Goal: Information Seeking & Learning: Understand process/instructions

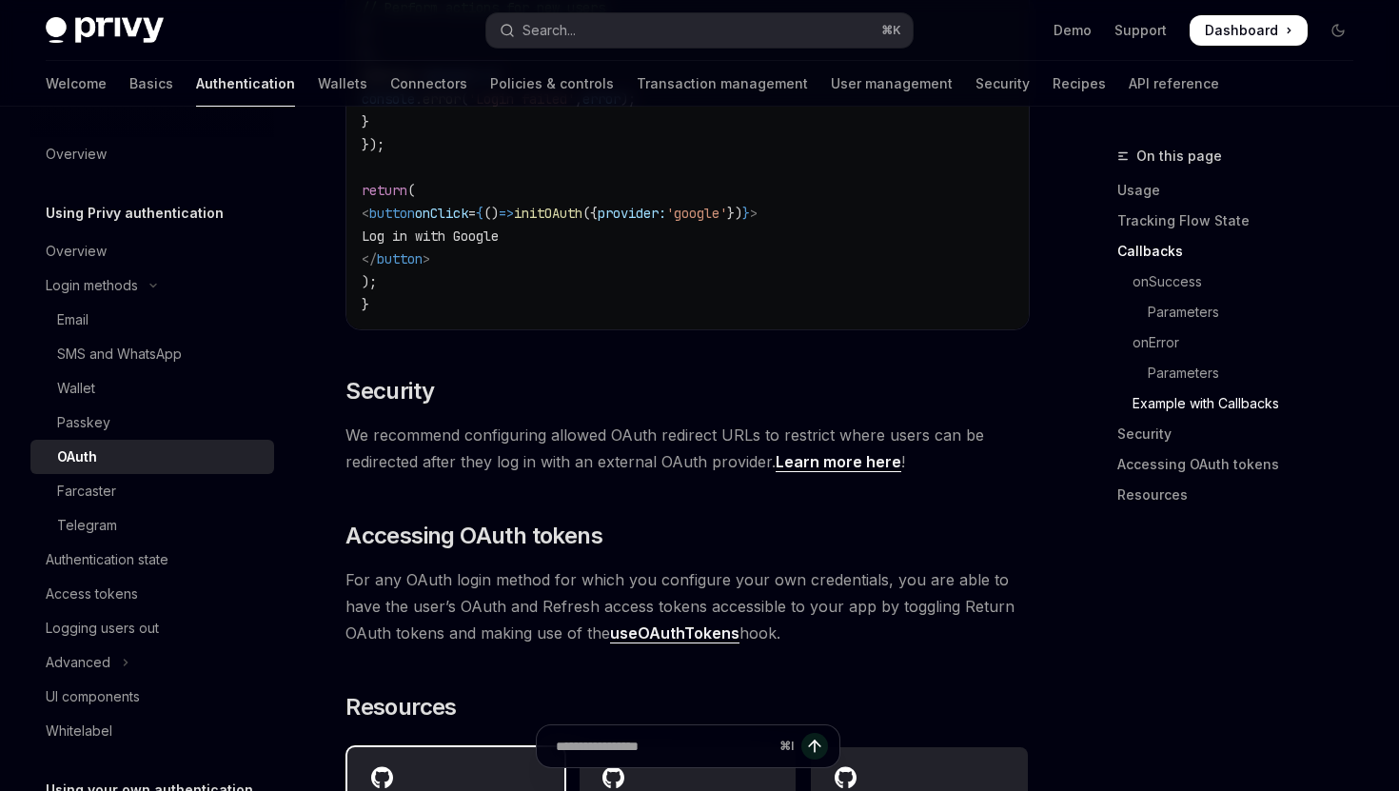
scroll to position [3814, 0]
click at [671, 625] on link "useOAuthTokens" at bounding box center [674, 635] width 129 height 20
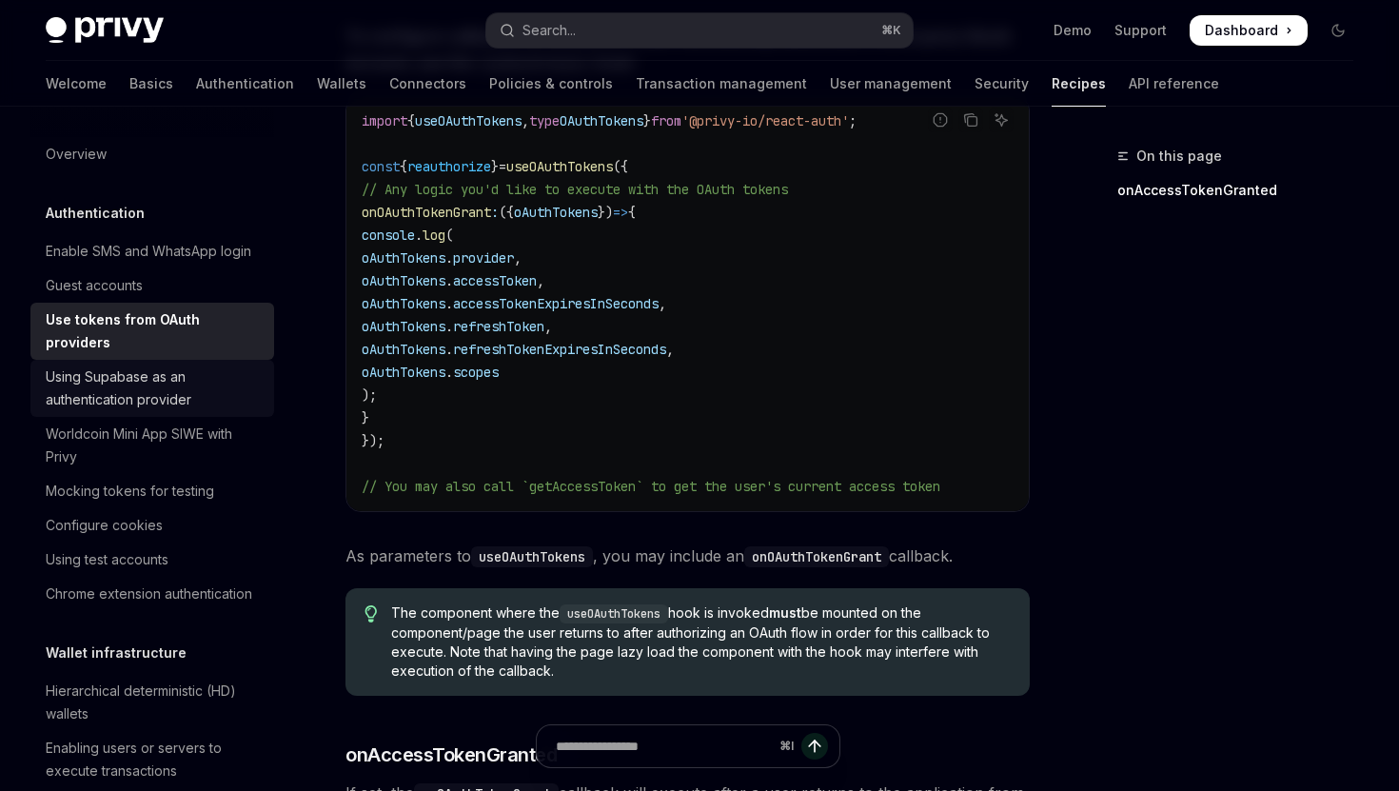
scroll to position [248, 0]
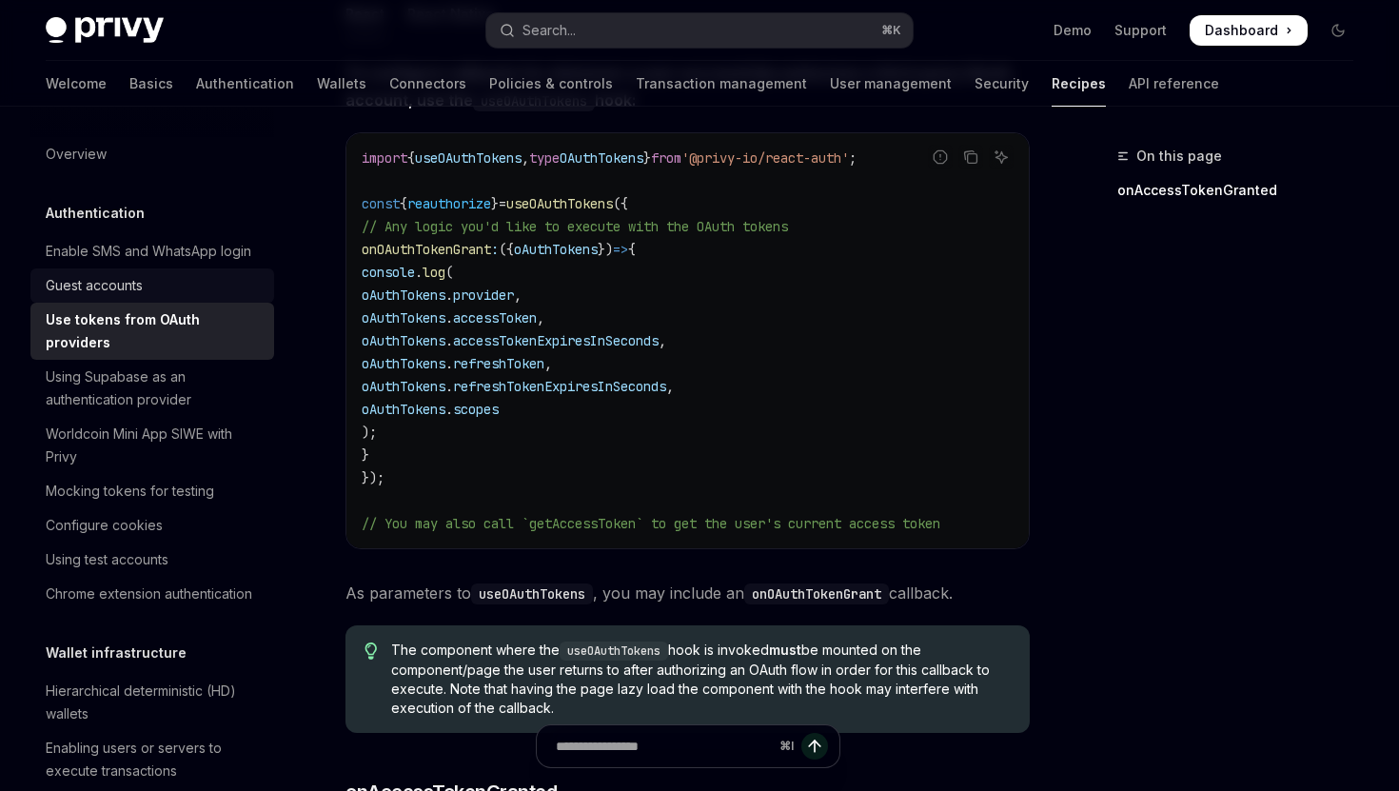
click at [169, 278] on div "Guest accounts" at bounding box center [154, 285] width 217 height 23
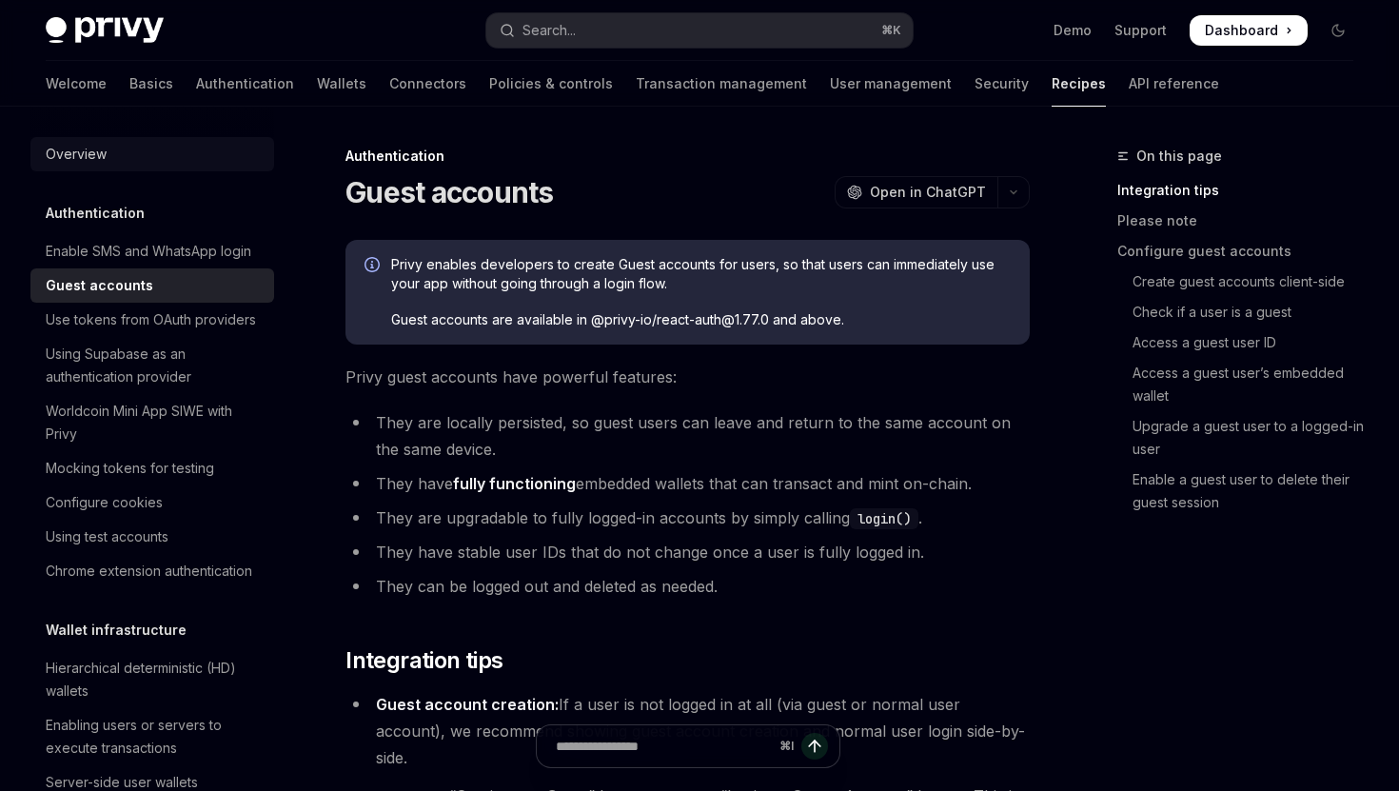
click at [108, 153] on div "Overview" at bounding box center [154, 154] width 217 height 23
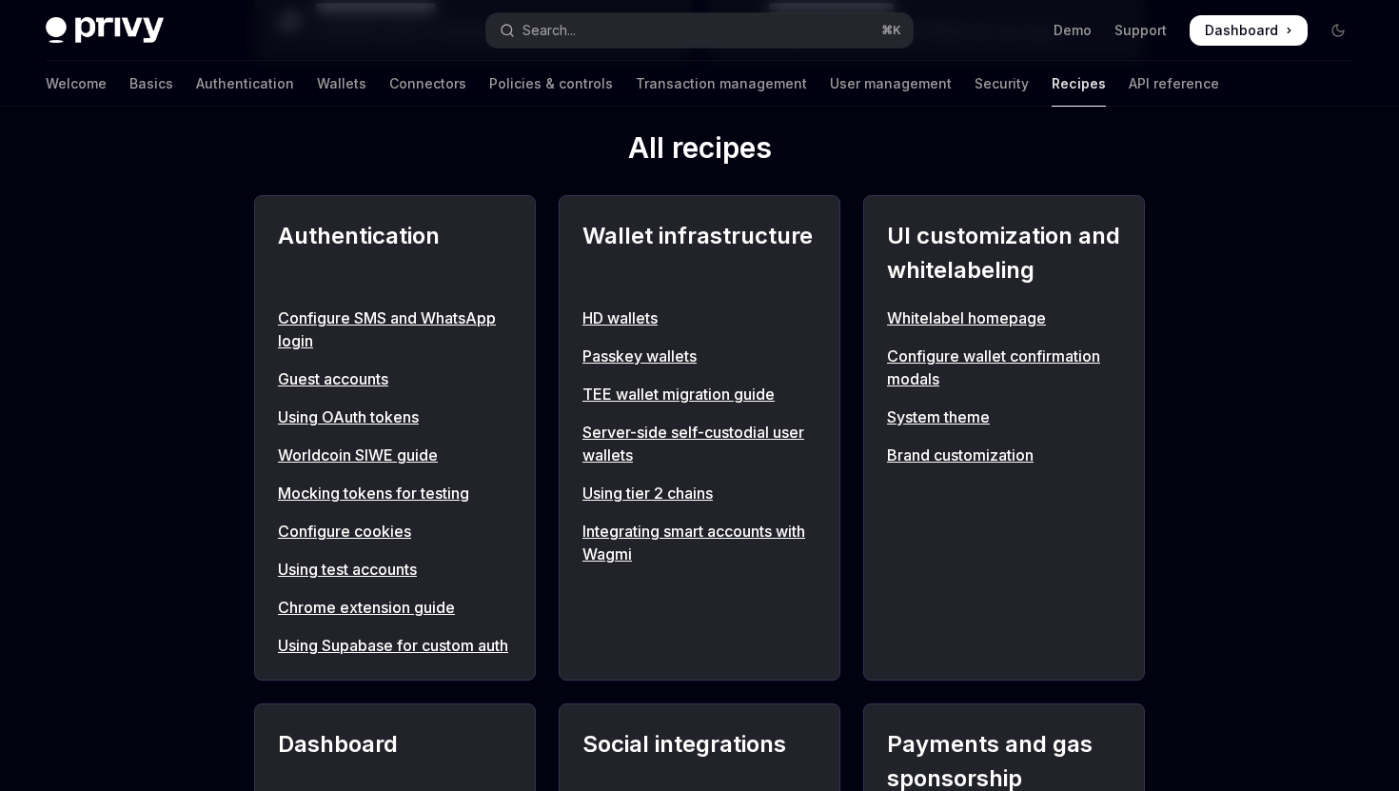
scroll to position [664, 0]
click at [467, 318] on link "Configure SMS and WhatsApp login" at bounding box center [395, 328] width 234 height 46
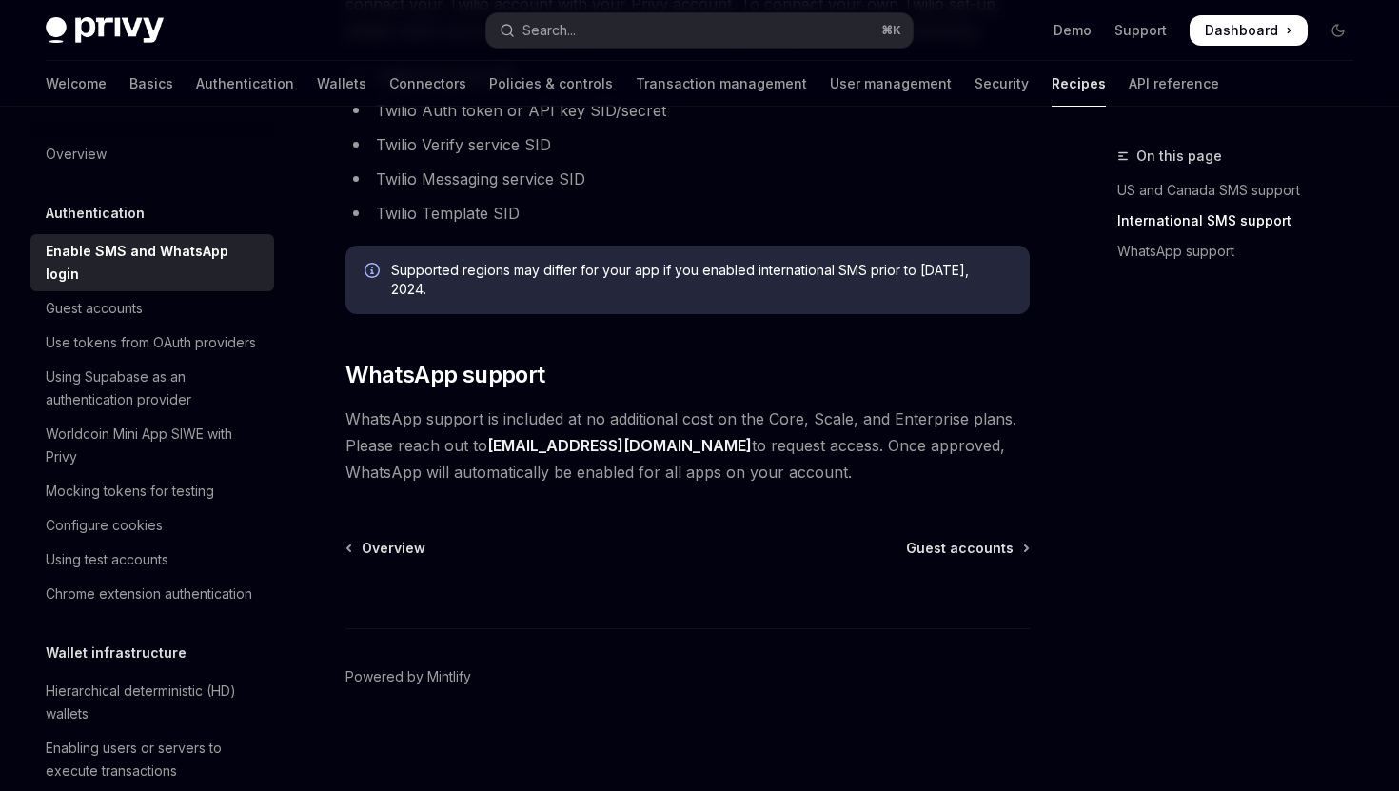
scroll to position [1116, 0]
click at [164, 297] on div "Guest accounts" at bounding box center [154, 308] width 217 height 23
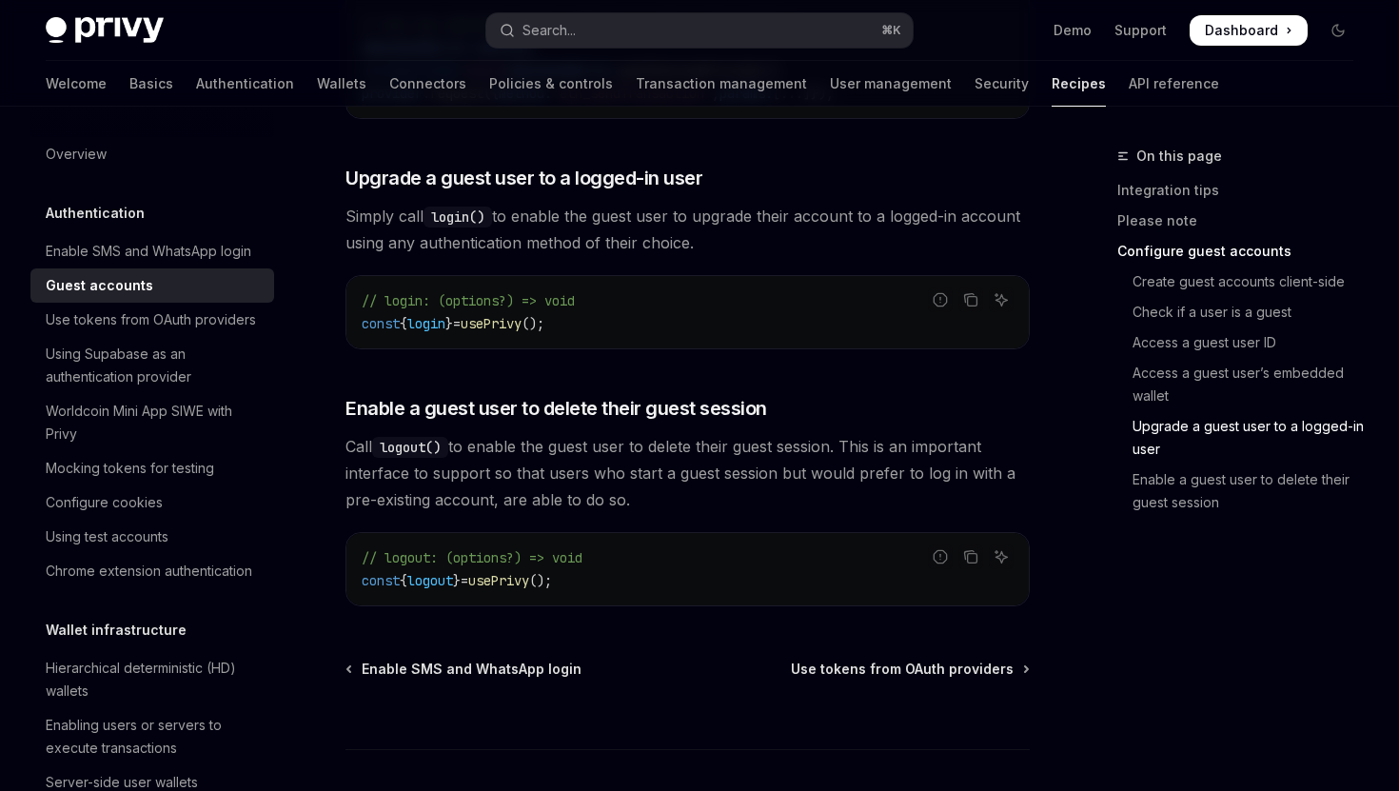
scroll to position [2920, 0]
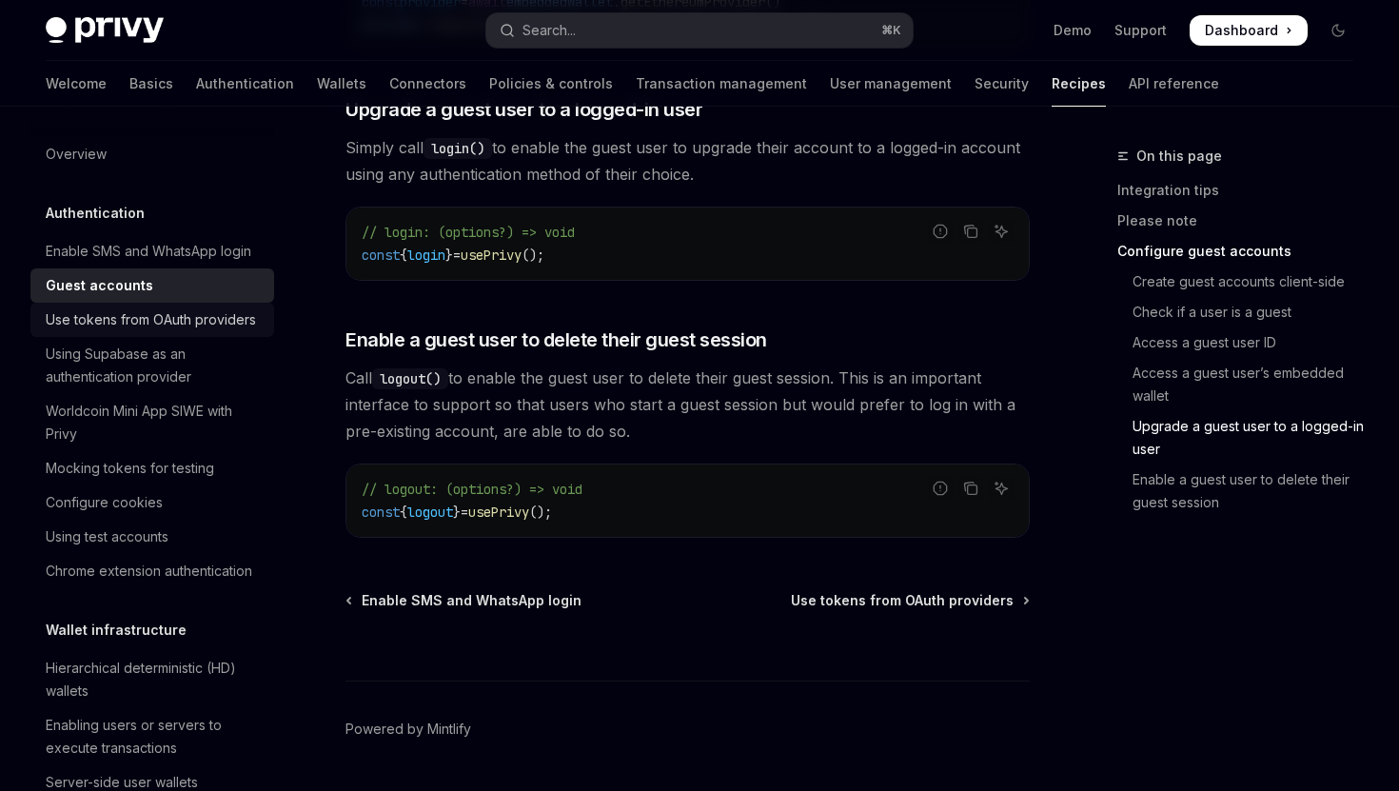
click at [201, 323] on div "Use tokens from OAuth providers" at bounding box center [151, 319] width 210 height 23
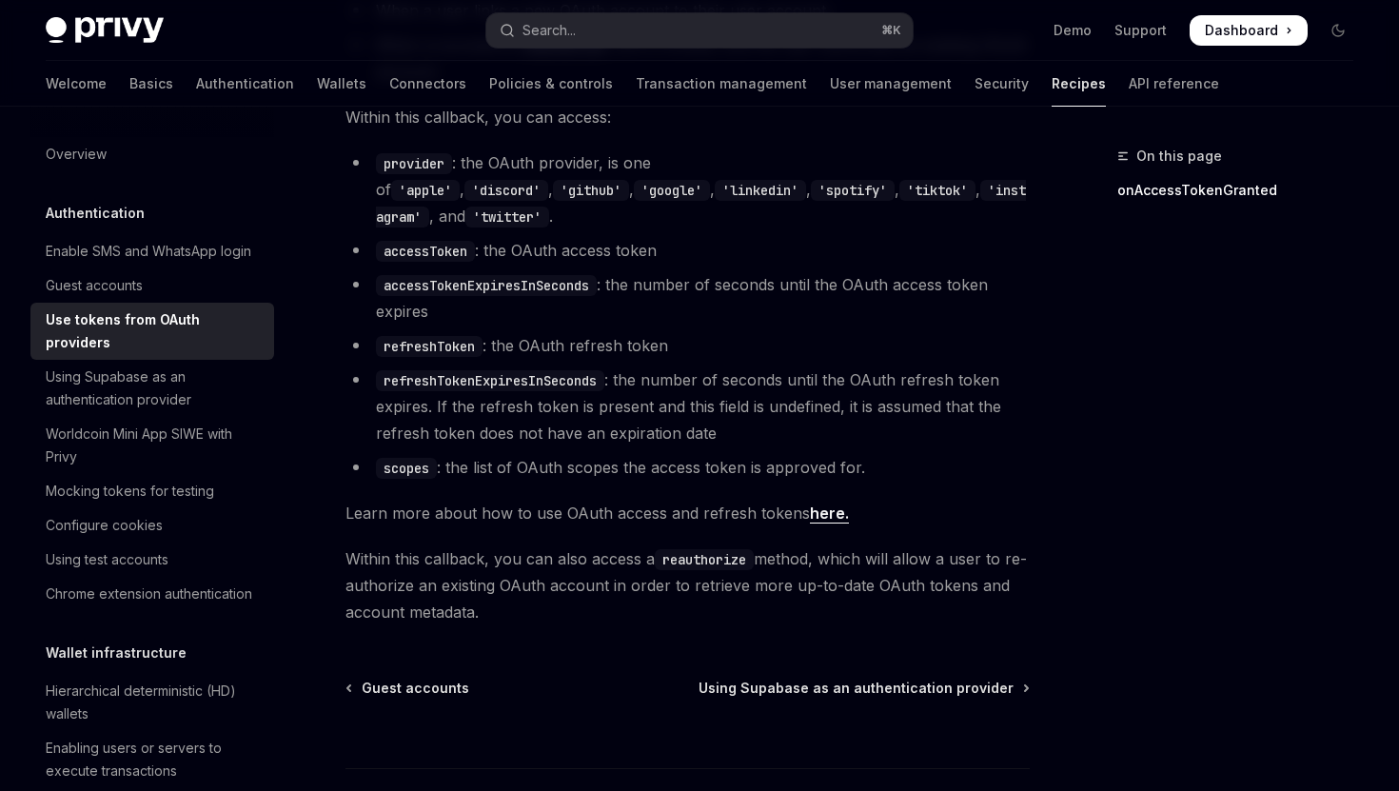
scroll to position [1196, 0]
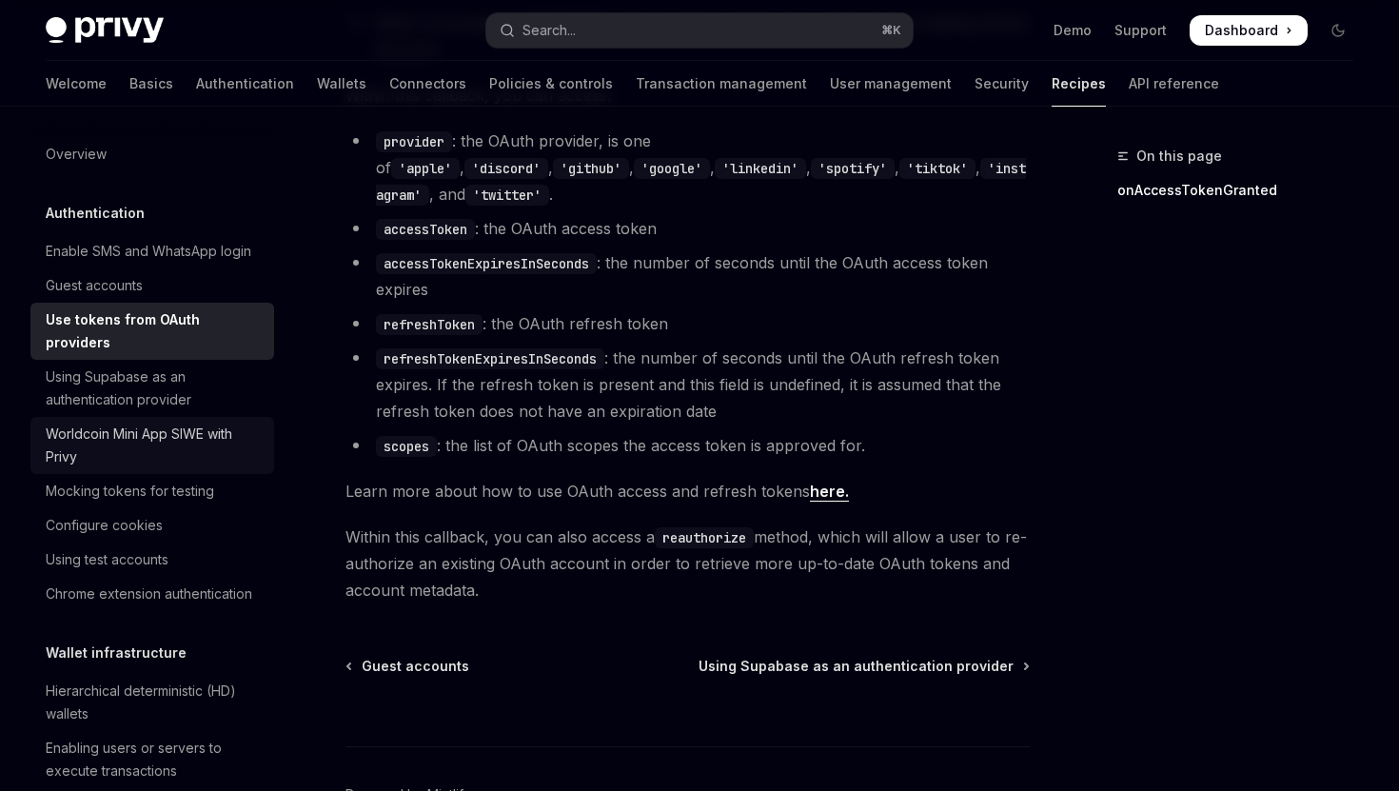
click at [176, 437] on div "Worldcoin Mini App SIWE with Privy" at bounding box center [154, 445] width 217 height 46
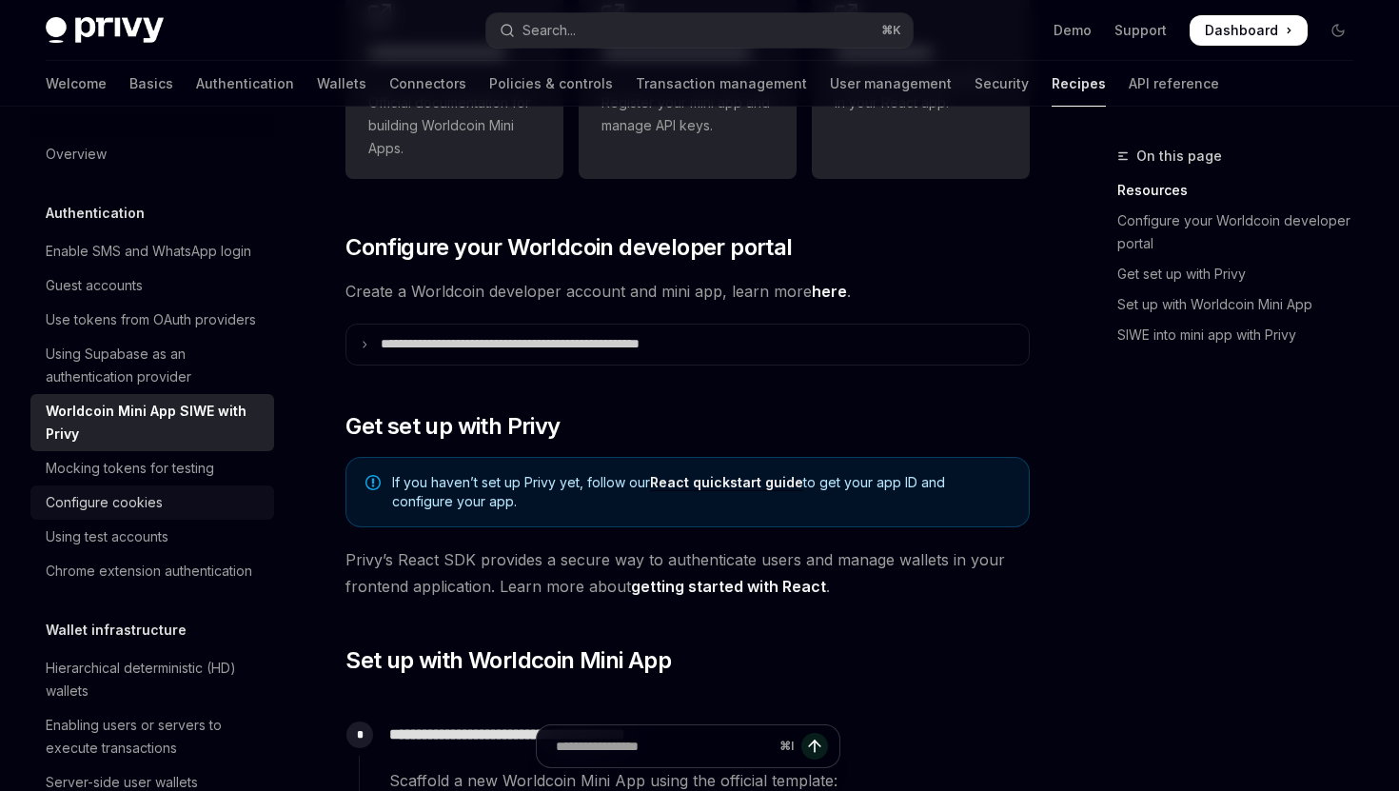
scroll to position [463, 0]
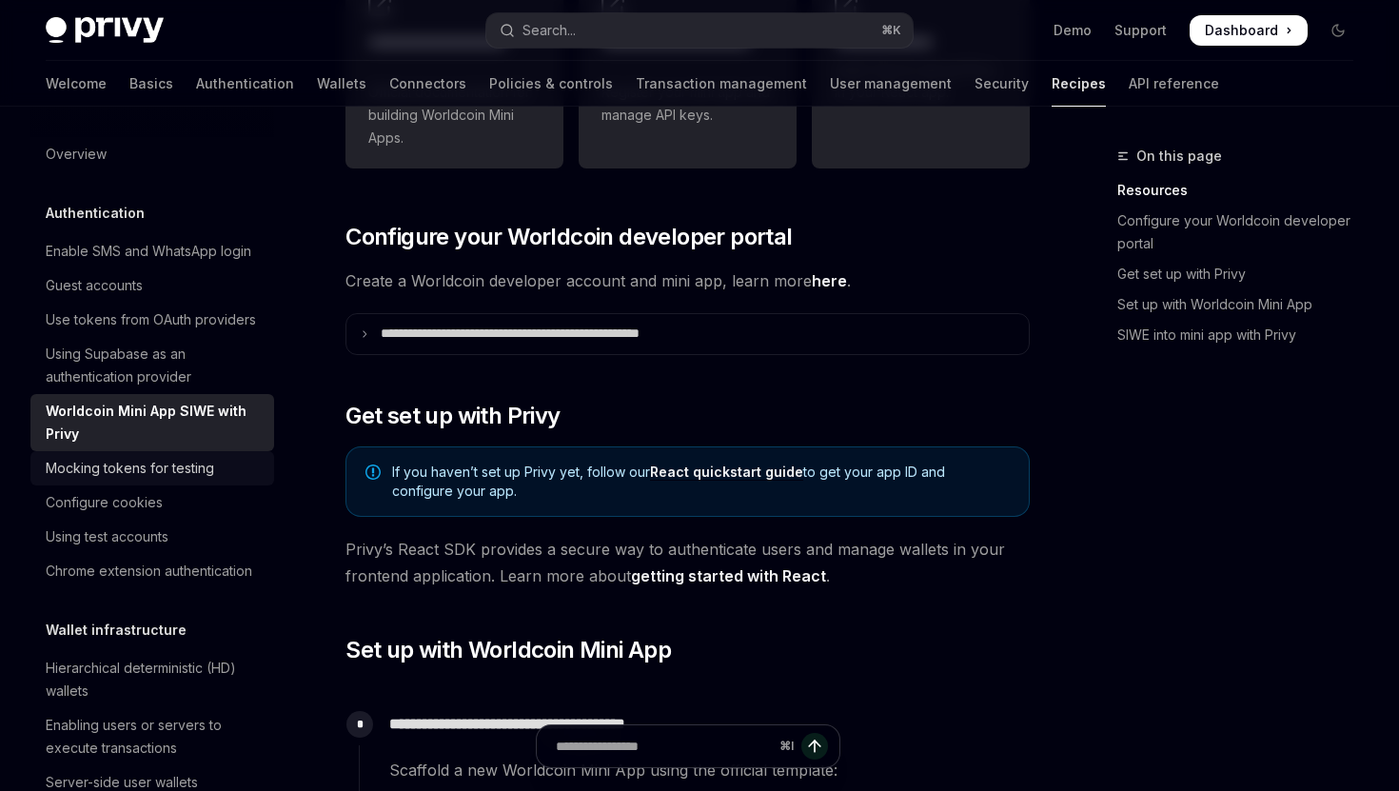
click at [147, 464] on div "Mocking tokens for testing" at bounding box center [130, 468] width 168 height 23
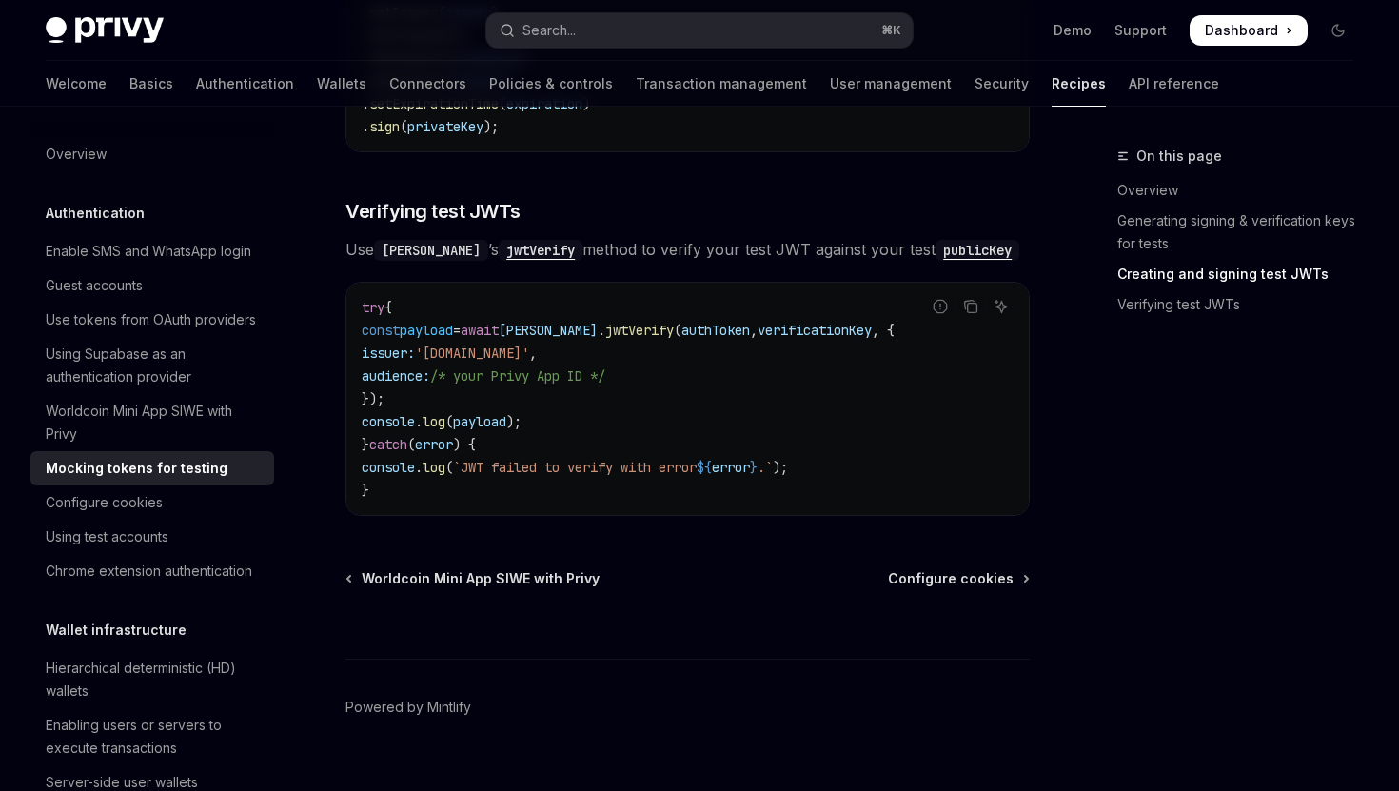
scroll to position [1553, 0]
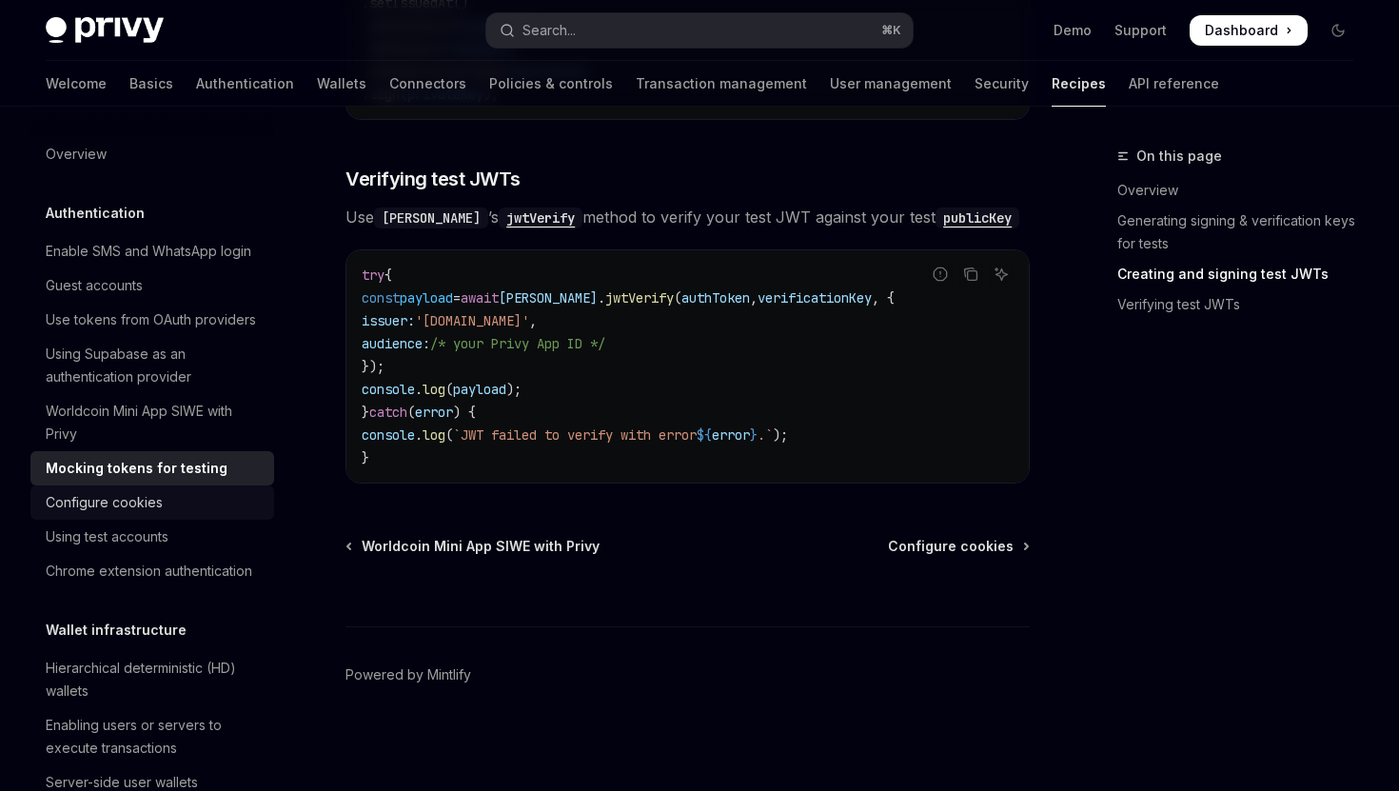
click at [164, 500] on div "Configure cookies" at bounding box center [154, 502] width 217 height 23
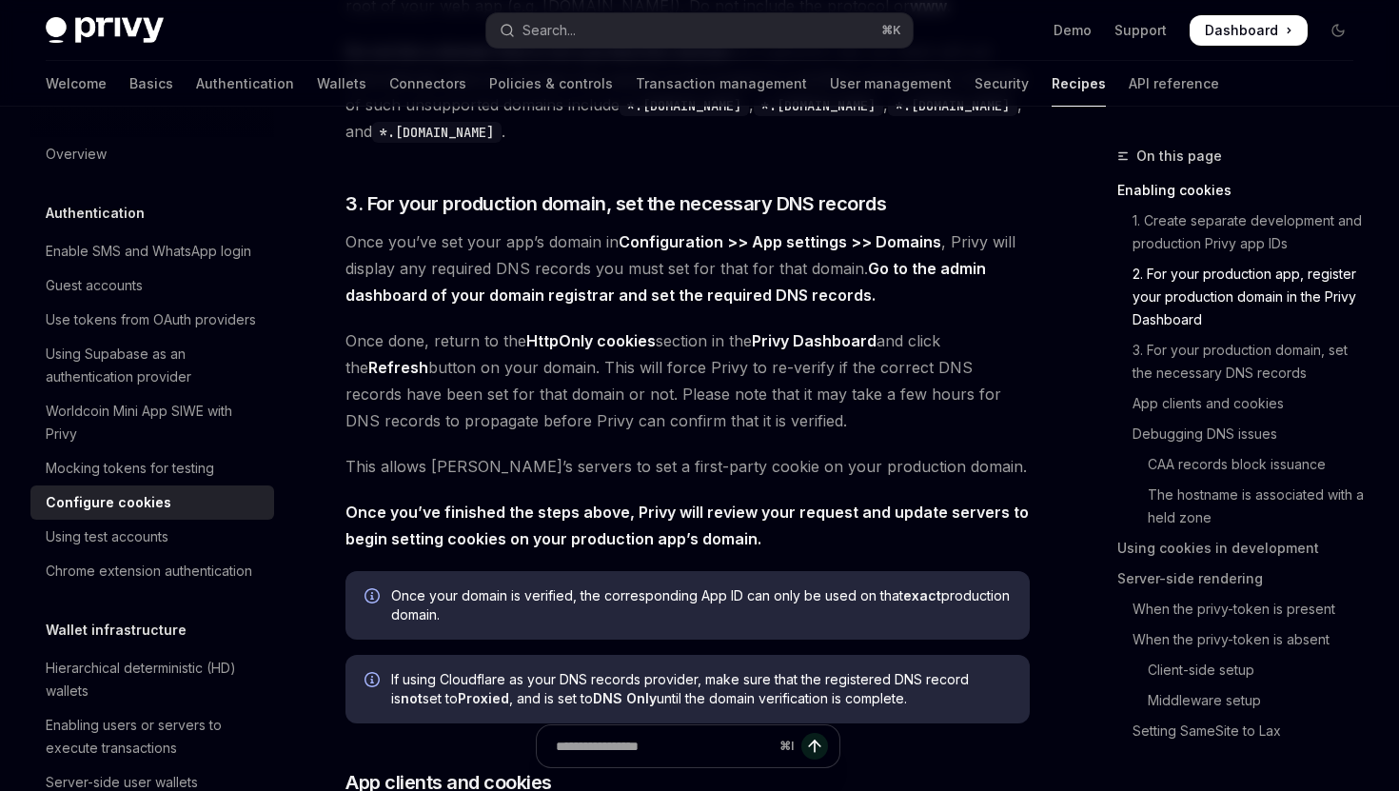
scroll to position [1224, 0]
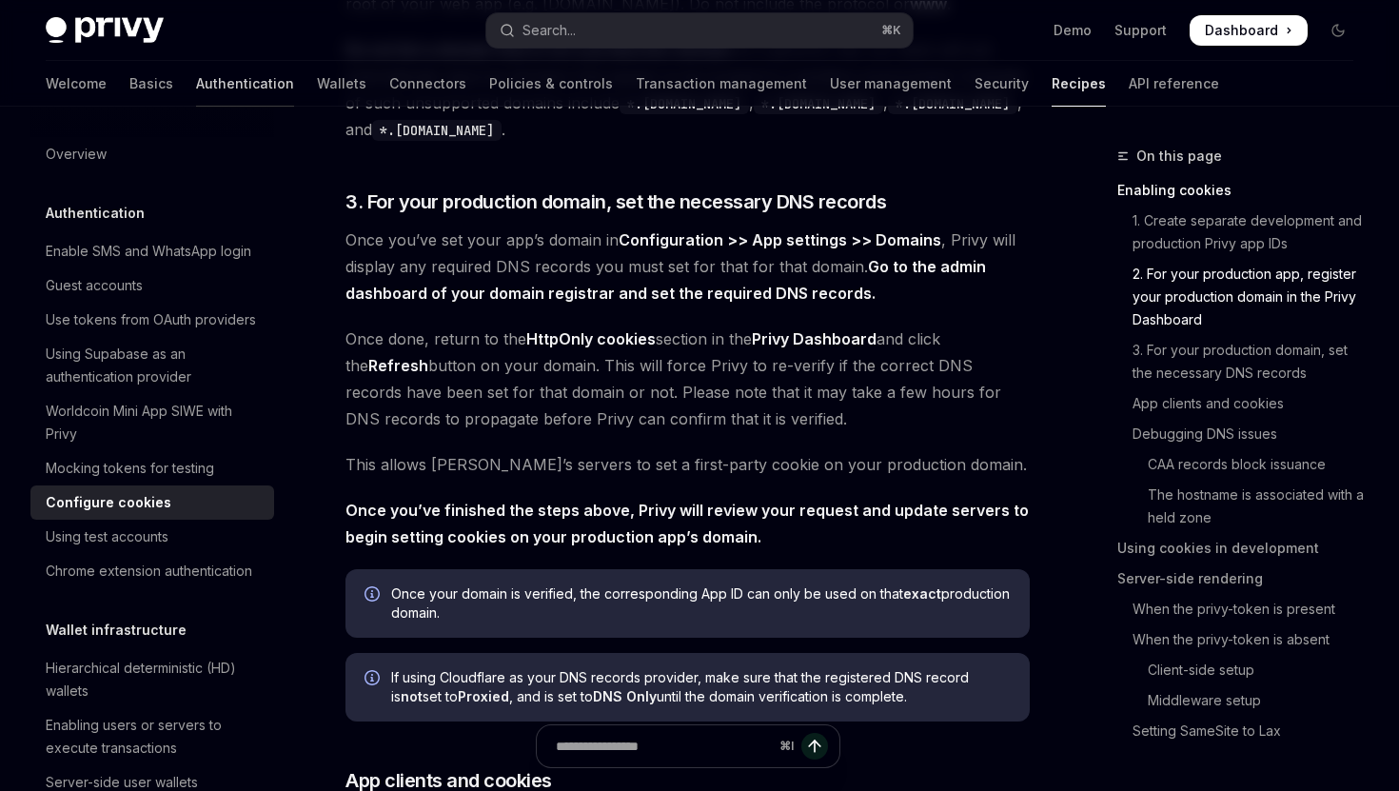
click at [196, 74] on link "Authentication" at bounding box center [245, 84] width 98 height 46
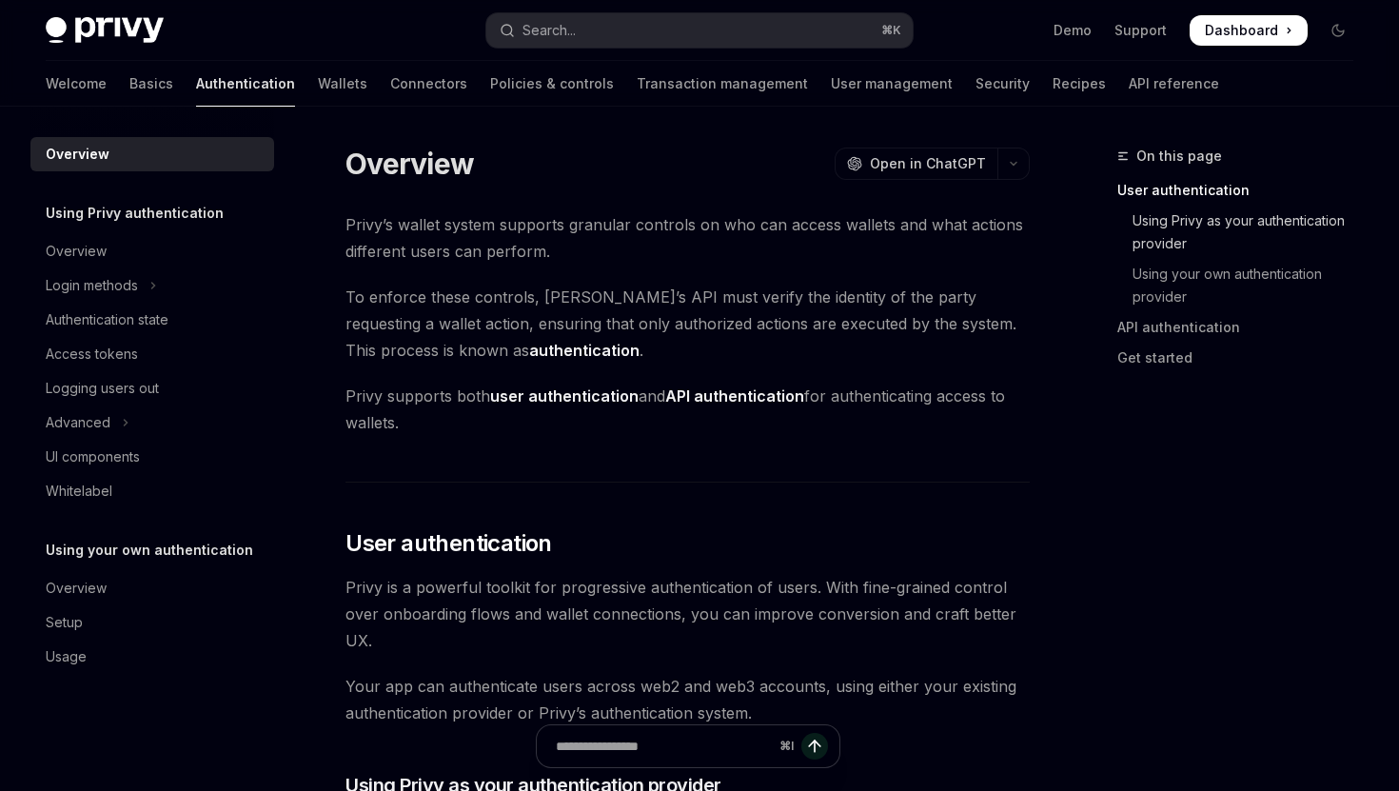
click at [1166, 234] on link "Using Privy as your authentication provider" at bounding box center [1242, 232] width 251 height 53
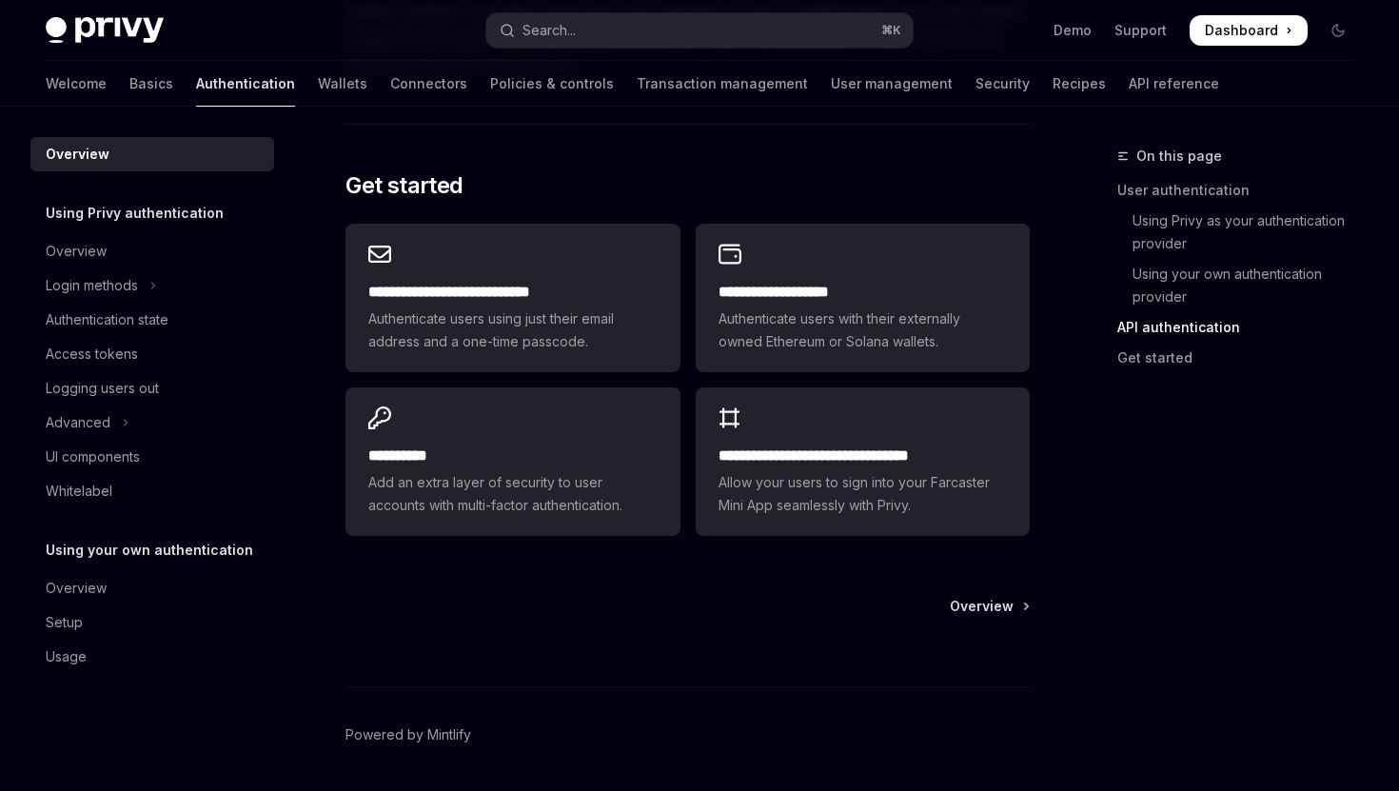
scroll to position [1563, 0]
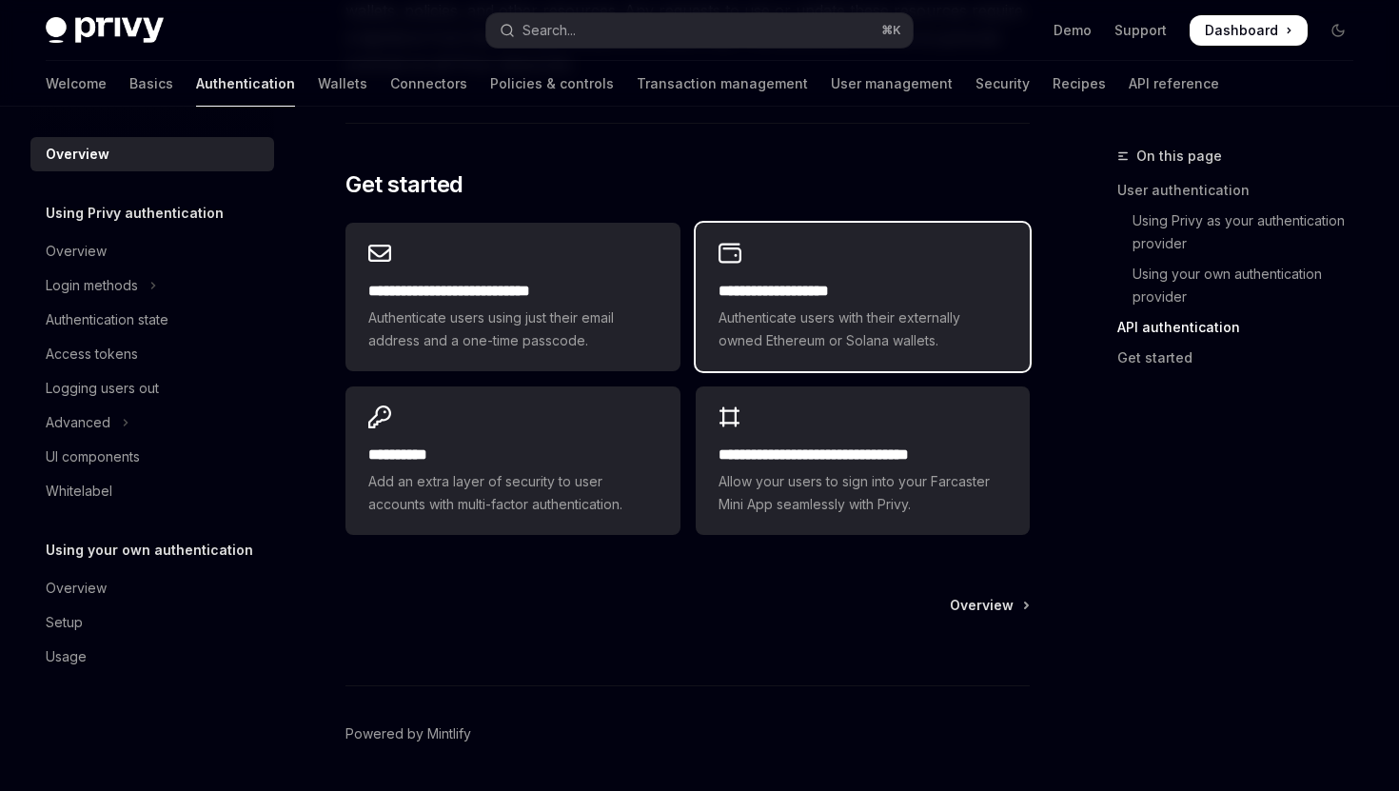
click at [766, 313] on span "Authenticate users with their externally owned Ethereum or Solana wallets." at bounding box center [862, 329] width 288 height 46
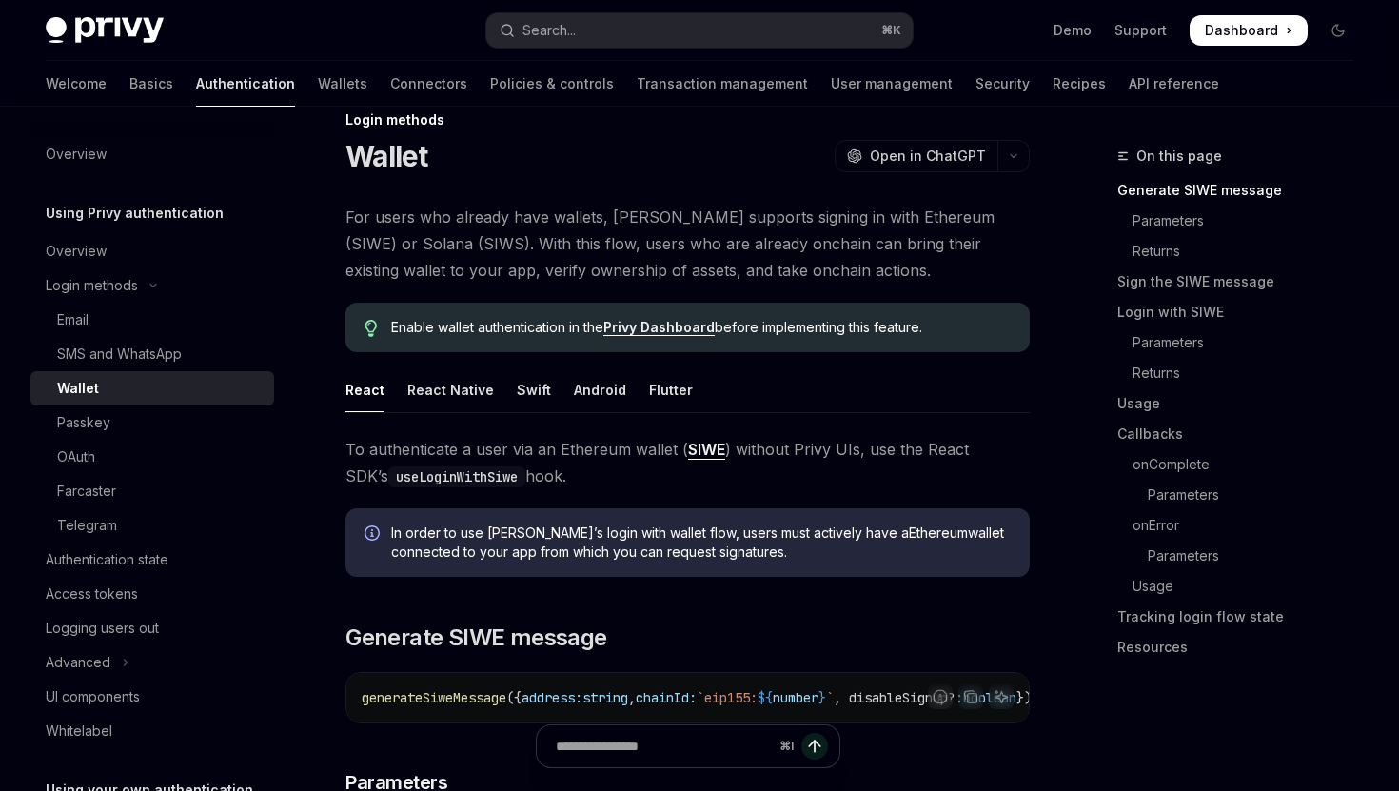
scroll to position [49, 0]
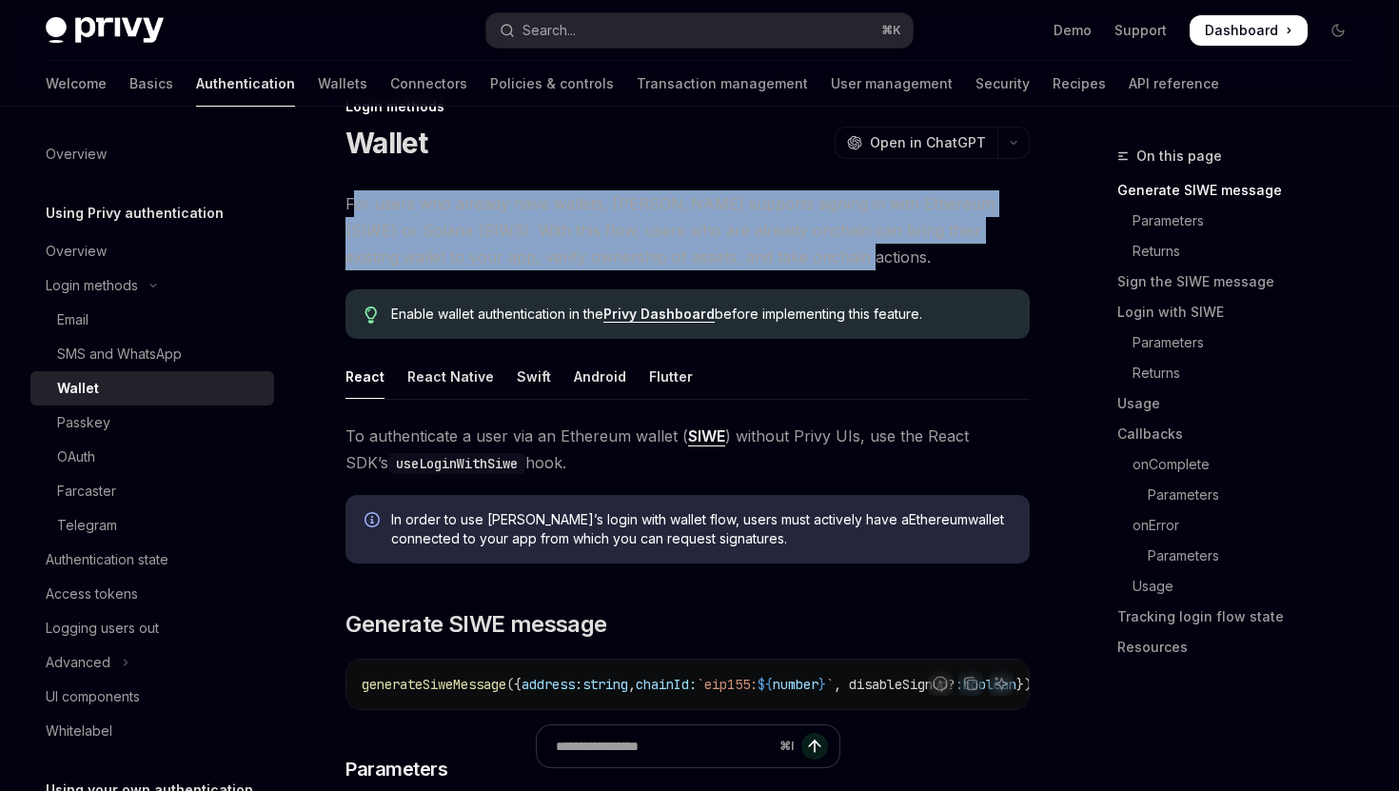
drag, startPoint x: 761, startPoint y: 262, endPoint x: 349, endPoint y: 203, distance: 416.2
click at [349, 203] on span "For users who already have wallets, [PERSON_NAME] supports signing in with Ethe…" at bounding box center [687, 230] width 684 height 80
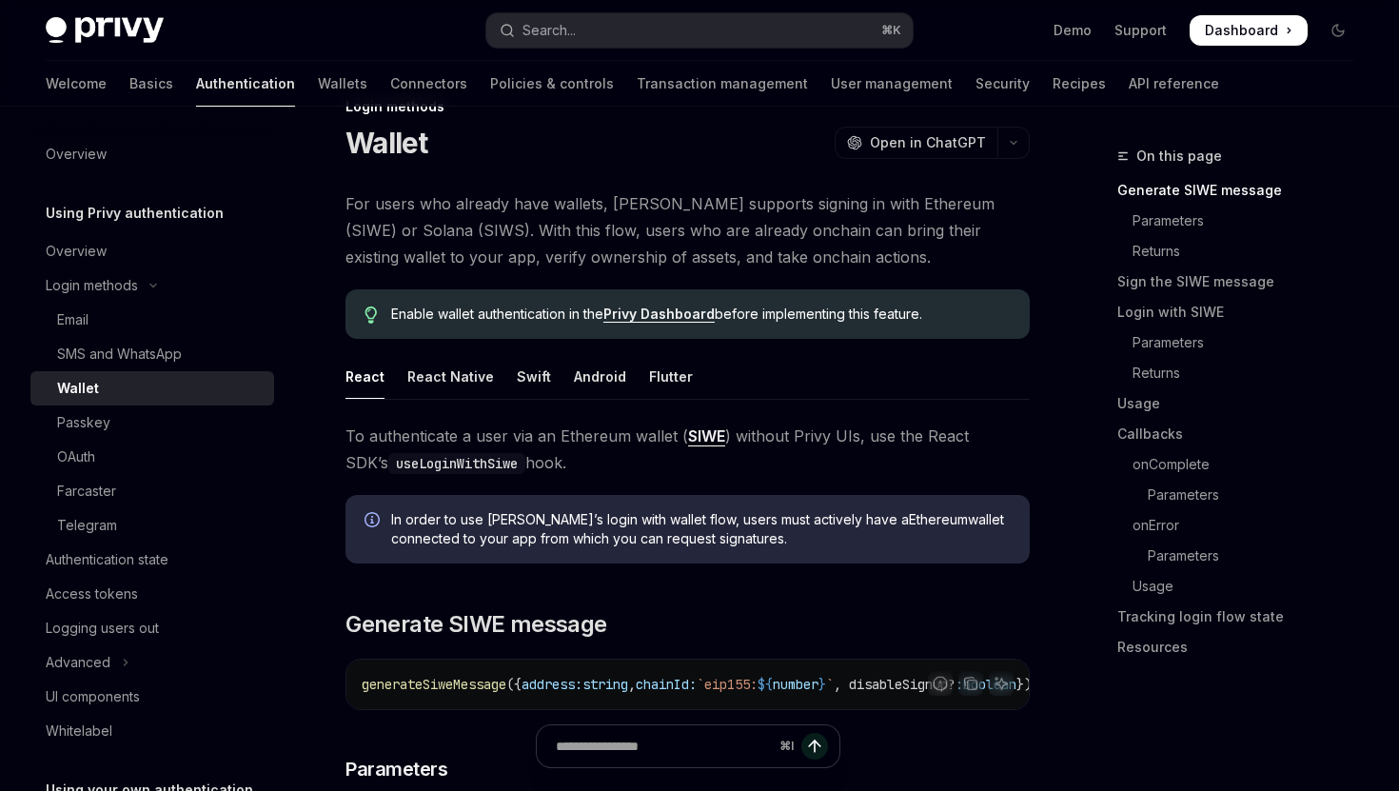
click at [498, 238] on span "For users who already have wallets, [PERSON_NAME] supports signing in with Ethe…" at bounding box center [687, 230] width 684 height 80
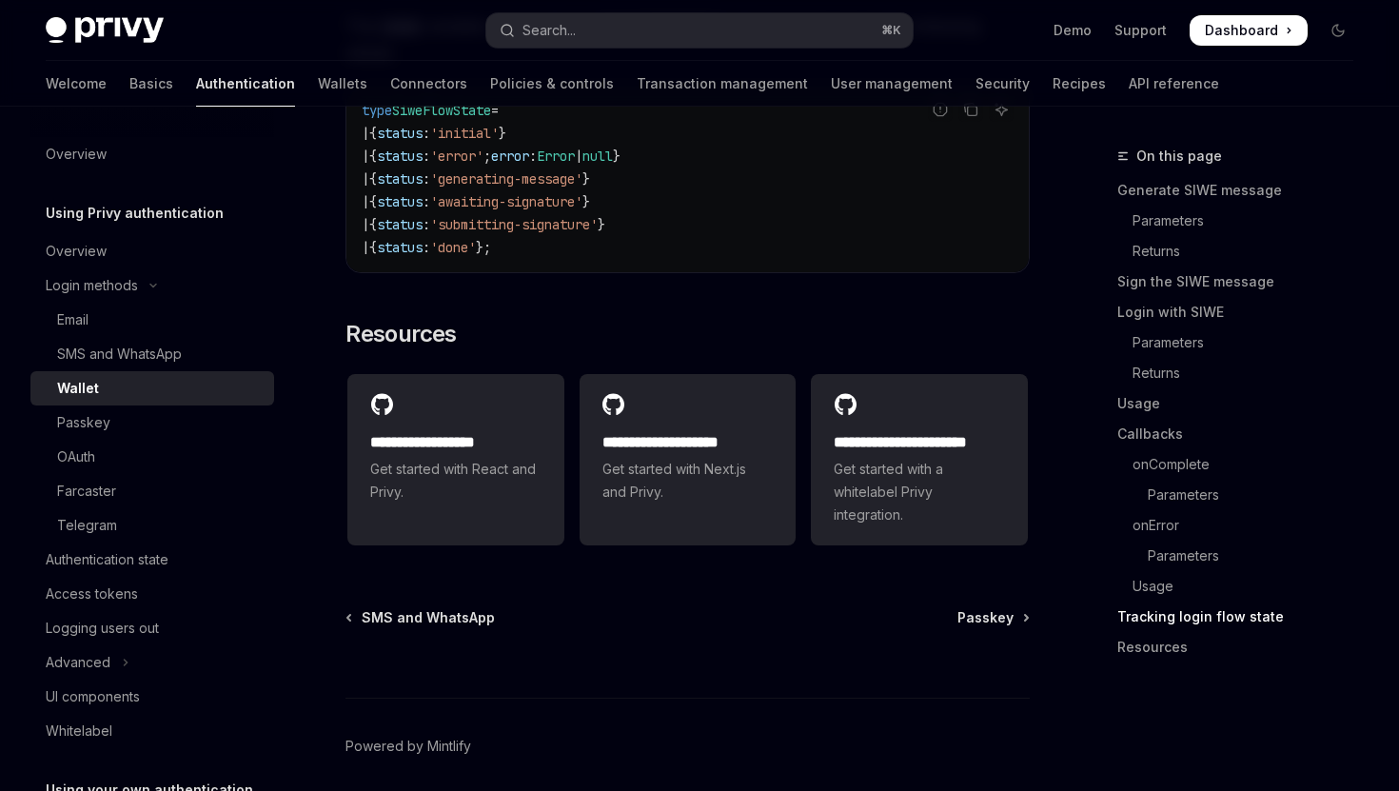
scroll to position [4924, 0]
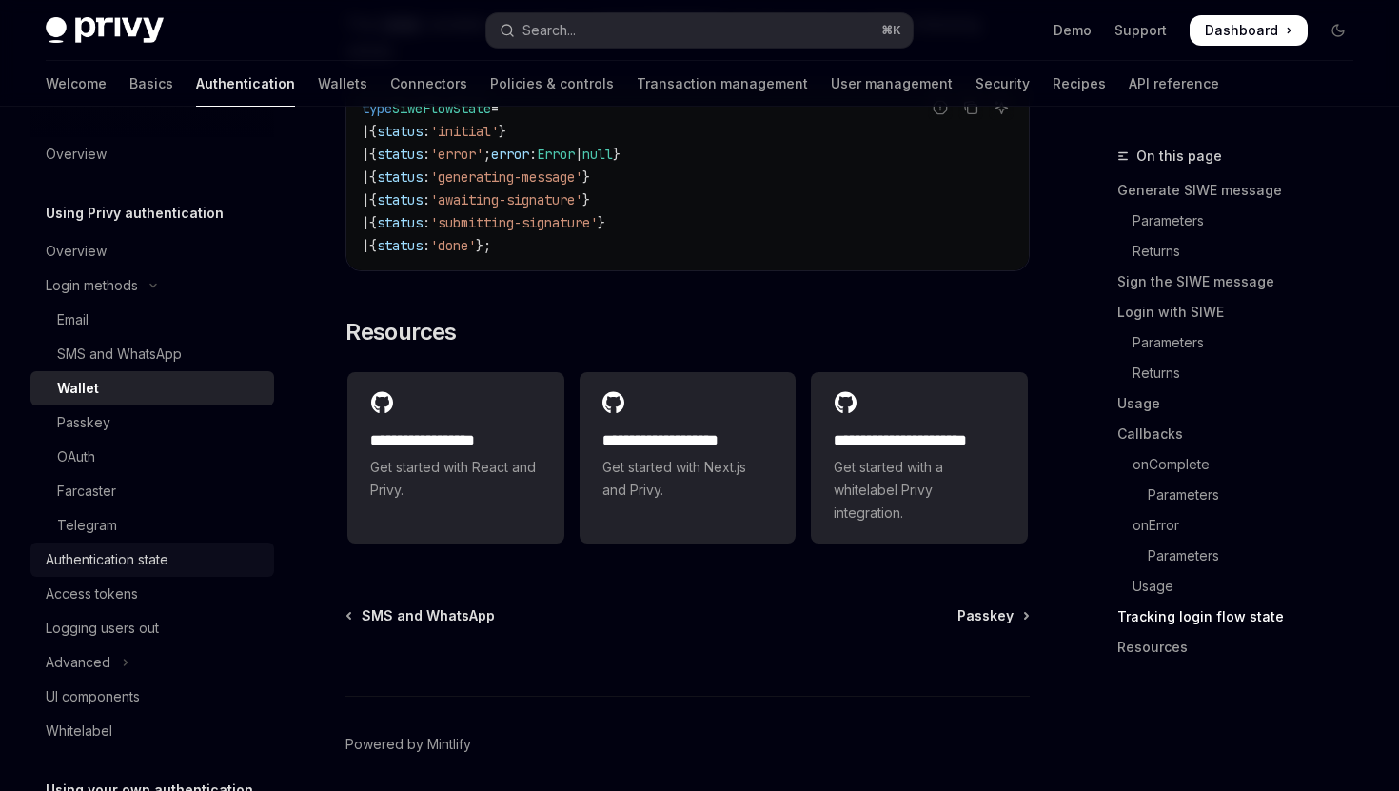
click at [156, 555] on div "Authentication state" at bounding box center [107, 559] width 123 height 23
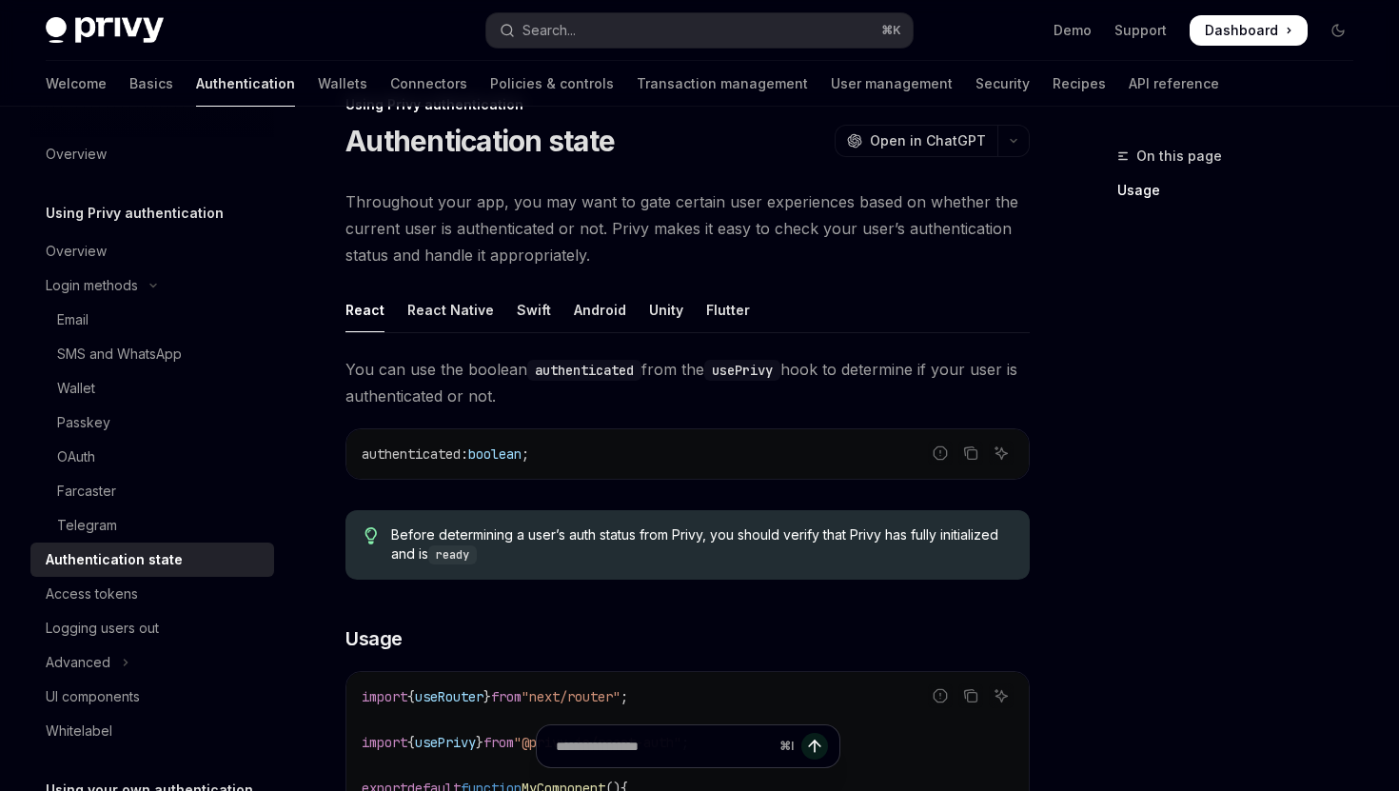
scroll to position [119, 0]
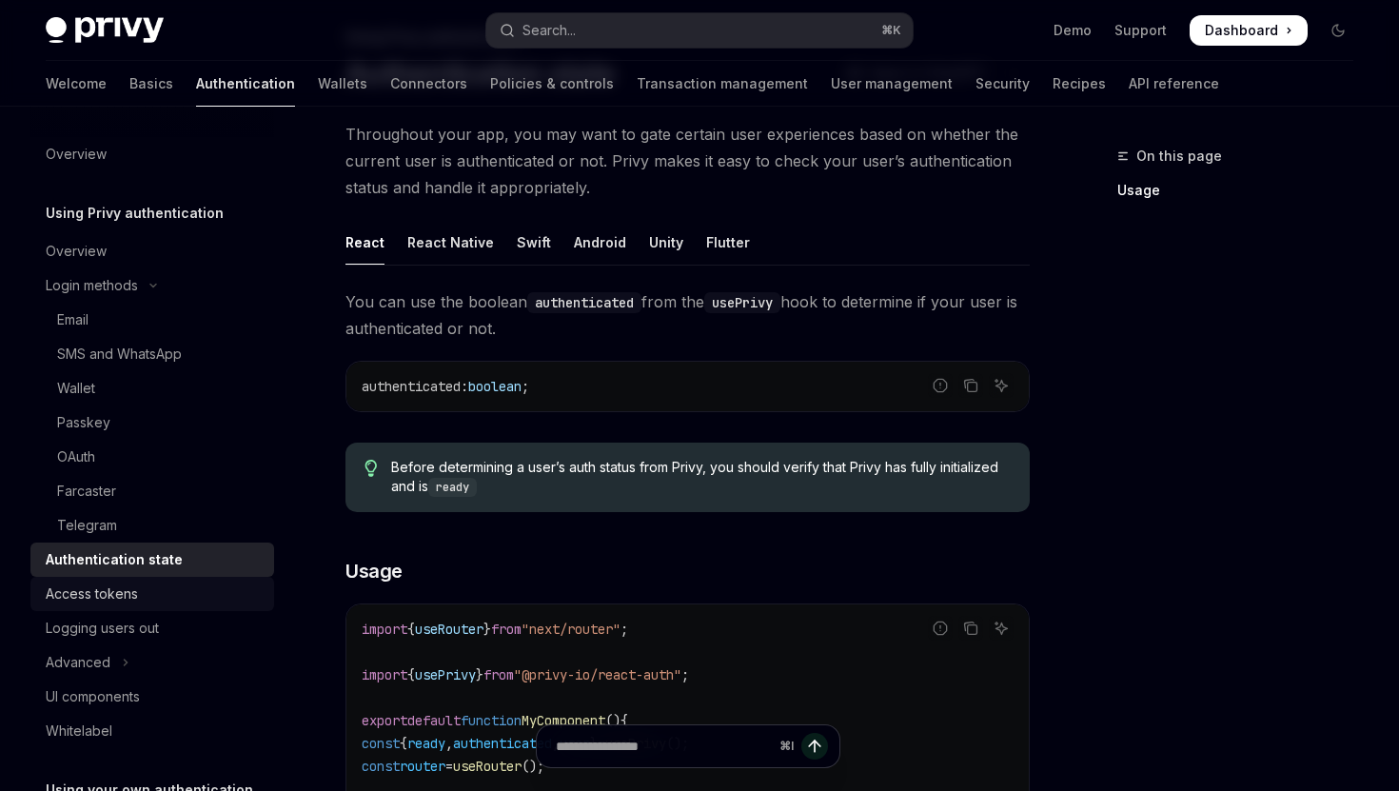
click at [190, 594] on div "Access tokens" at bounding box center [154, 593] width 217 height 23
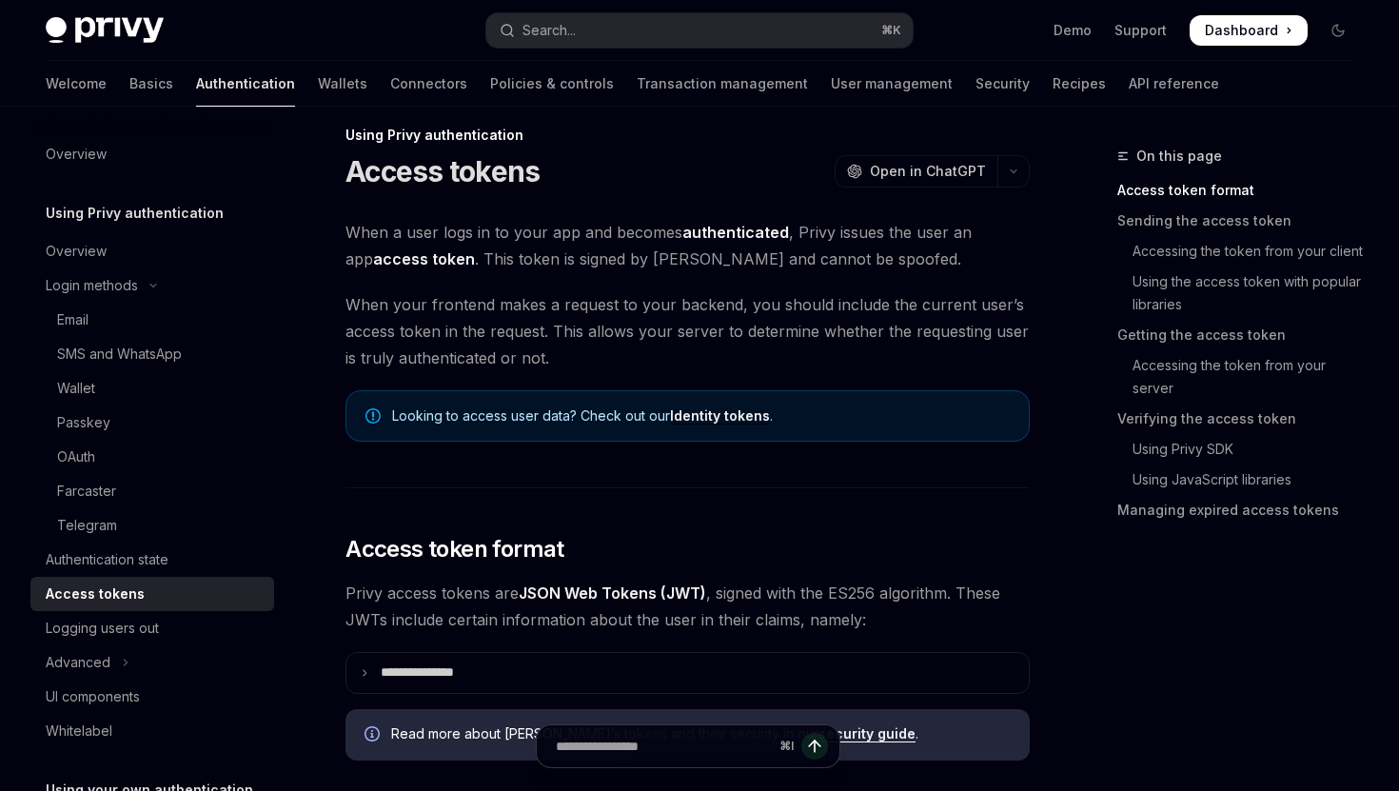
scroll to position [26, 0]
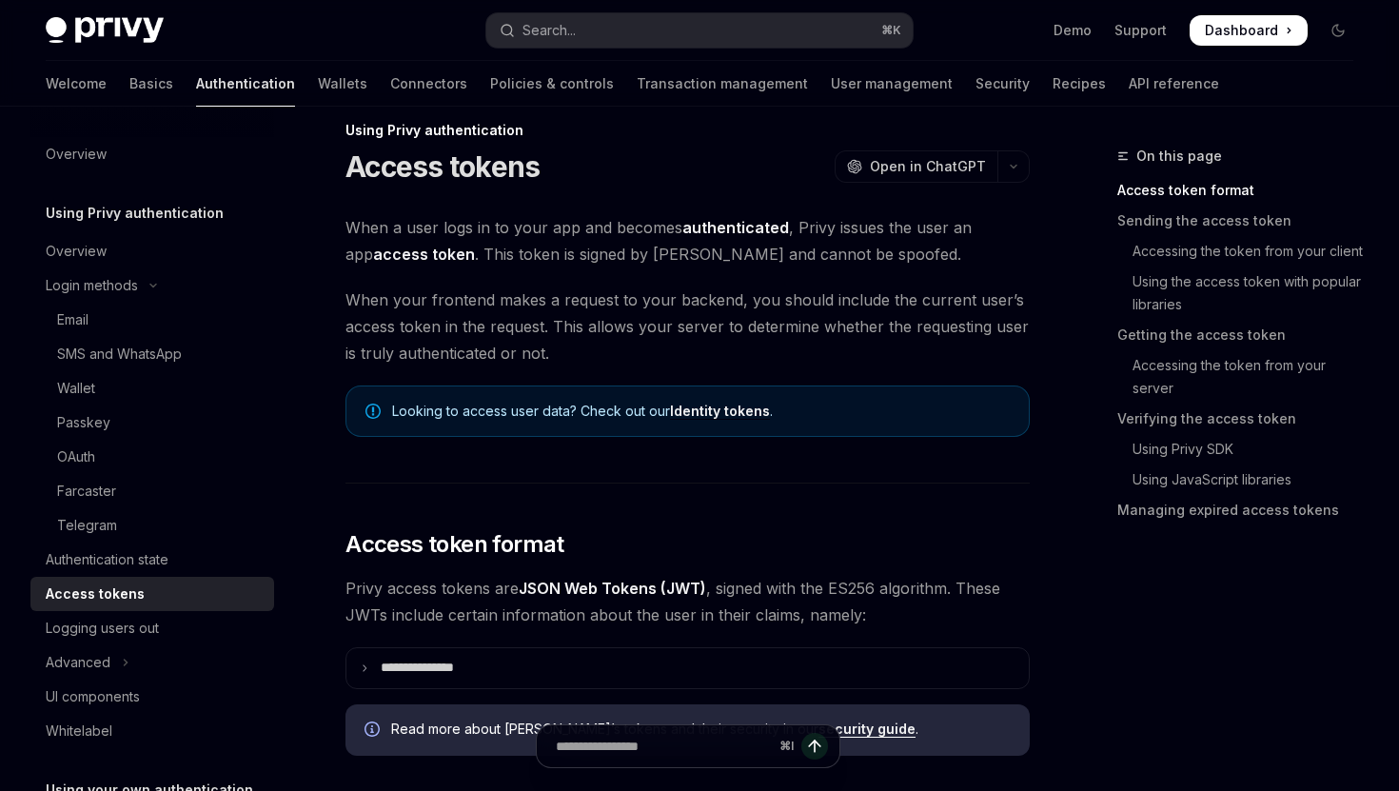
click at [697, 411] on link "Identity tokens" at bounding box center [720, 410] width 100 height 17
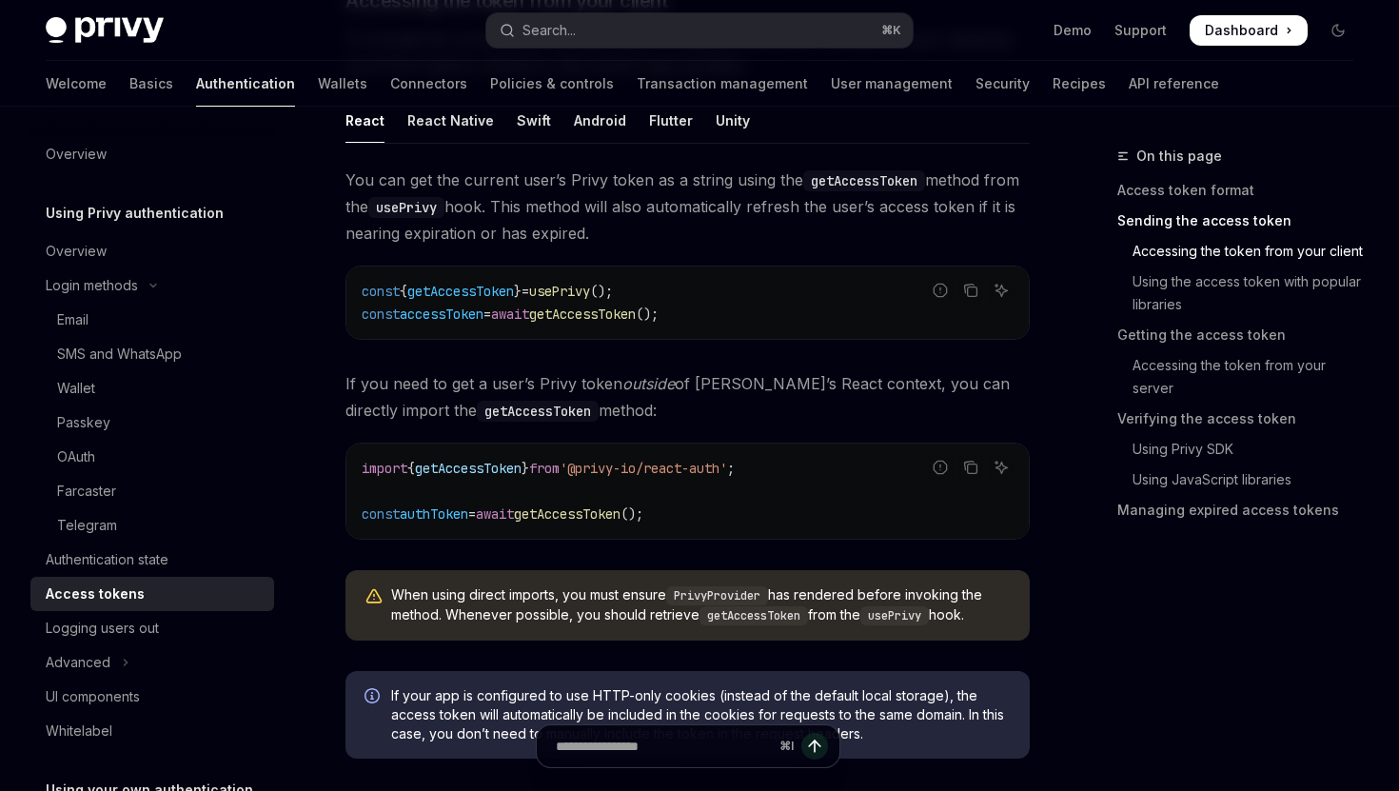
scroll to position [985, 0]
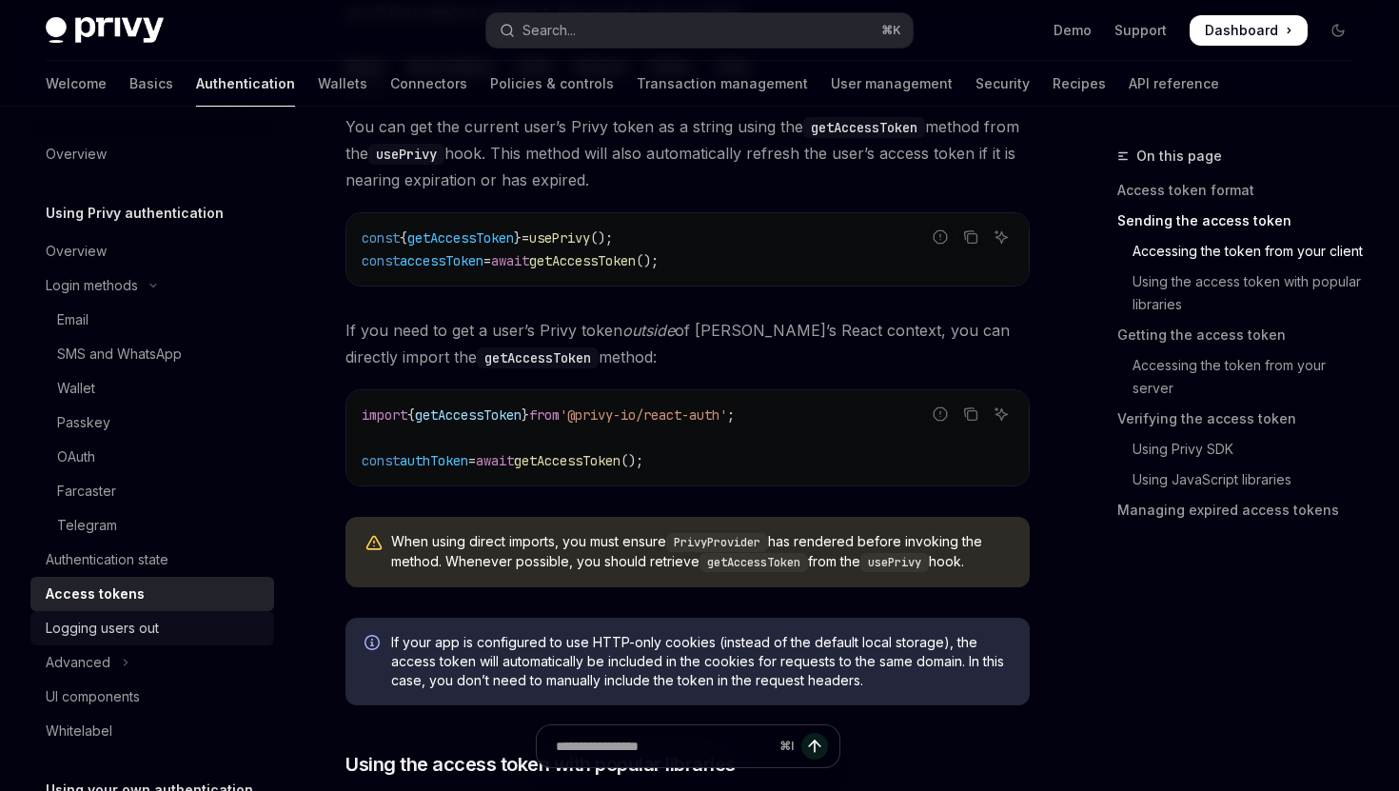
click at [171, 632] on div "Logging users out" at bounding box center [154, 628] width 217 height 23
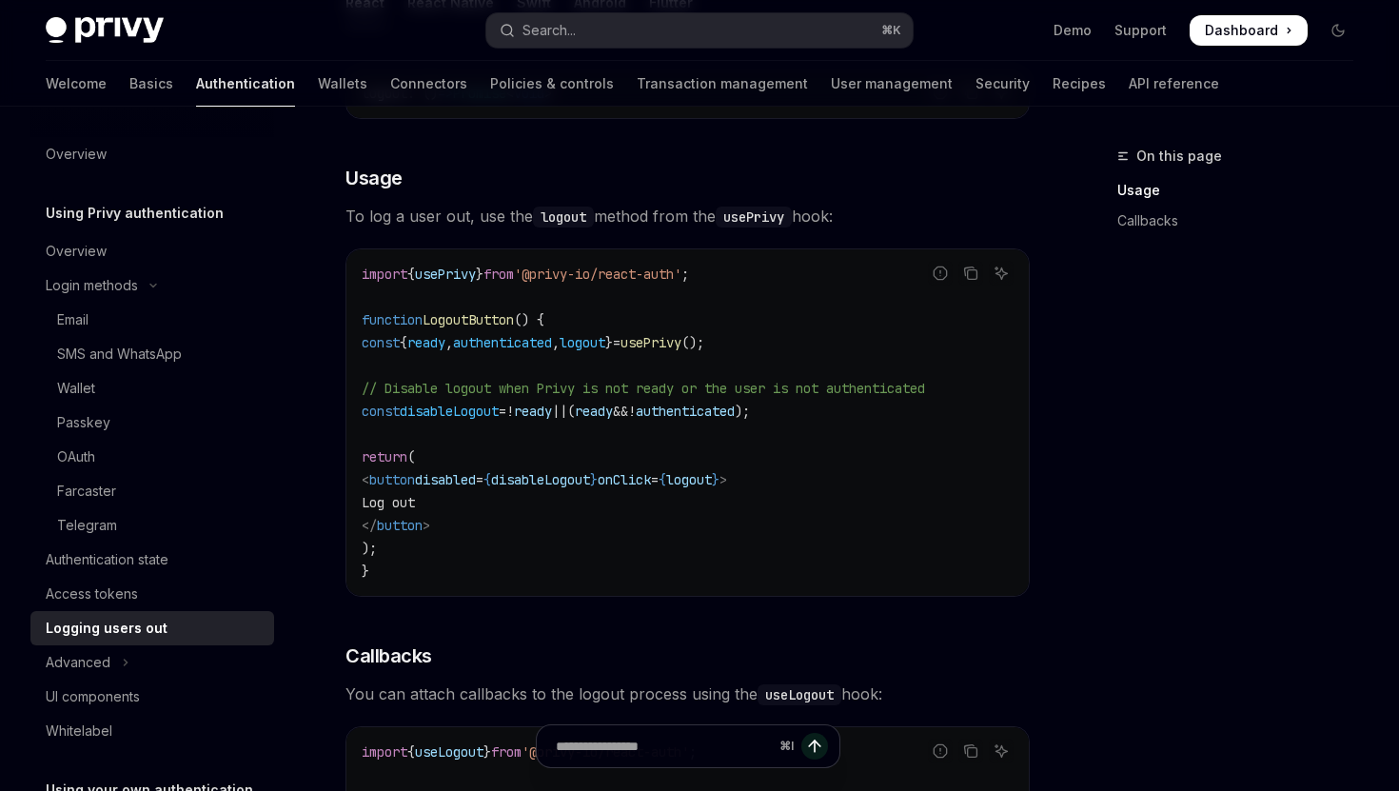
scroll to position [492, 0]
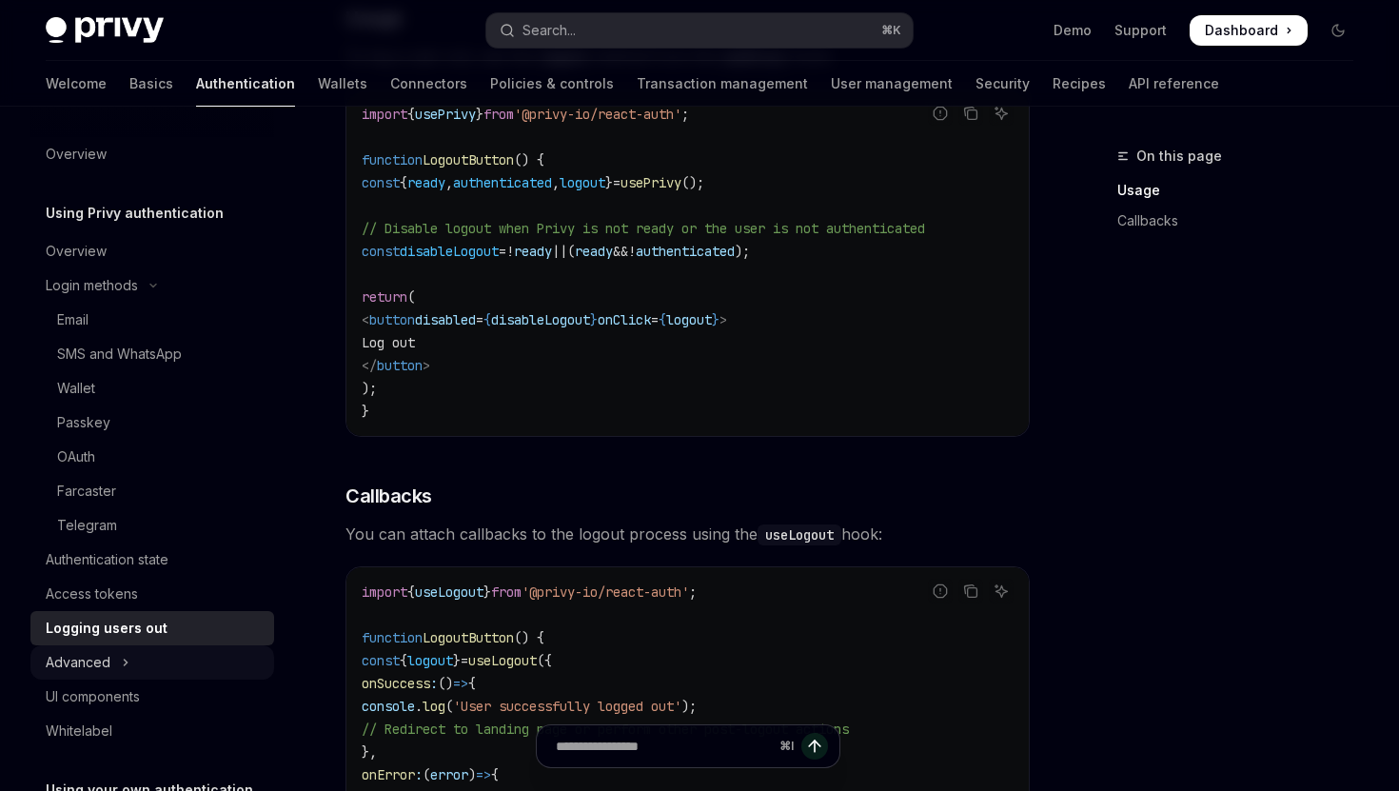
click at [127, 655] on icon "Toggle Advanced section" at bounding box center [126, 662] width 8 height 23
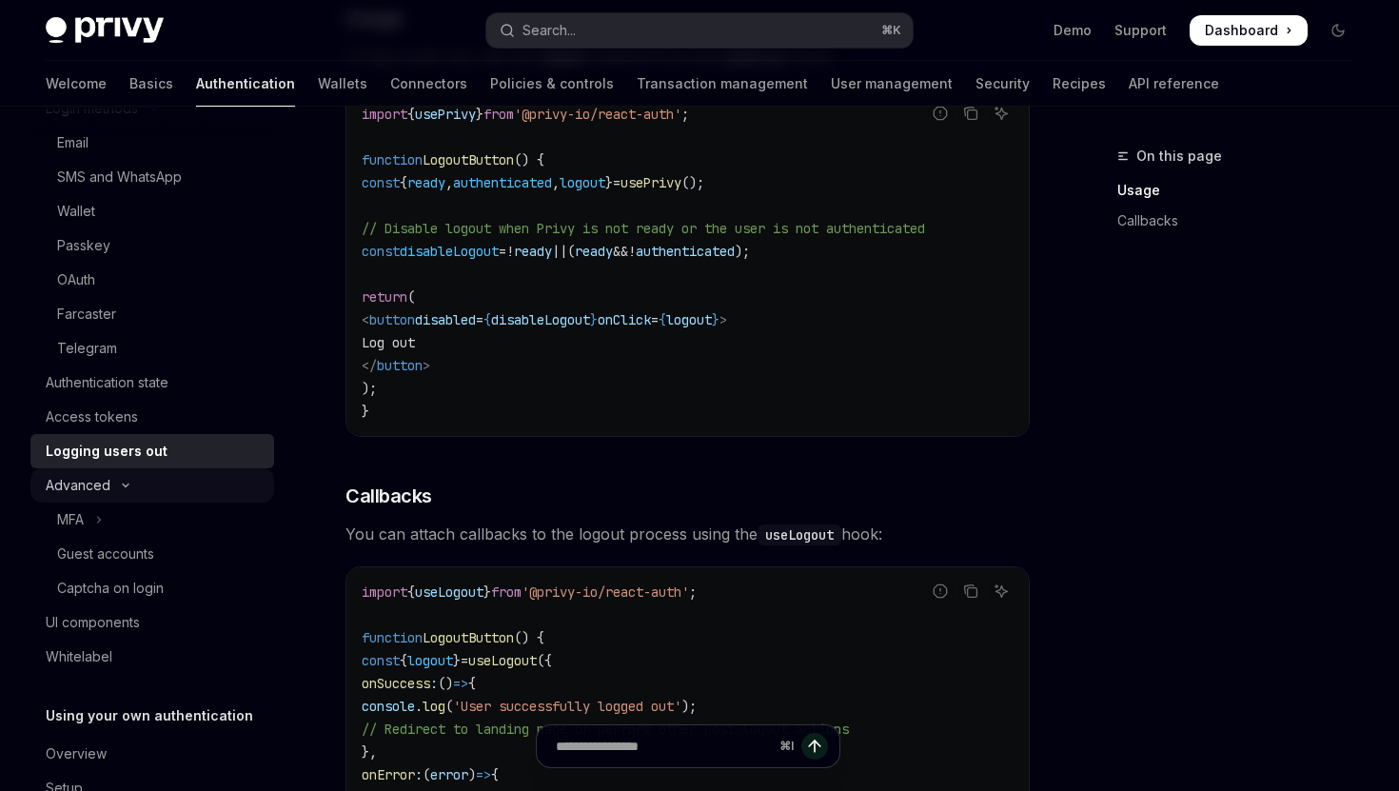
scroll to position [178, 0]
click at [129, 624] on div "UI components" at bounding box center [93, 621] width 94 height 23
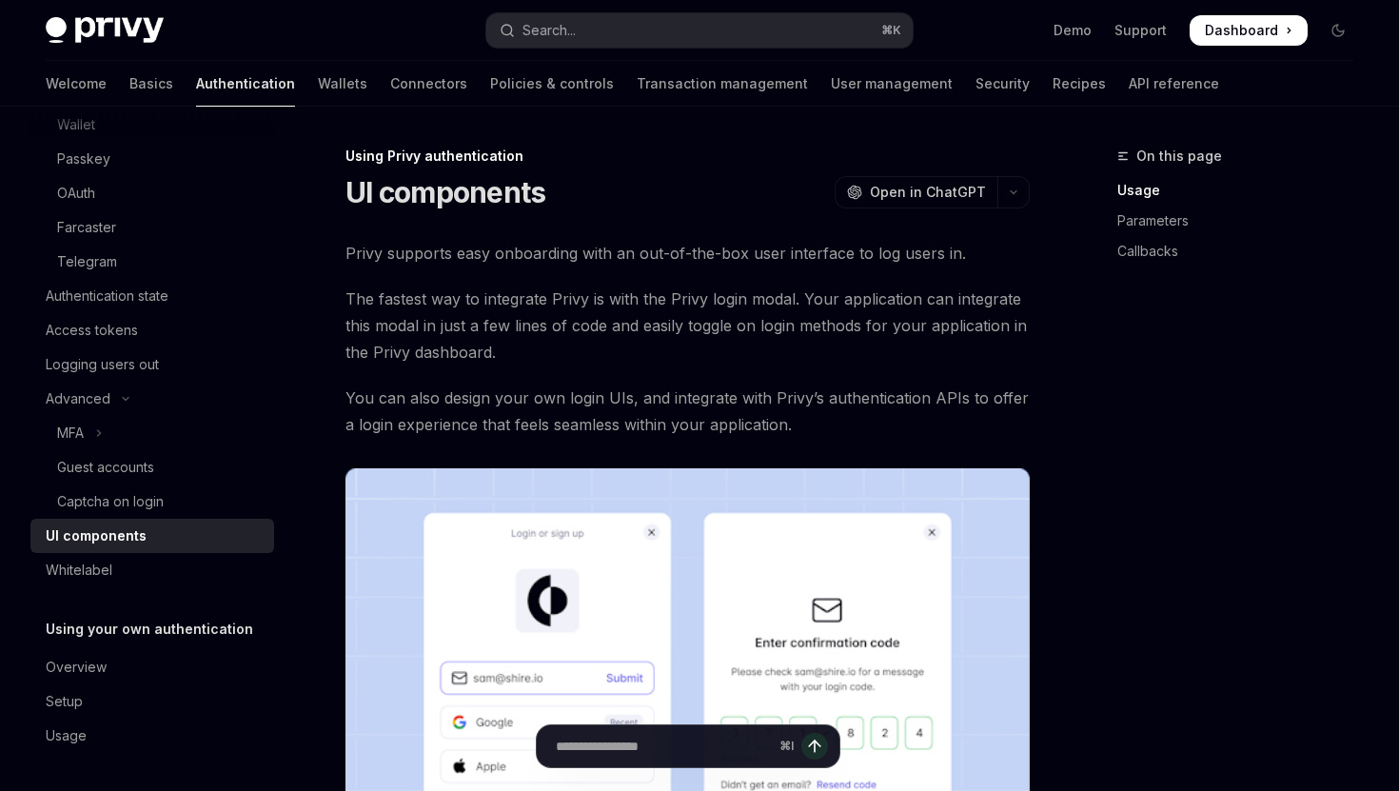
scroll to position [11, 0]
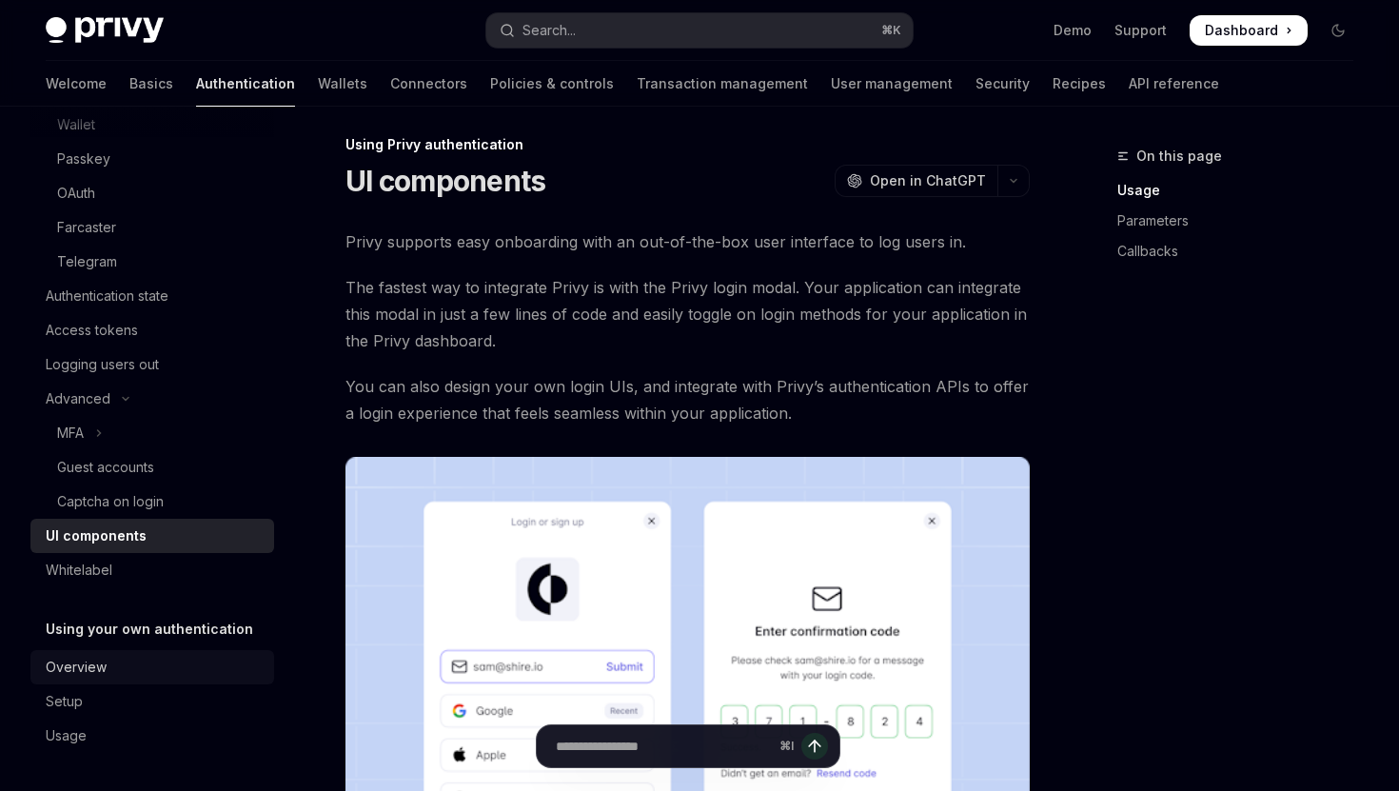
click at [154, 667] on div "Overview" at bounding box center [154, 667] width 217 height 23
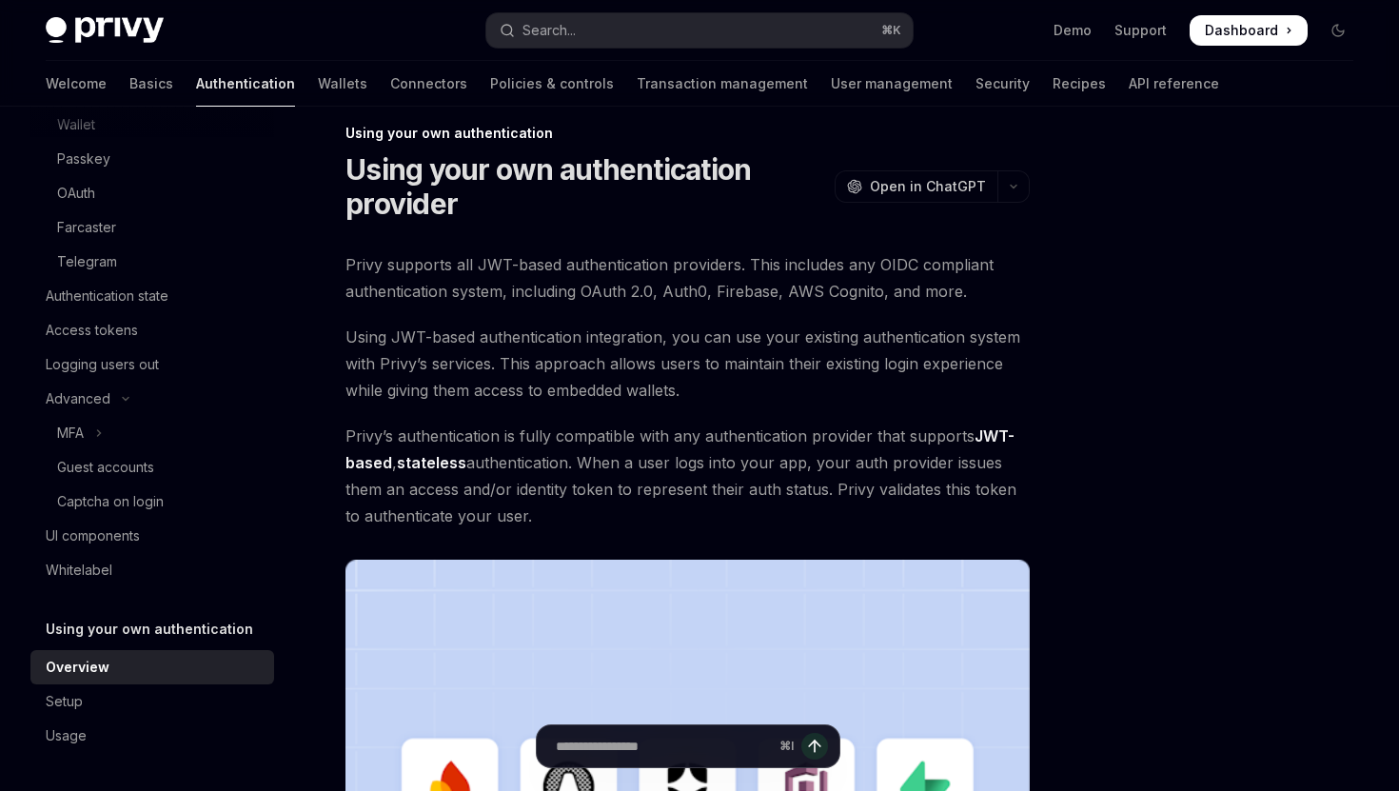
scroll to position [10, 0]
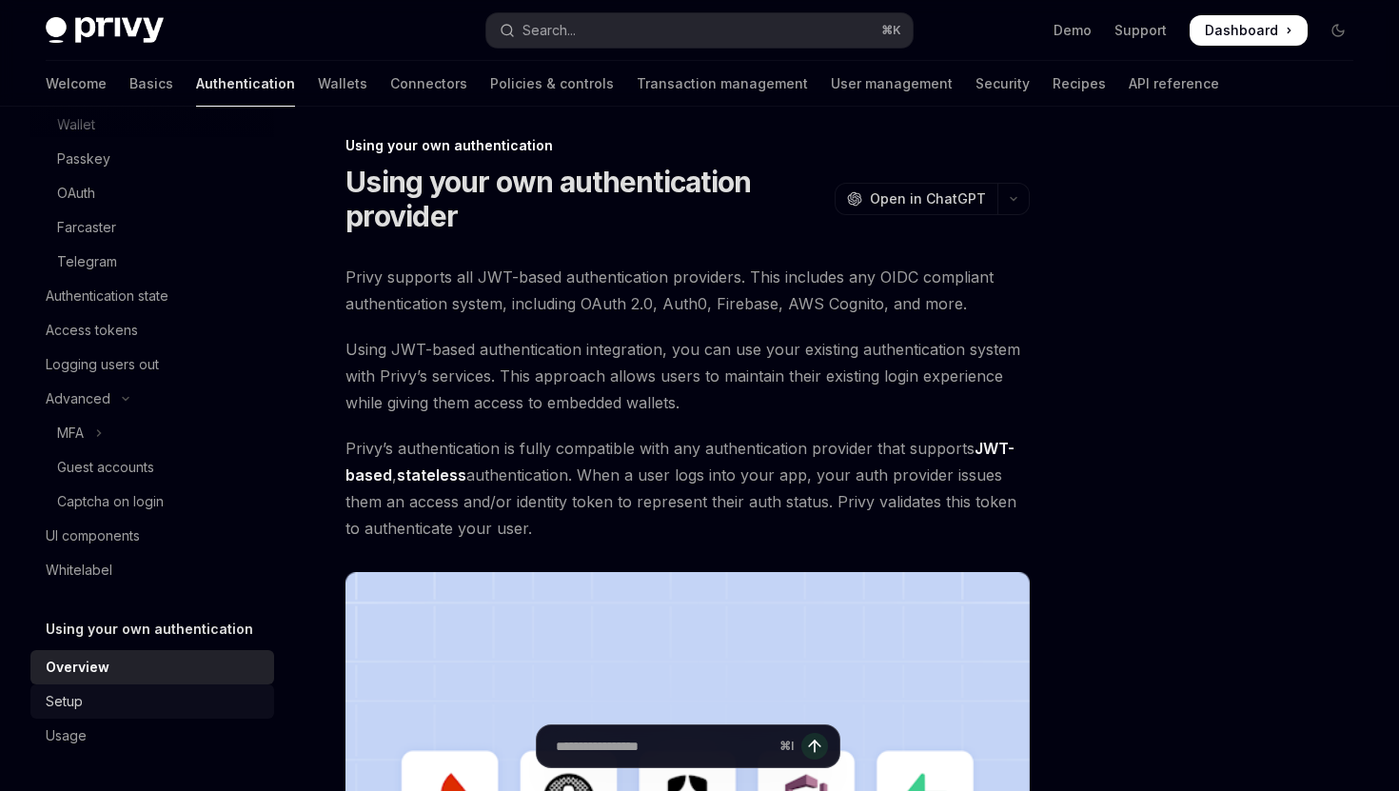
click at [131, 692] on div "Setup" at bounding box center [154, 701] width 217 height 23
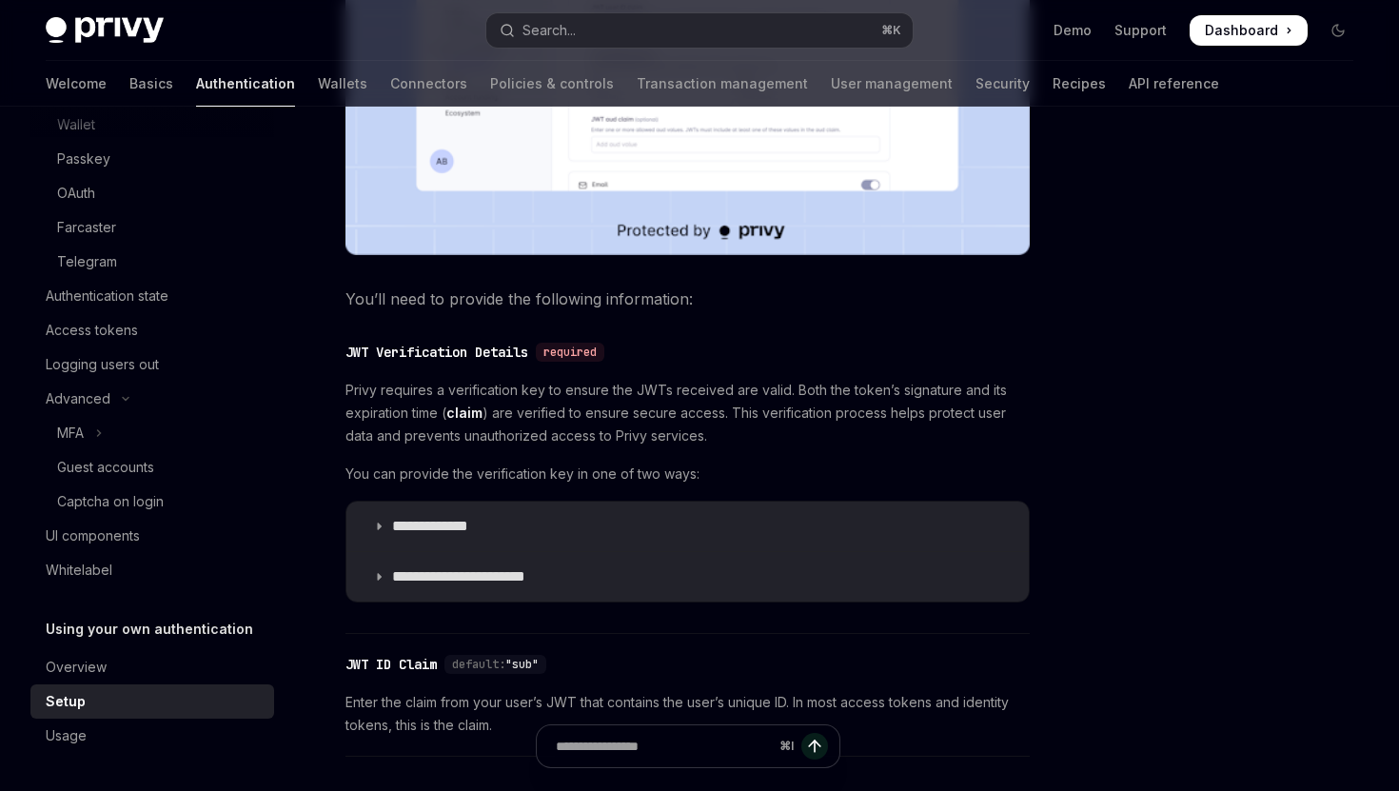
scroll to position [789, 0]
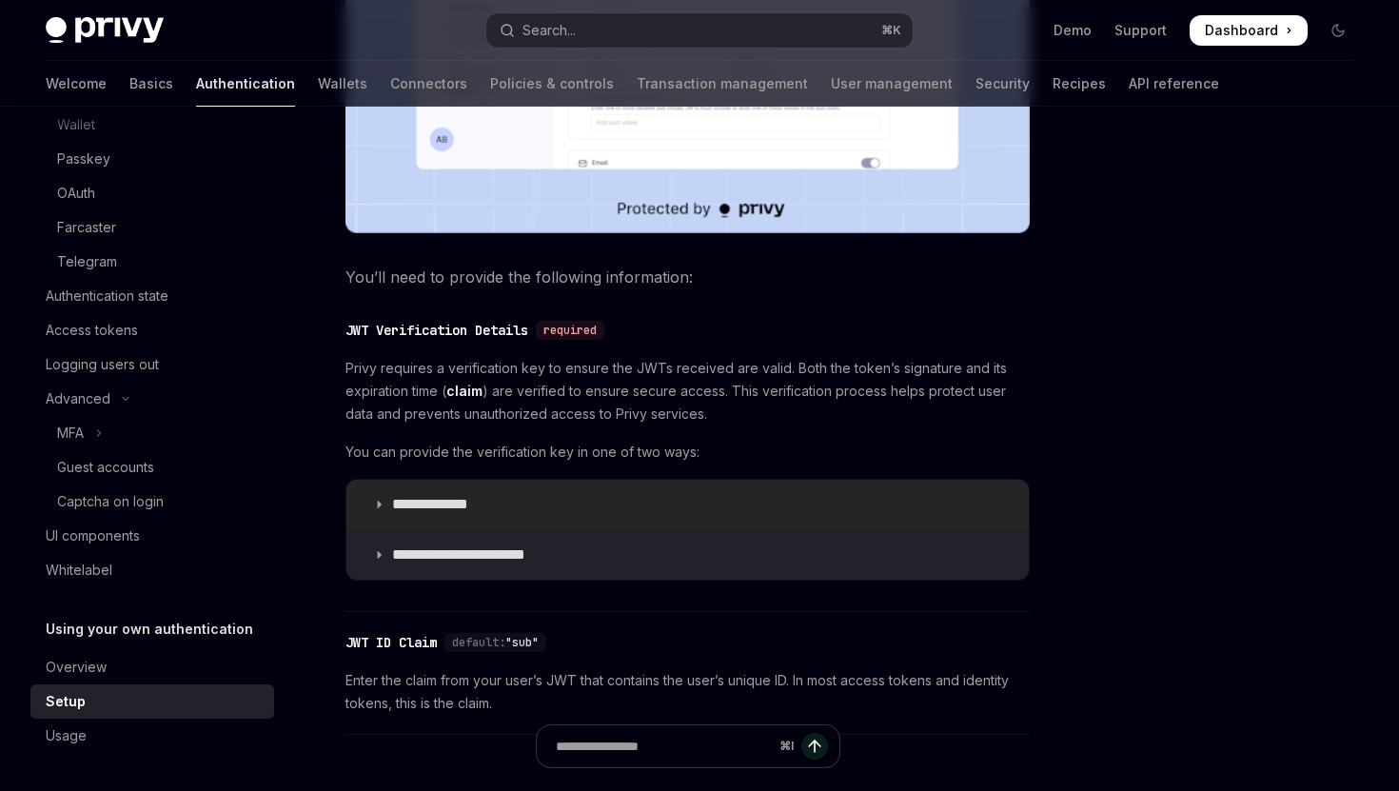
click at [506, 507] on summary "**********" at bounding box center [687, 504] width 682 height 49
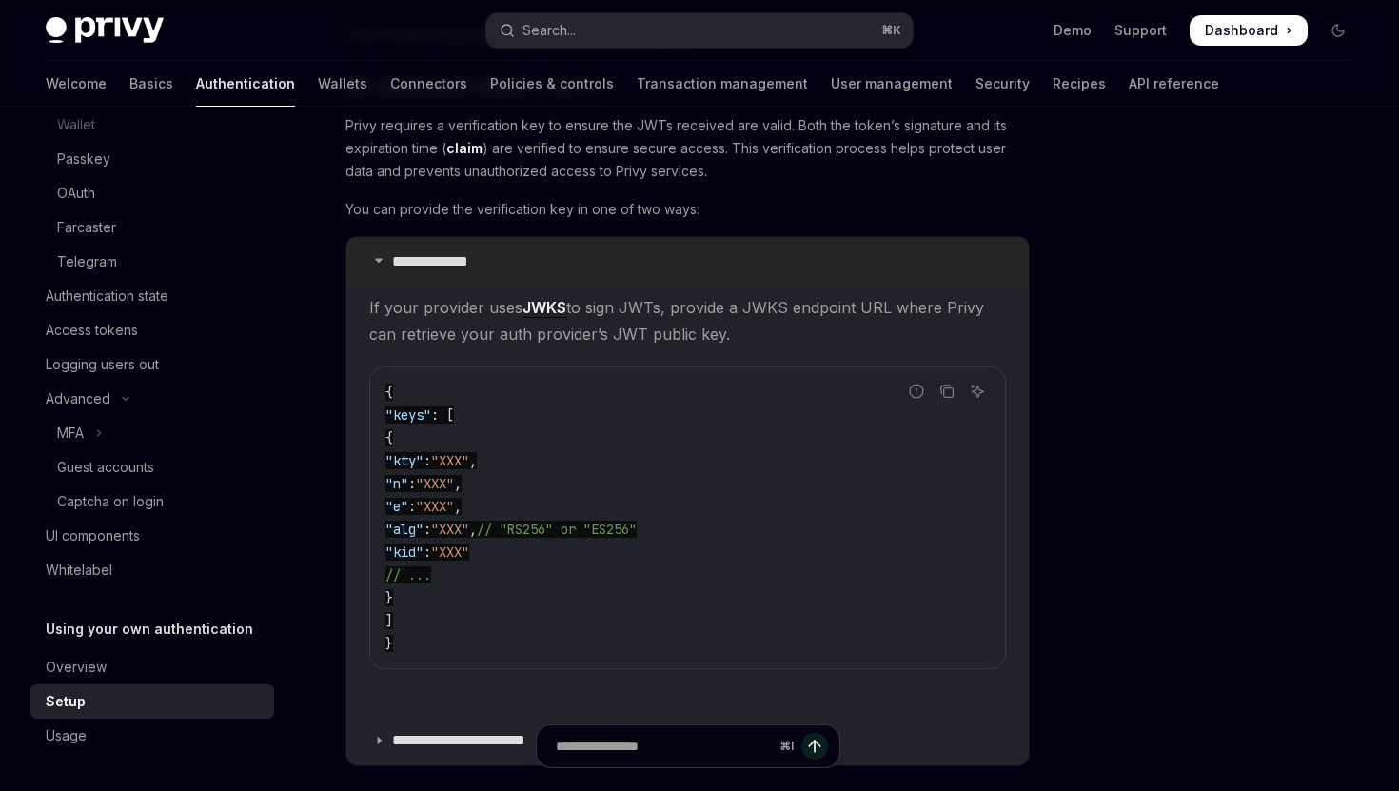
scroll to position [1034, 0]
click at [539, 593] on code "{ "keys" : [ { "kty" : "XXX" , "n" : "XXX" , "e" : "XXX" , "alg" : "XXX" , // "…" at bounding box center [687, 515] width 604 height 274
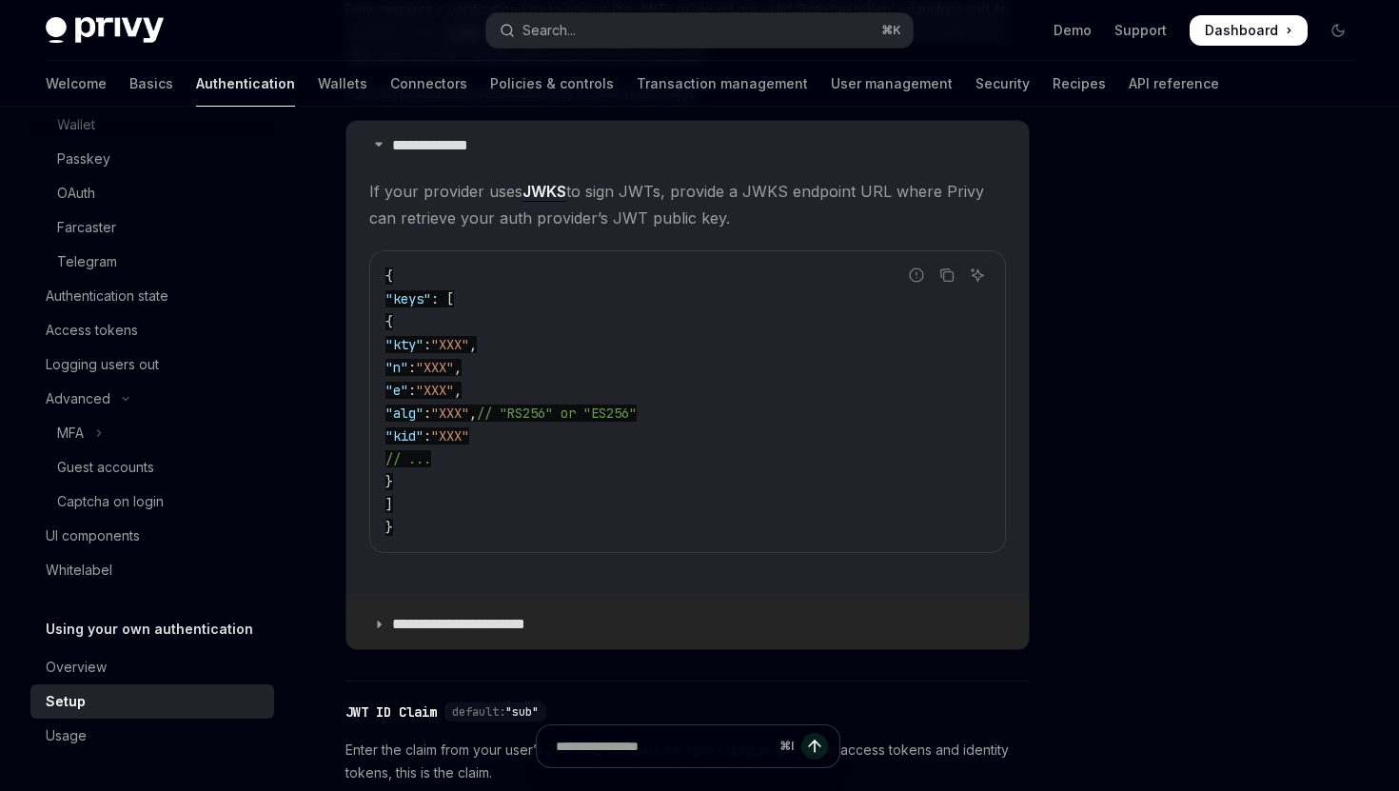
click at [499, 636] on summary "**********" at bounding box center [687, 623] width 682 height 49
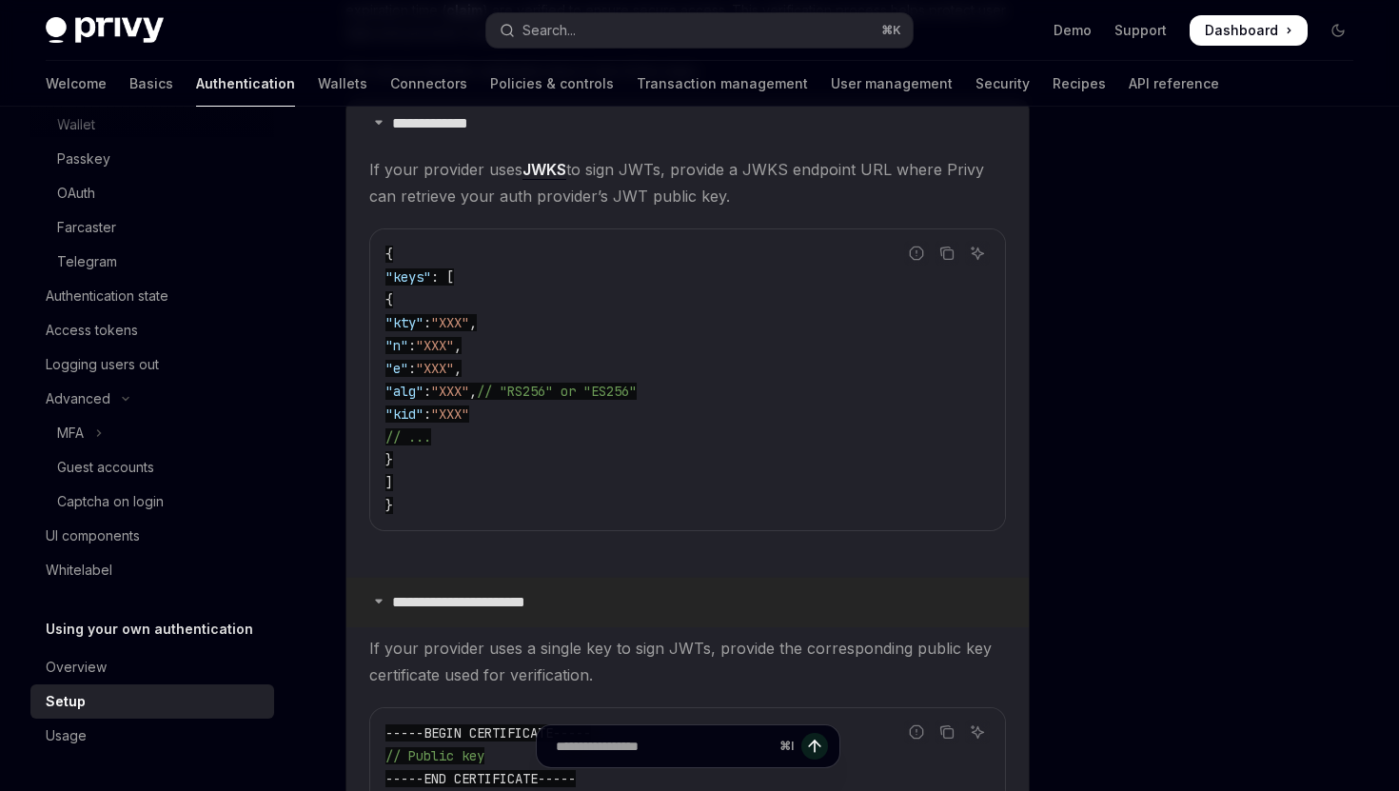
scroll to position [1118, 0]
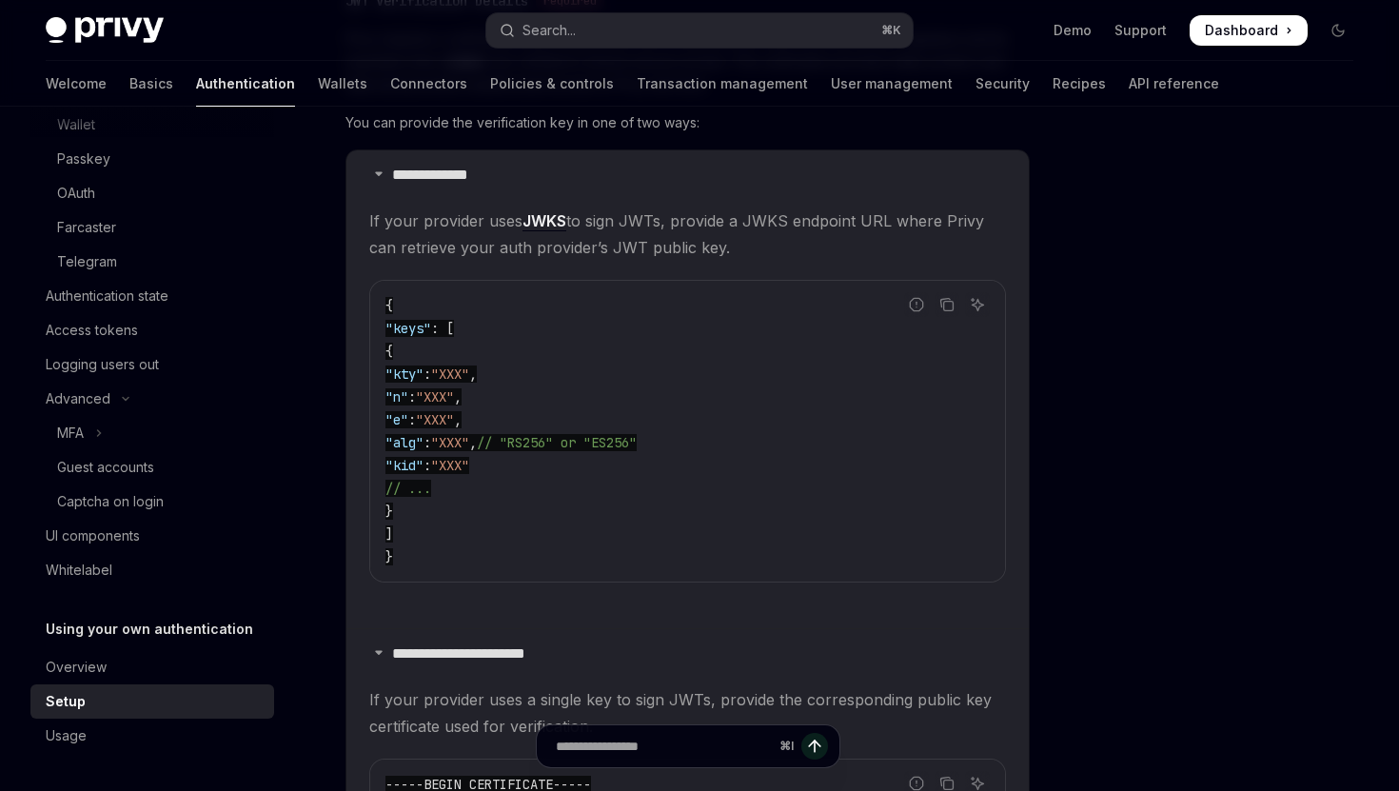
click at [431, 325] on span ""keys"" at bounding box center [408, 328] width 46 height 17
click at [431, 380] on span ":" at bounding box center [427, 373] width 8 height 17
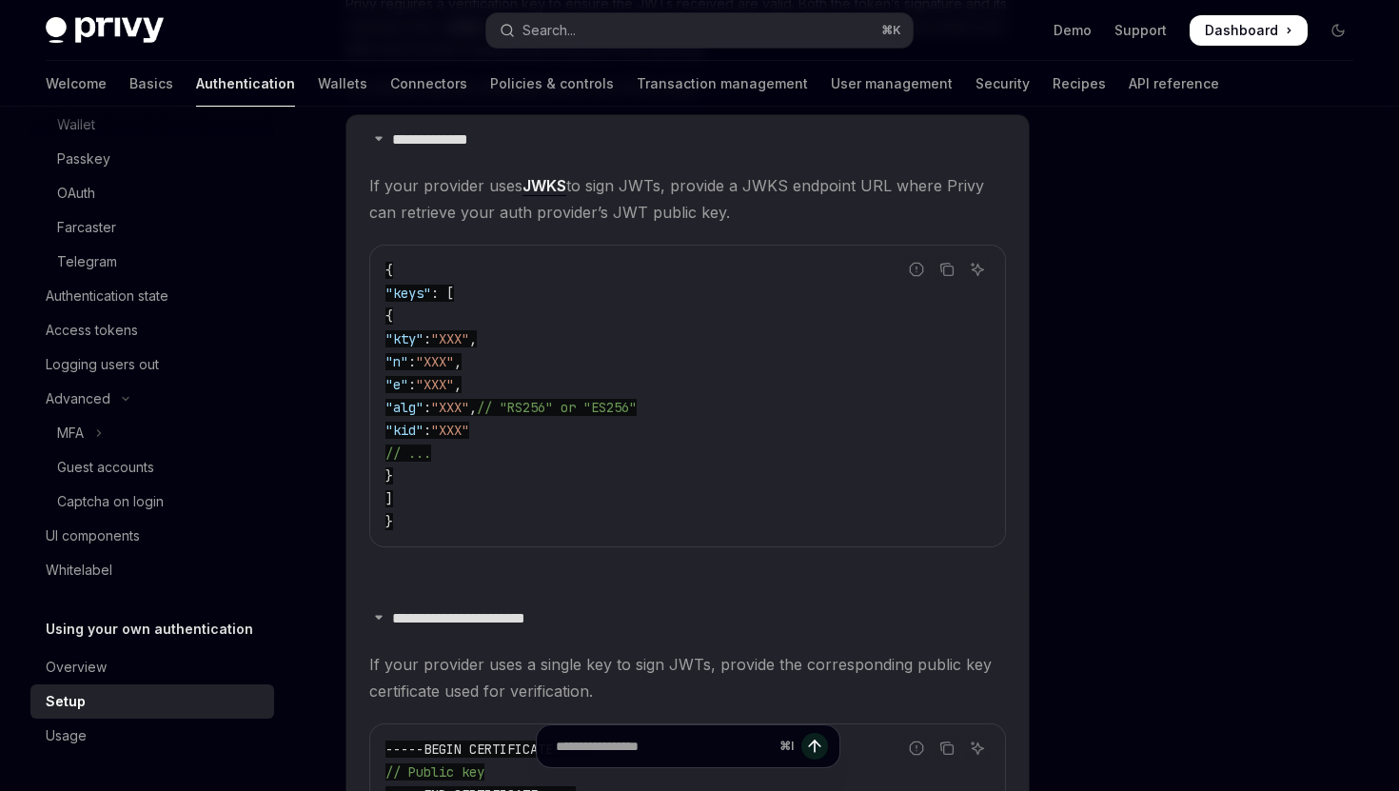
scroll to position [1141, 0]
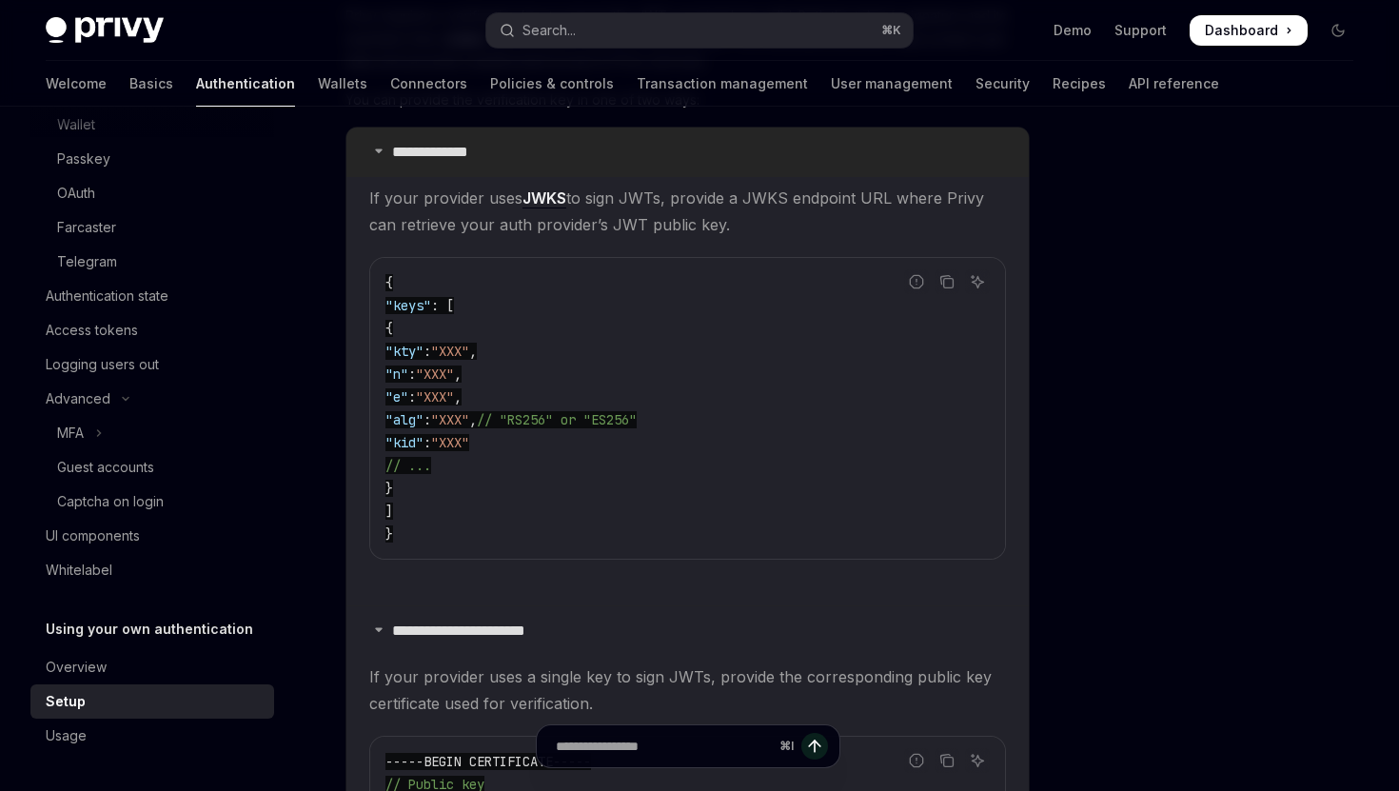
click at [415, 147] on p "**********" at bounding box center [448, 152] width 113 height 19
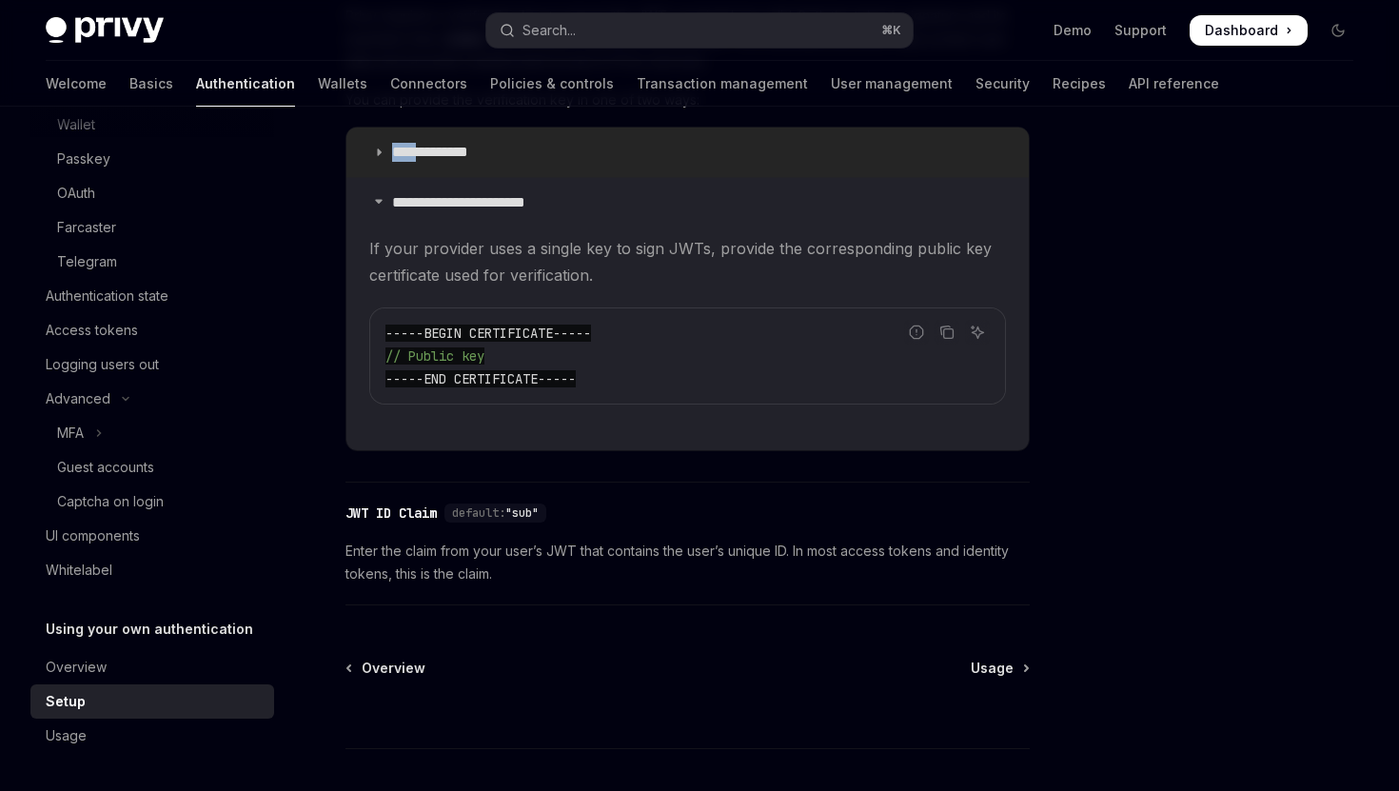
click at [415, 147] on p "**********" at bounding box center [448, 152] width 113 height 19
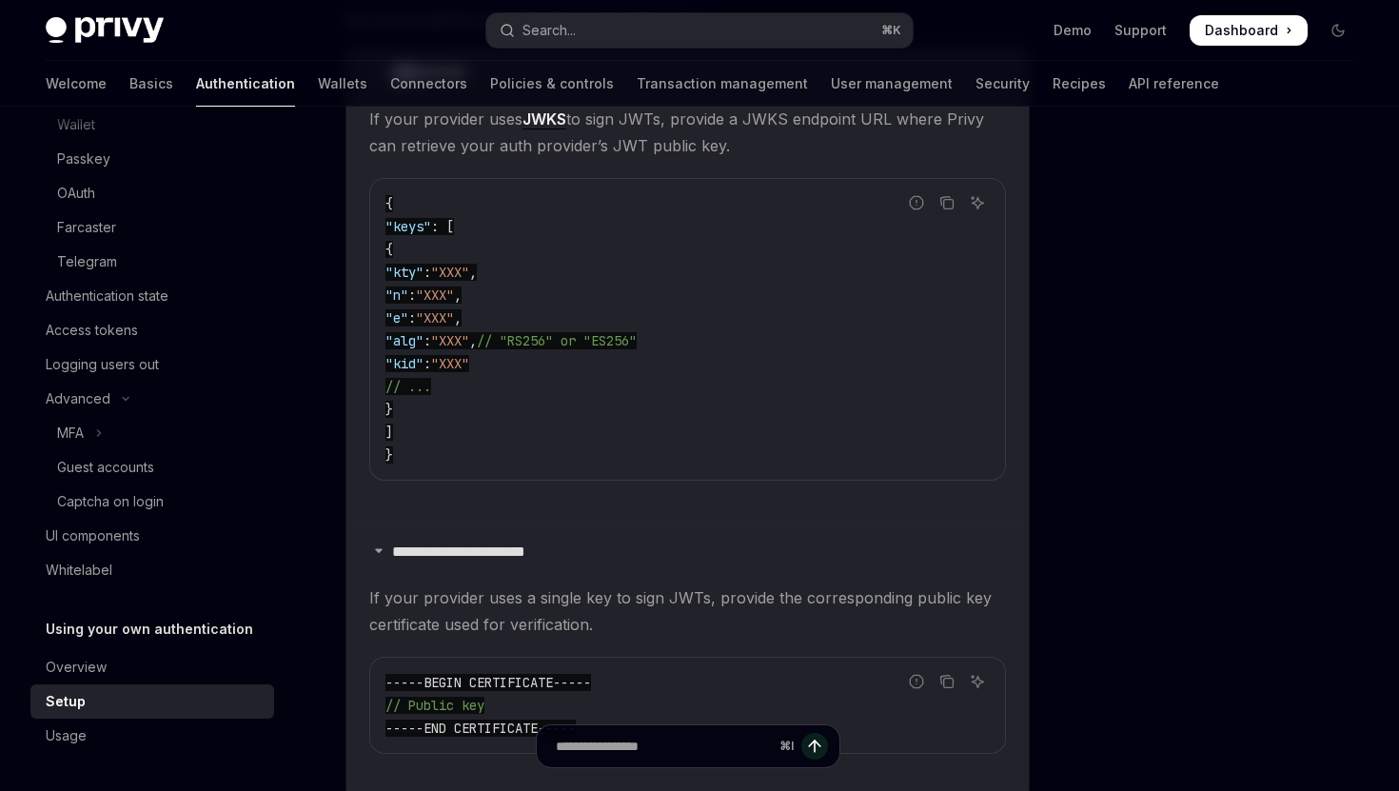
scroll to position [1690, 0]
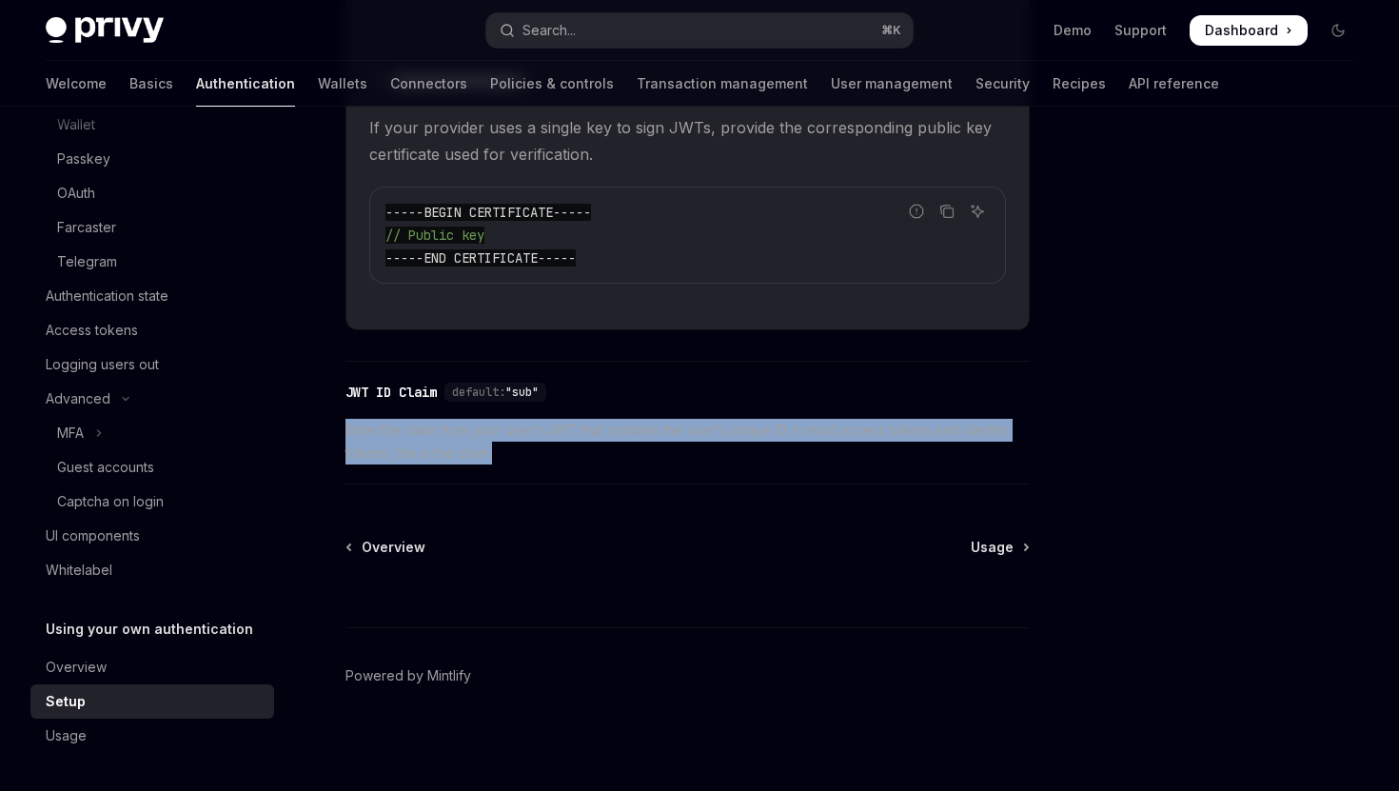
drag, startPoint x: 507, startPoint y: 442, endPoint x: 343, endPoint y: 427, distance: 165.3
copy span "Enter the claim from your user’s JWT that contains the user’s unique ID. In mos…"
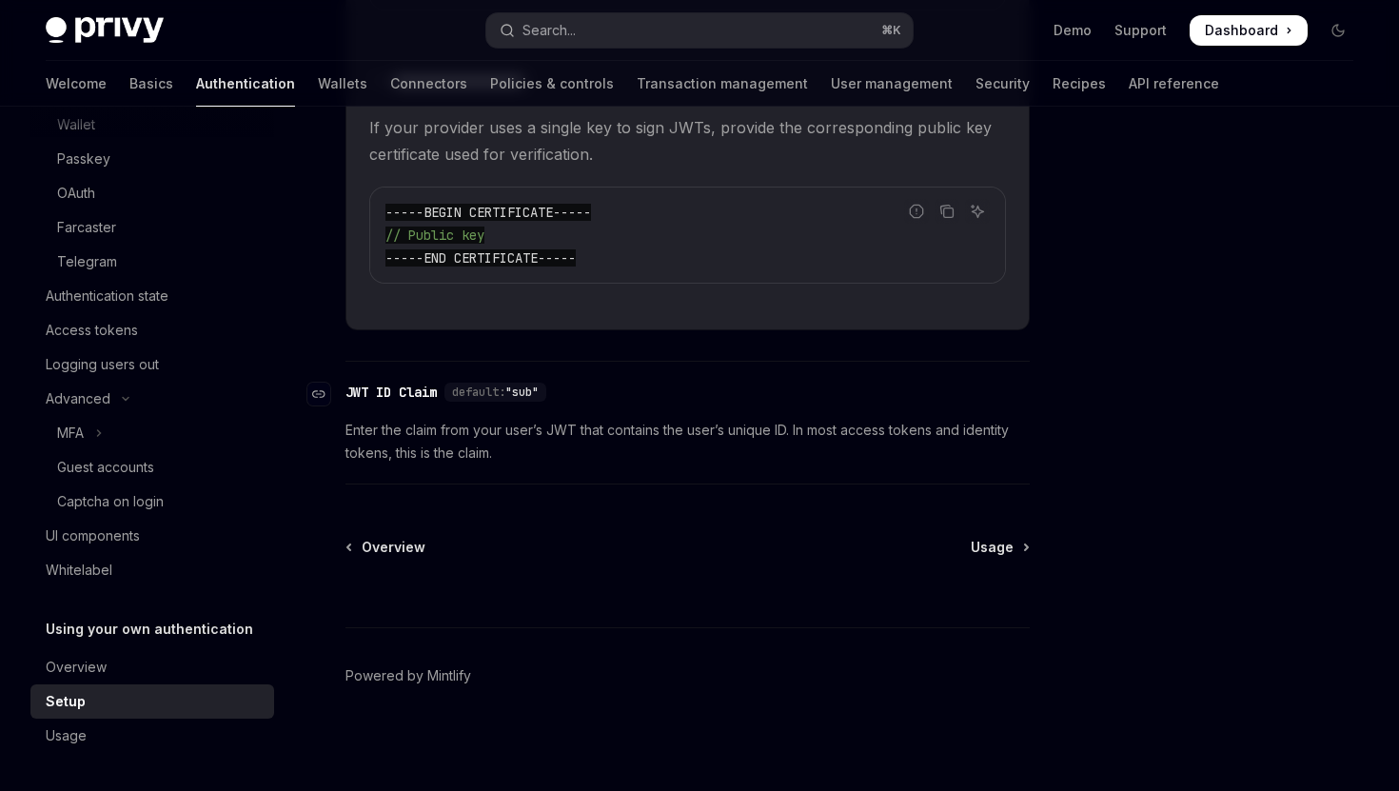
click at [578, 388] on div "​ JWT ID Claim default: "sub"" at bounding box center [677, 392] width 665 height 23
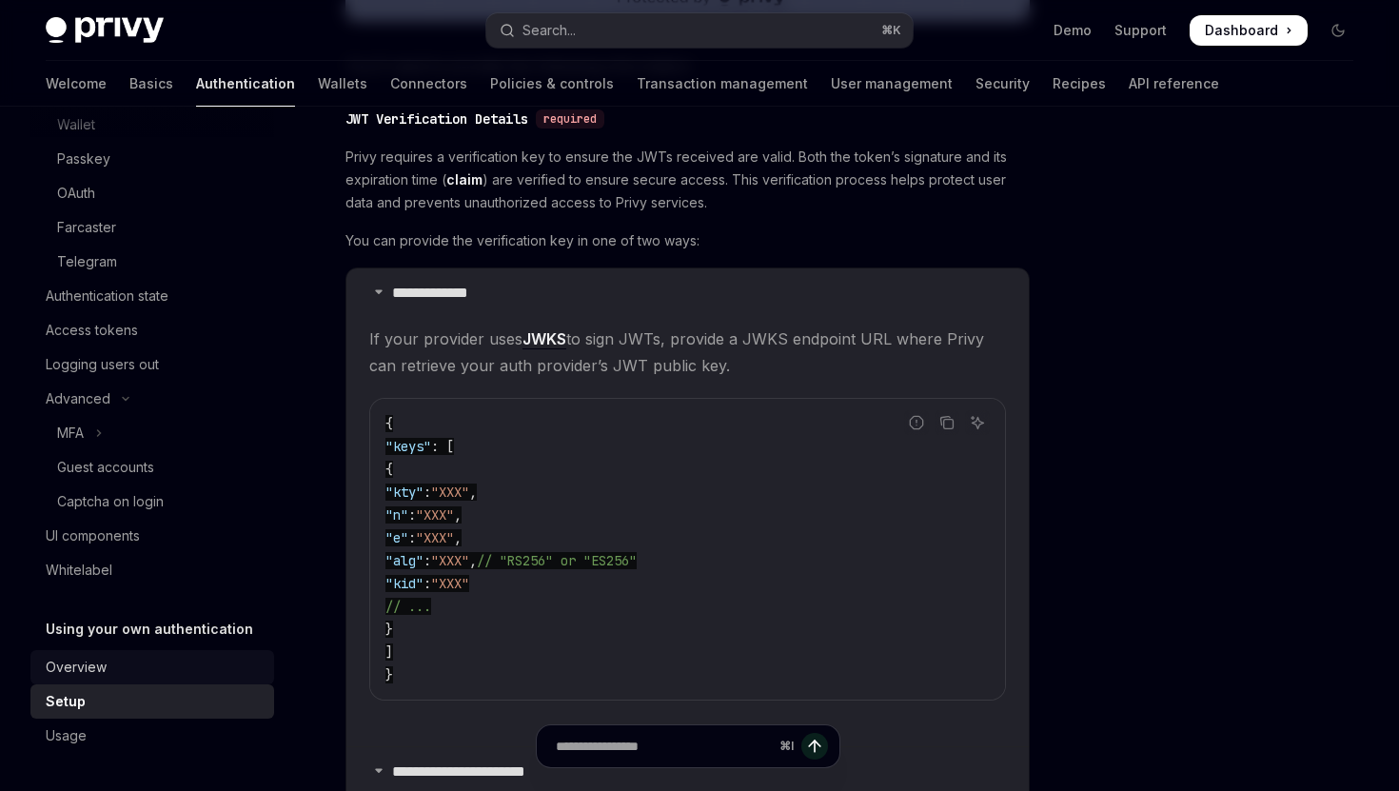
scroll to position [1008, 0]
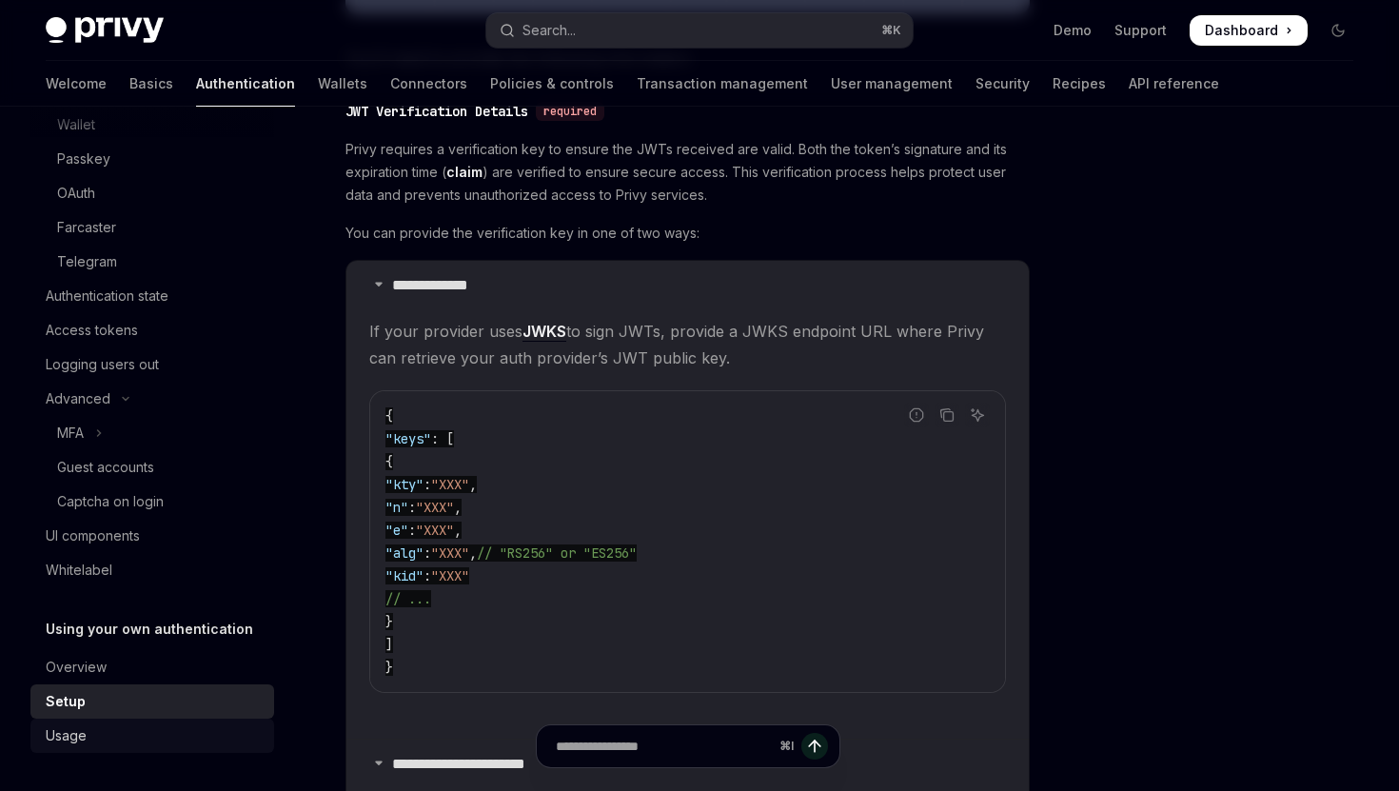
click at [101, 736] on div "Usage" at bounding box center [154, 735] width 217 height 23
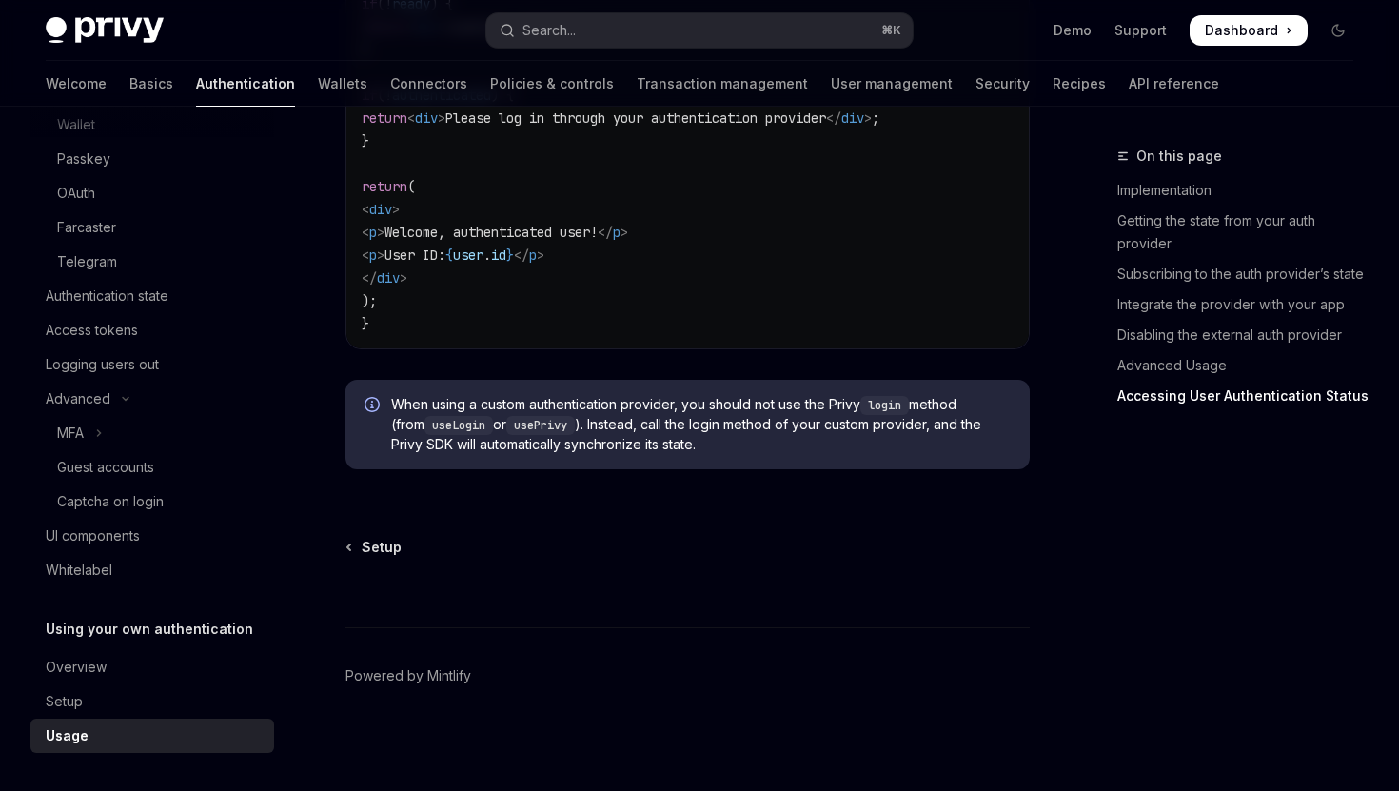
scroll to position [4090, 0]
click at [1181, 178] on link "Implementation" at bounding box center [1242, 190] width 251 height 30
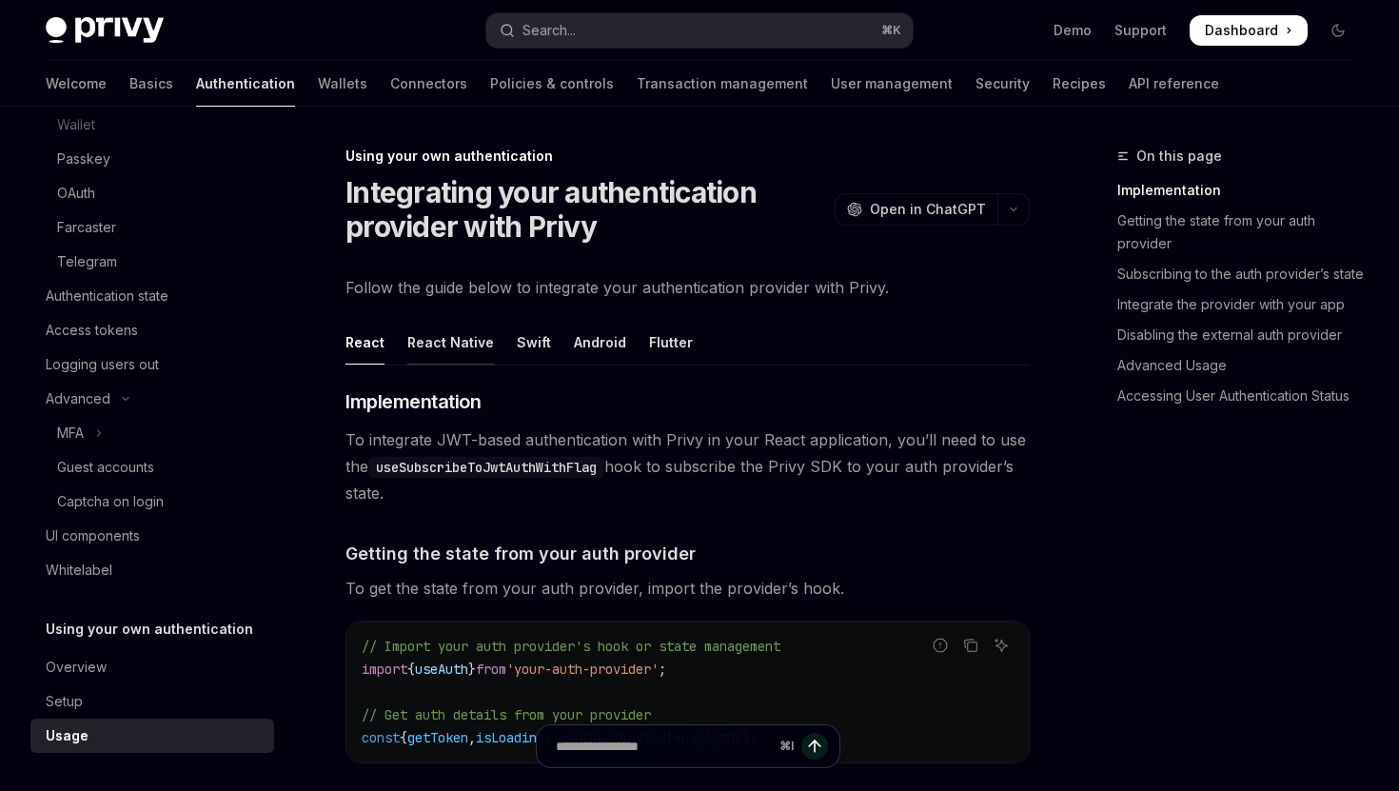
click at [451, 351] on div "React Native" at bounding box center [450, 342] width 87 height 45
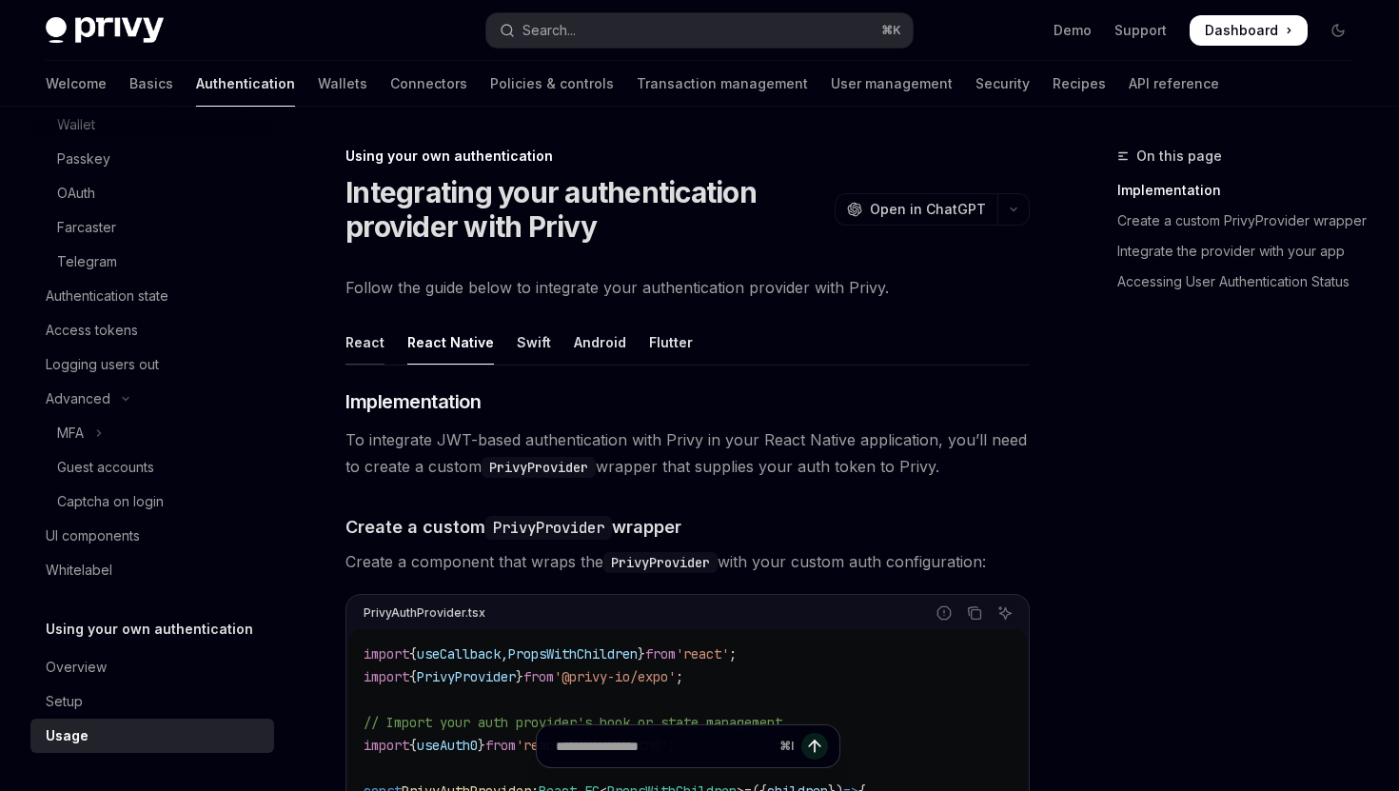
click at [366, 350] on div "React" at bounding box center [364, 342] width 39 height 45
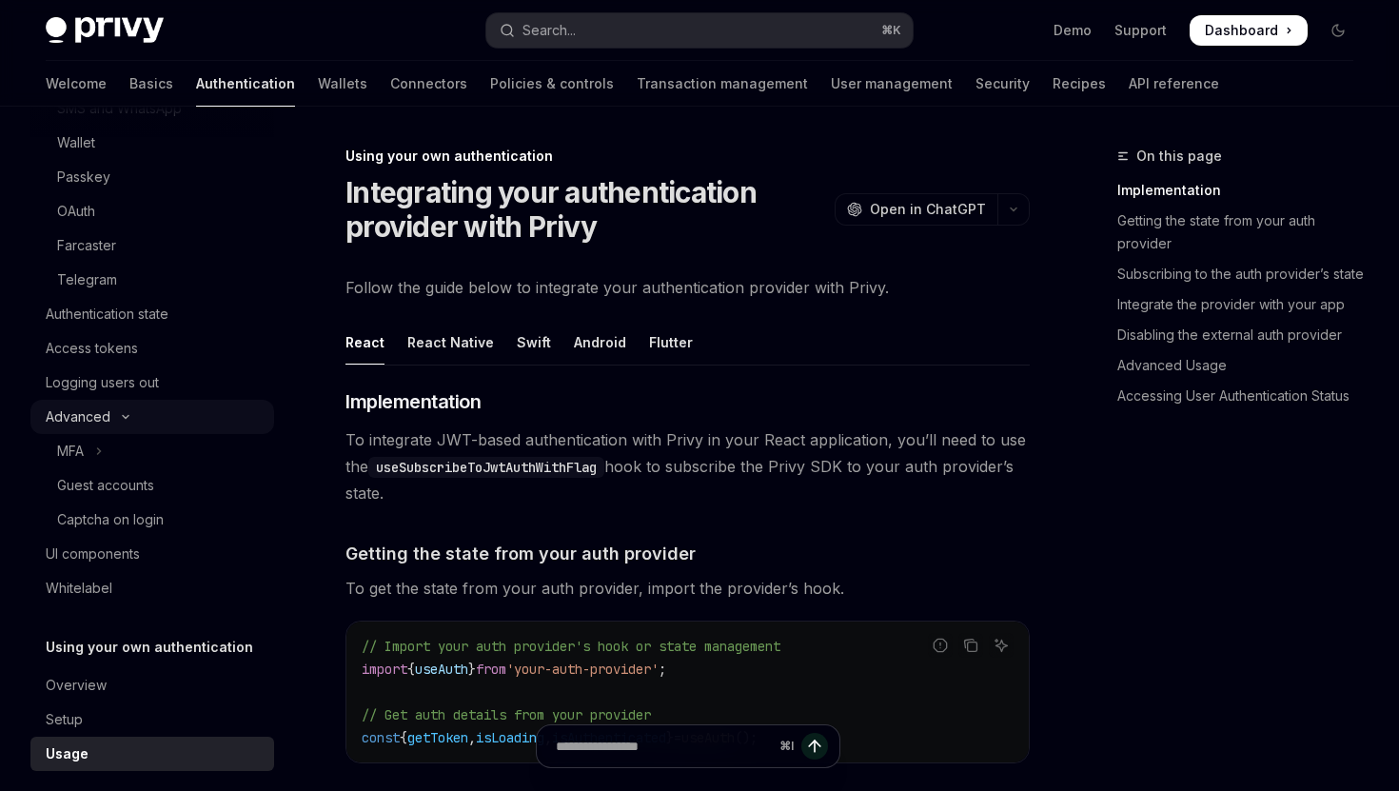
scroll to position [239, 0]
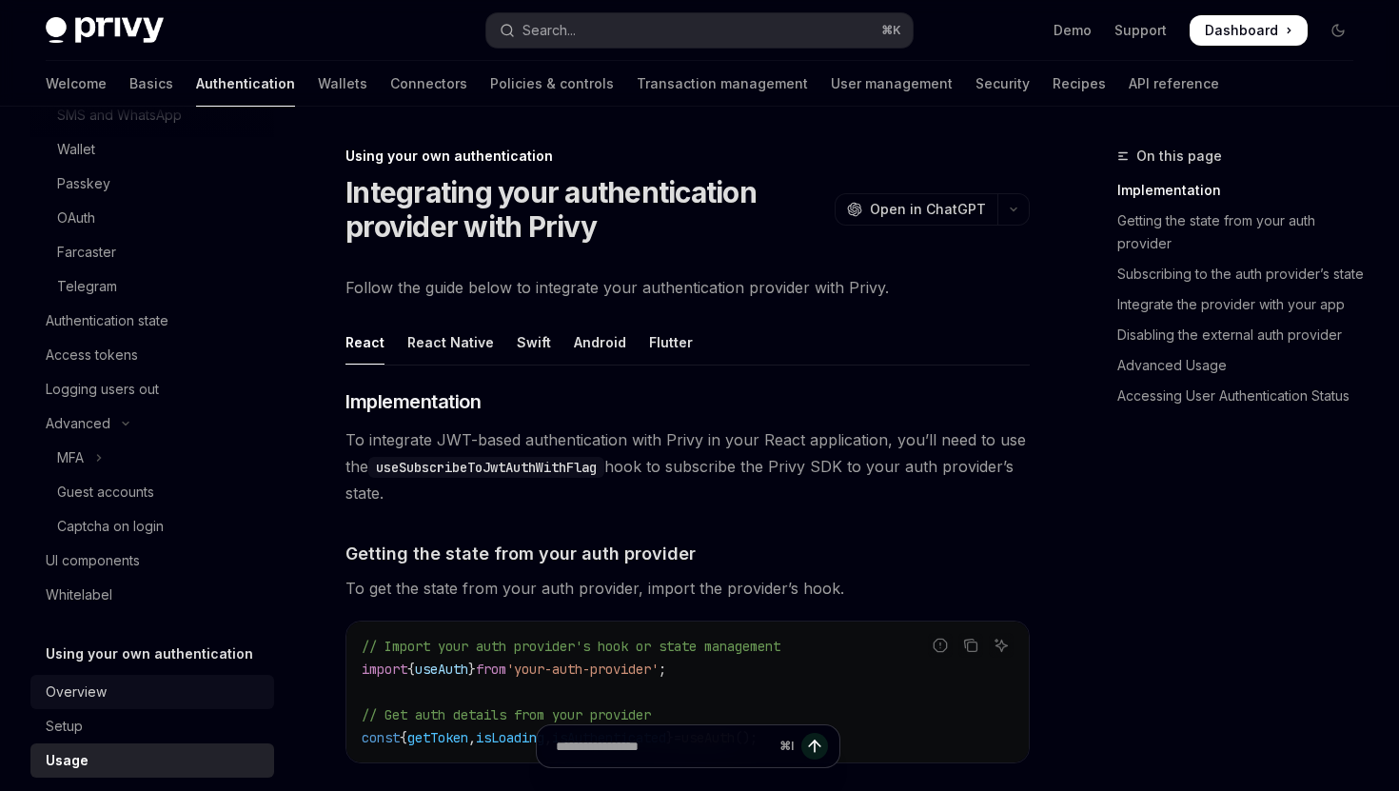
click at [90, 695] on div "Overview" at bounding box center [76, 691] width 61 height 23
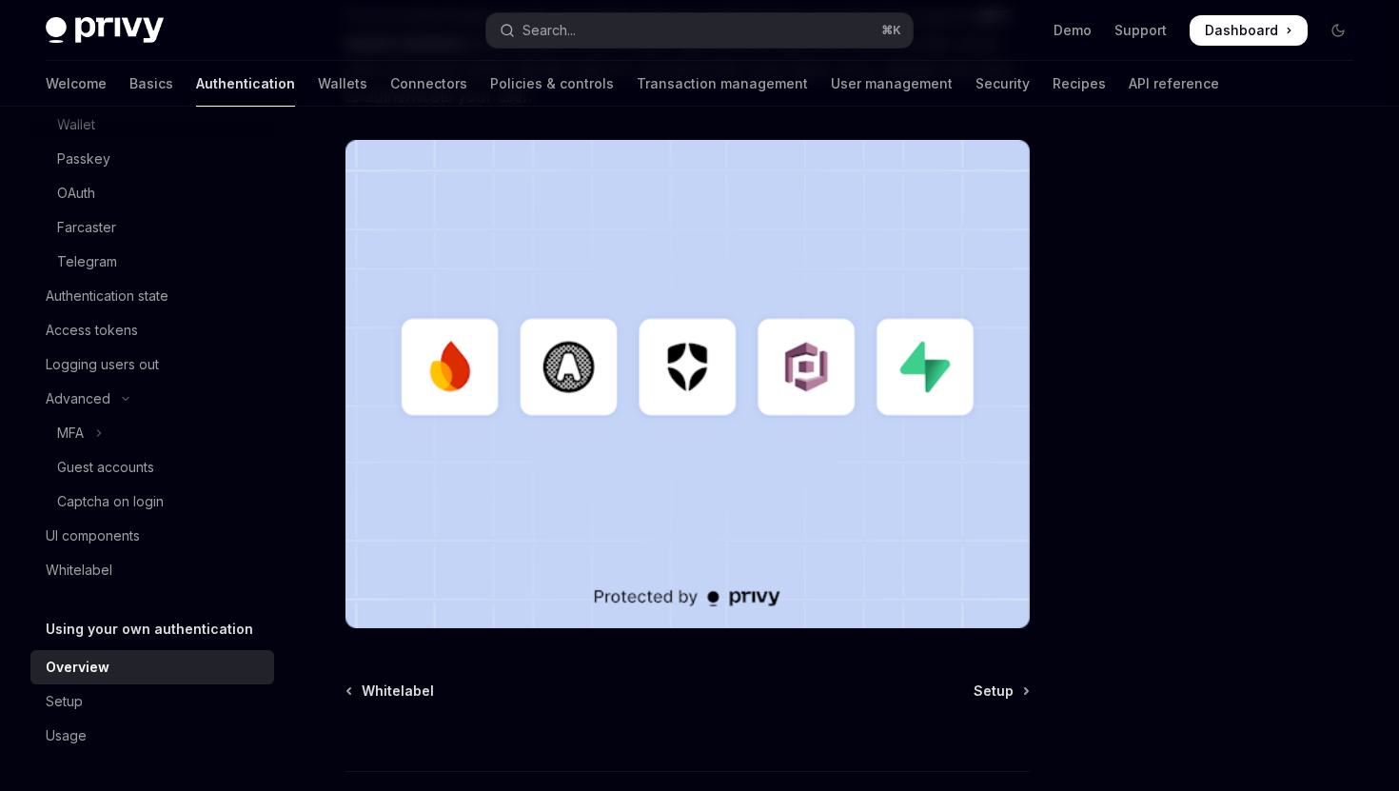
scroll to position [587, 0]
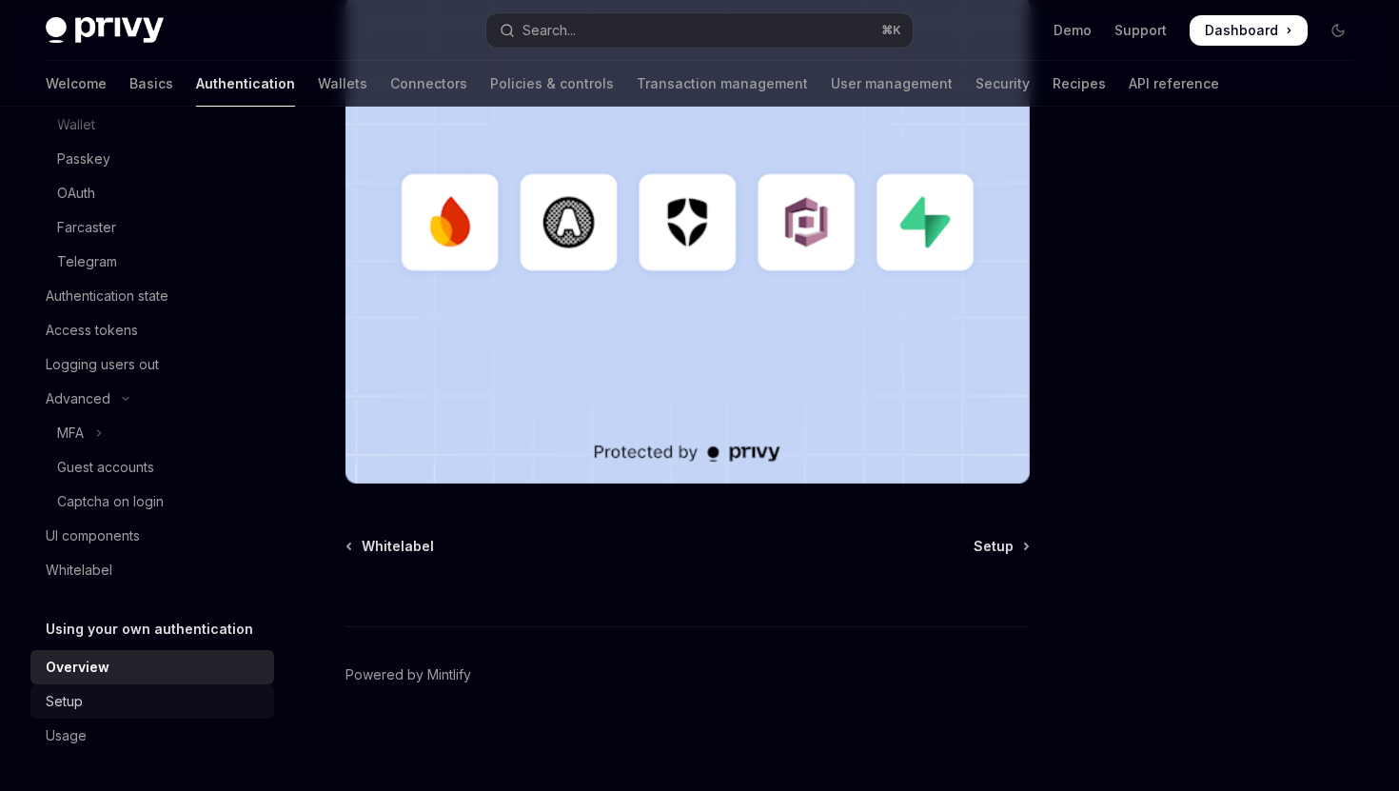
click at [161, 713] on link "Setup" at bounding box center [152, 701] width 244 height 34
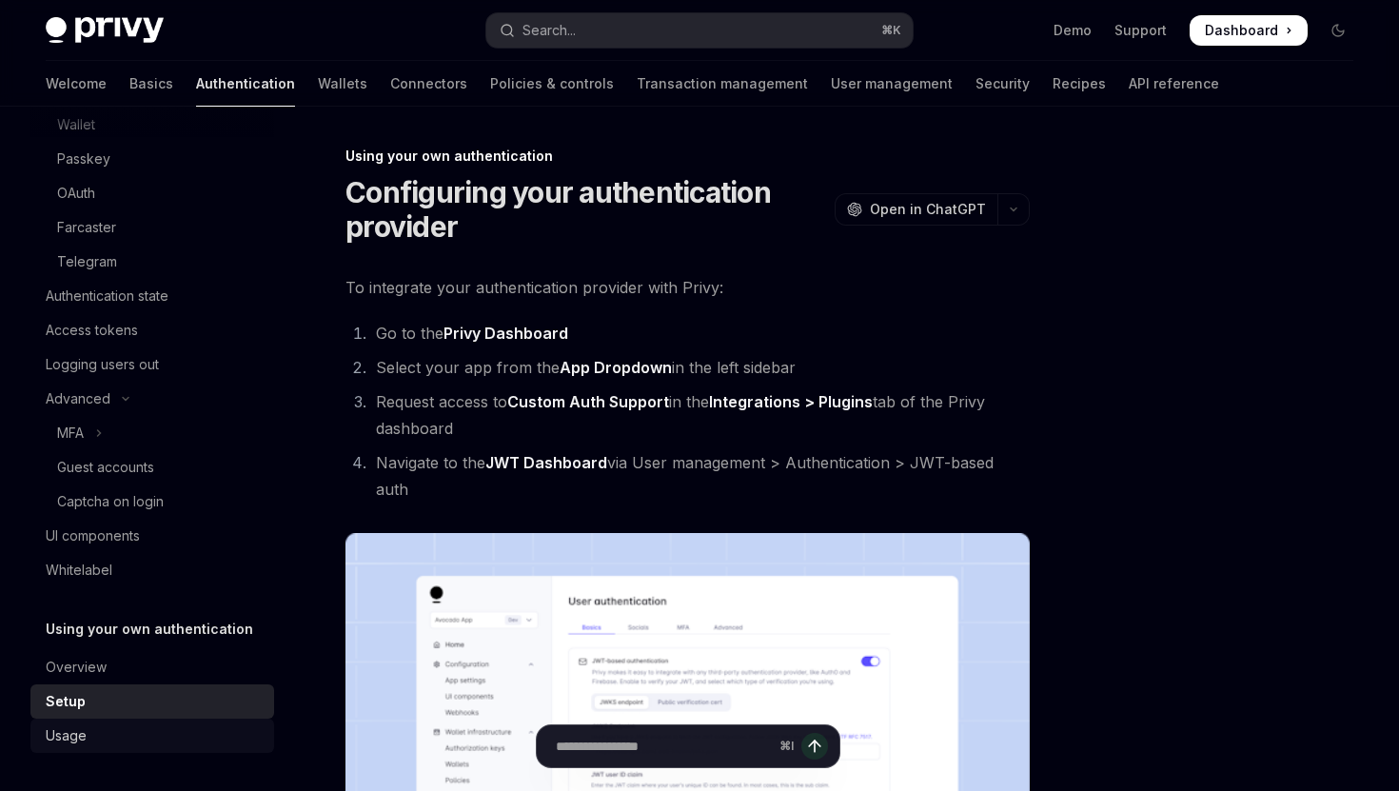
click at [132, 729] on div "Usage" at bounding box center [154, 735] width 217 height 23
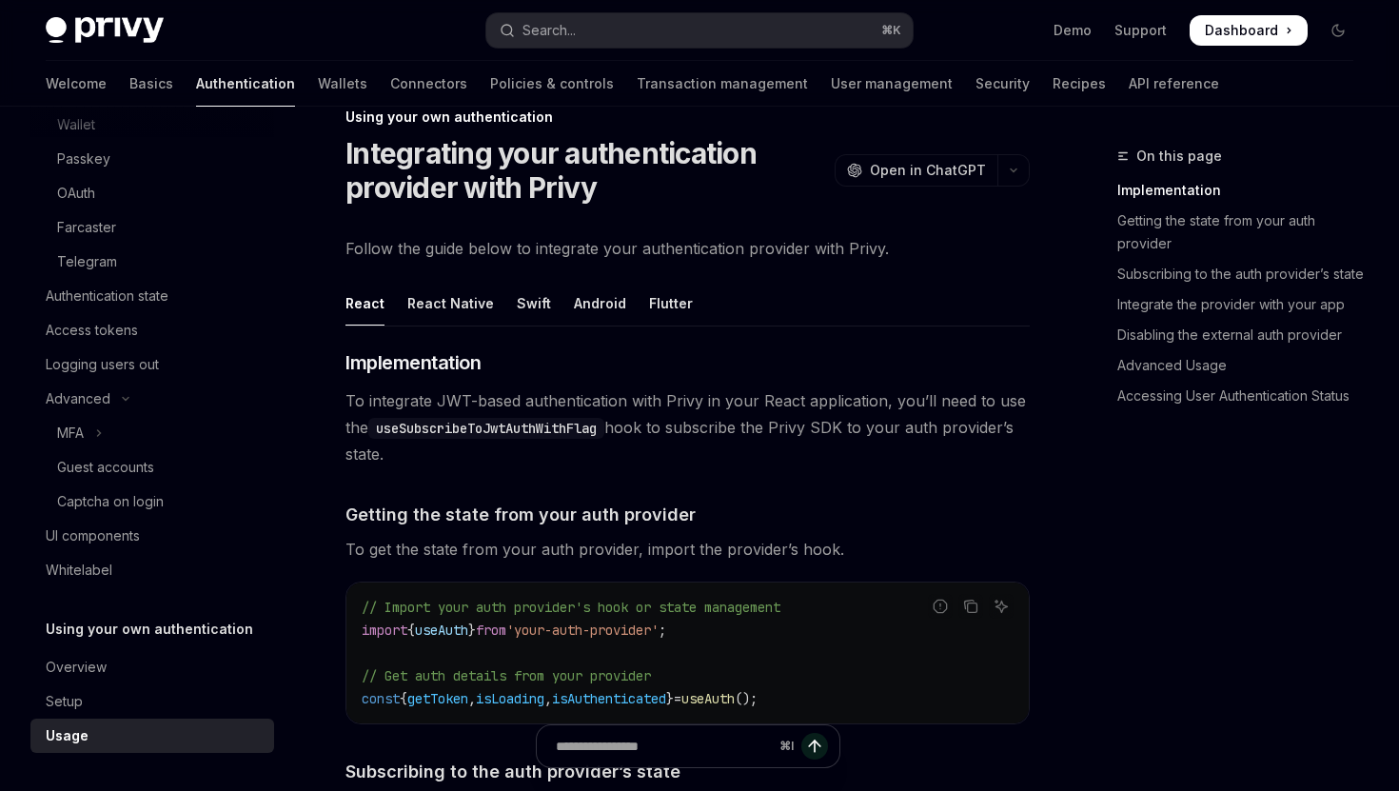
scroll to position [41, 0]
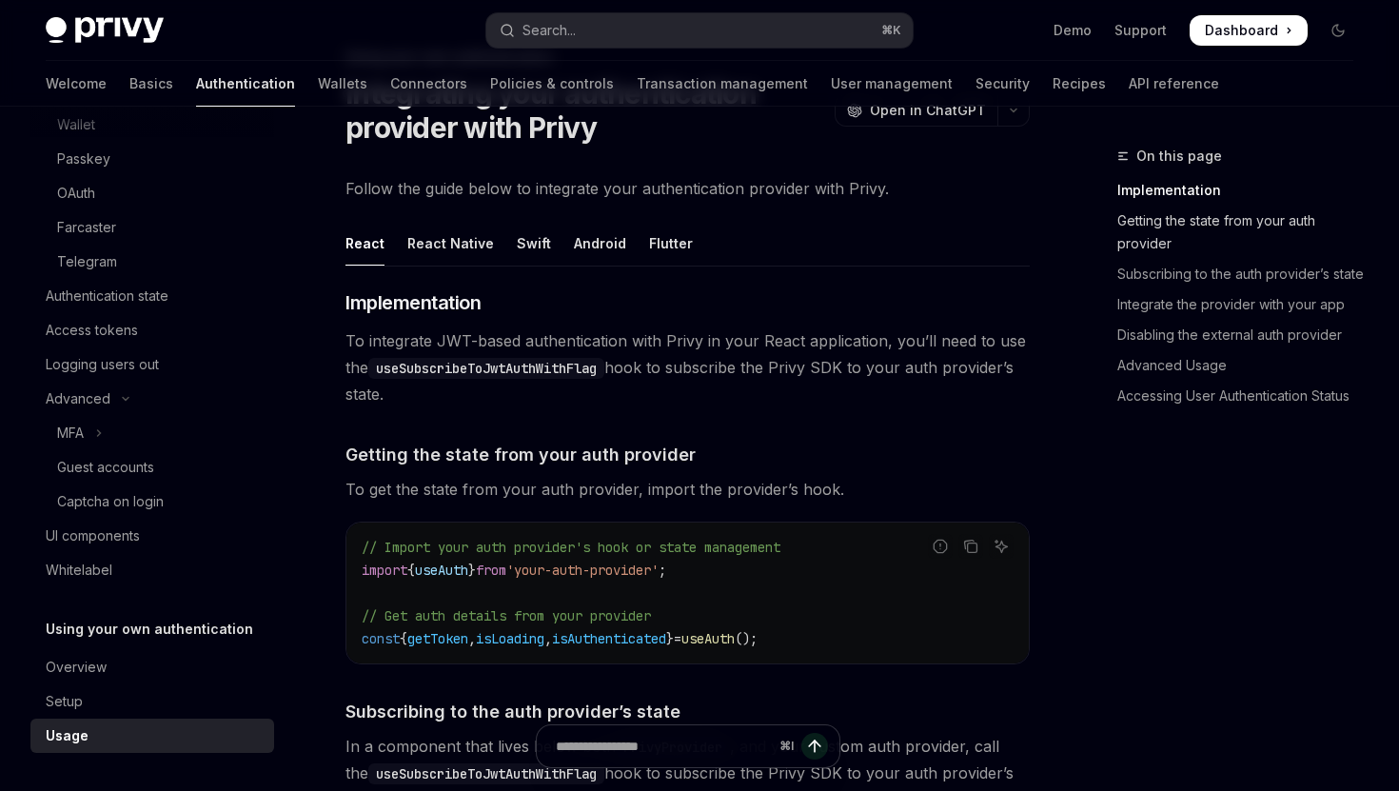
click at [1163, 245] on link "Getting the state from your auth provider" at bounding box center [1242, 232] width 251 height 53
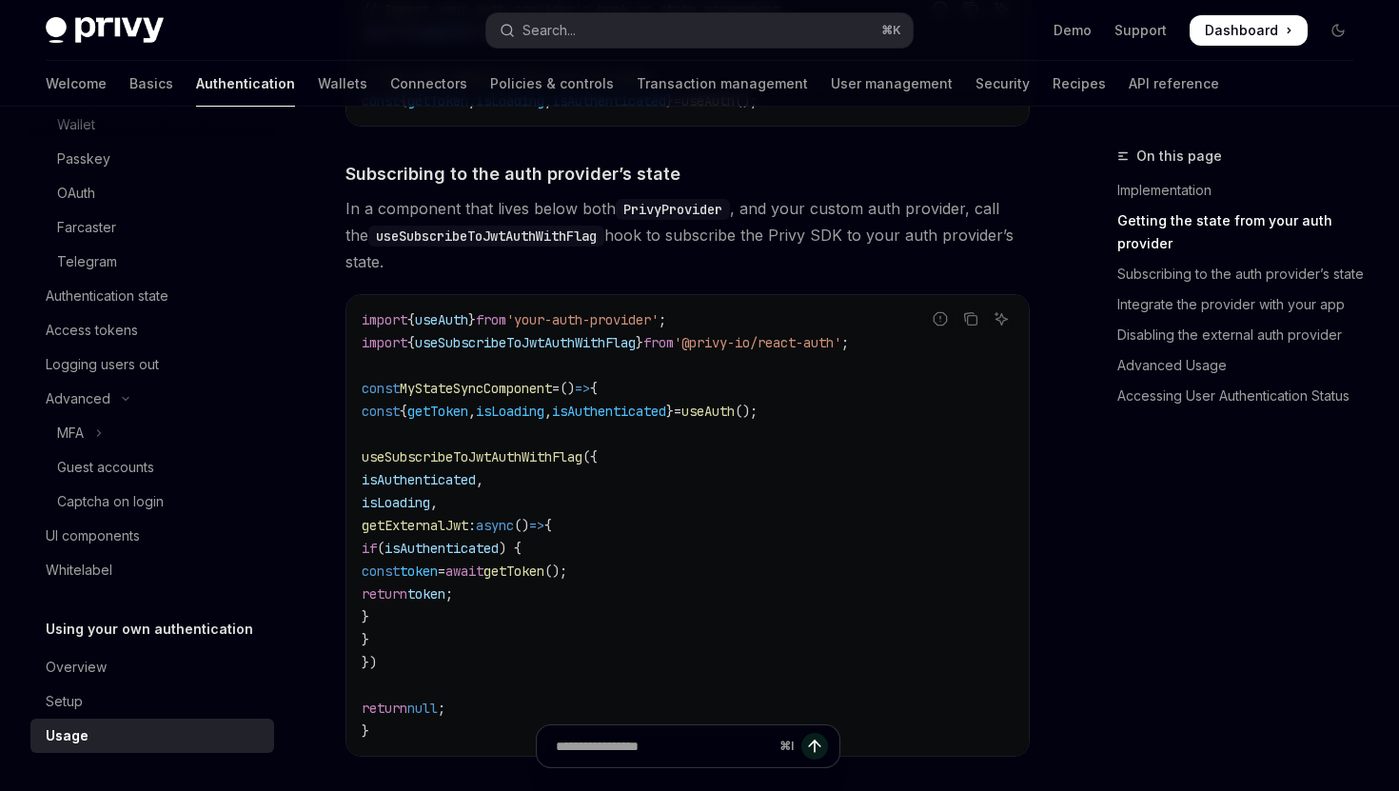
scroll to position [646, 0]
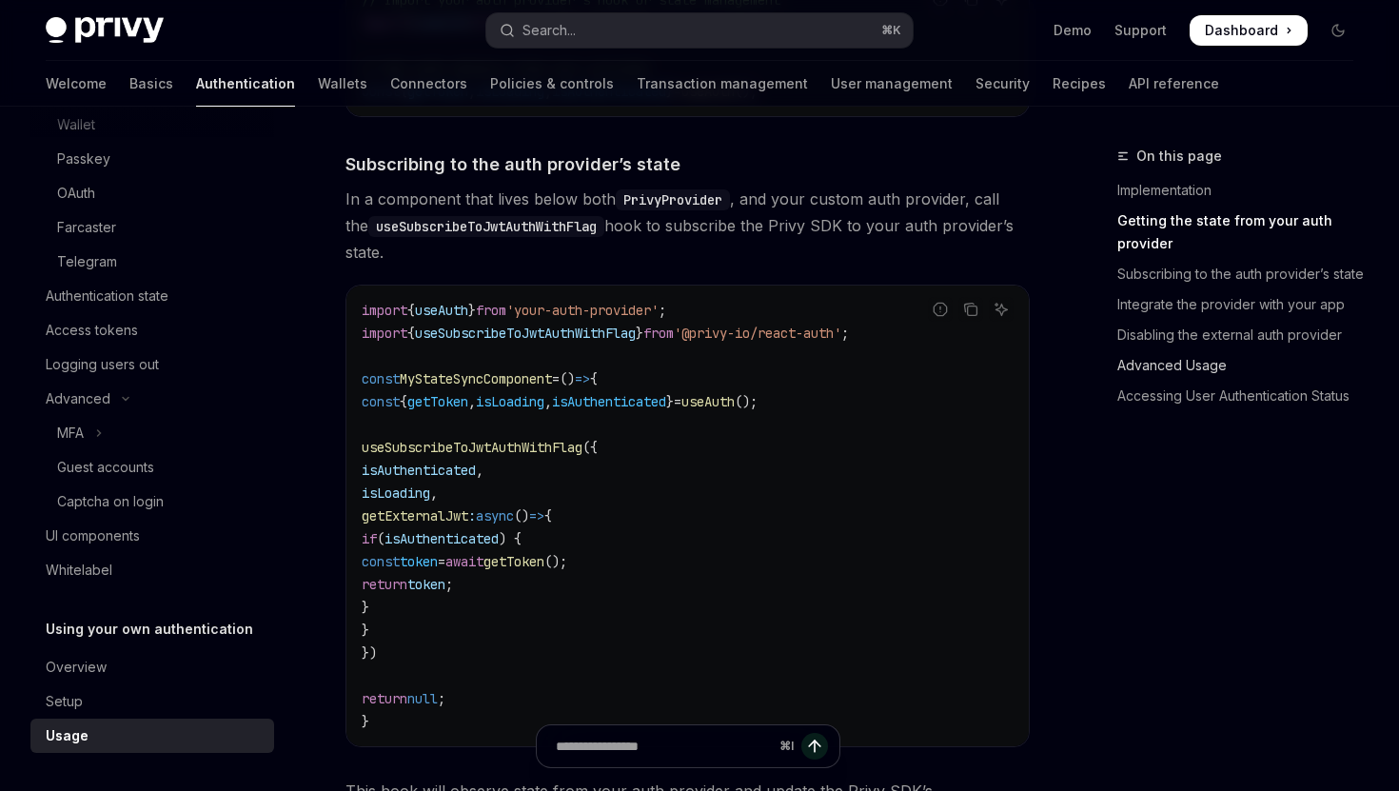
click at [1167, 354] on link "Advanced Usage" at bounding box center [1242, 365] width 251 height 30
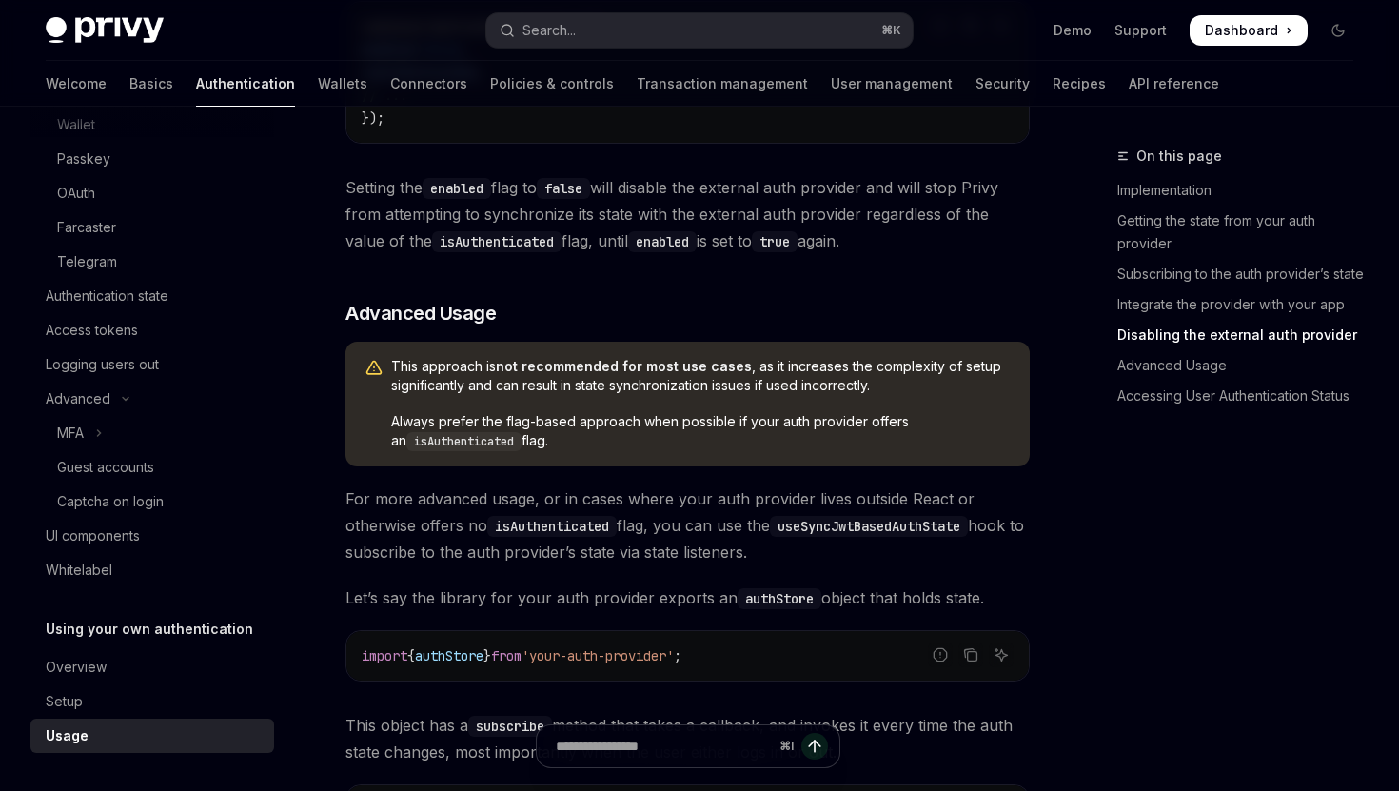
scroll to position [1970, 0]
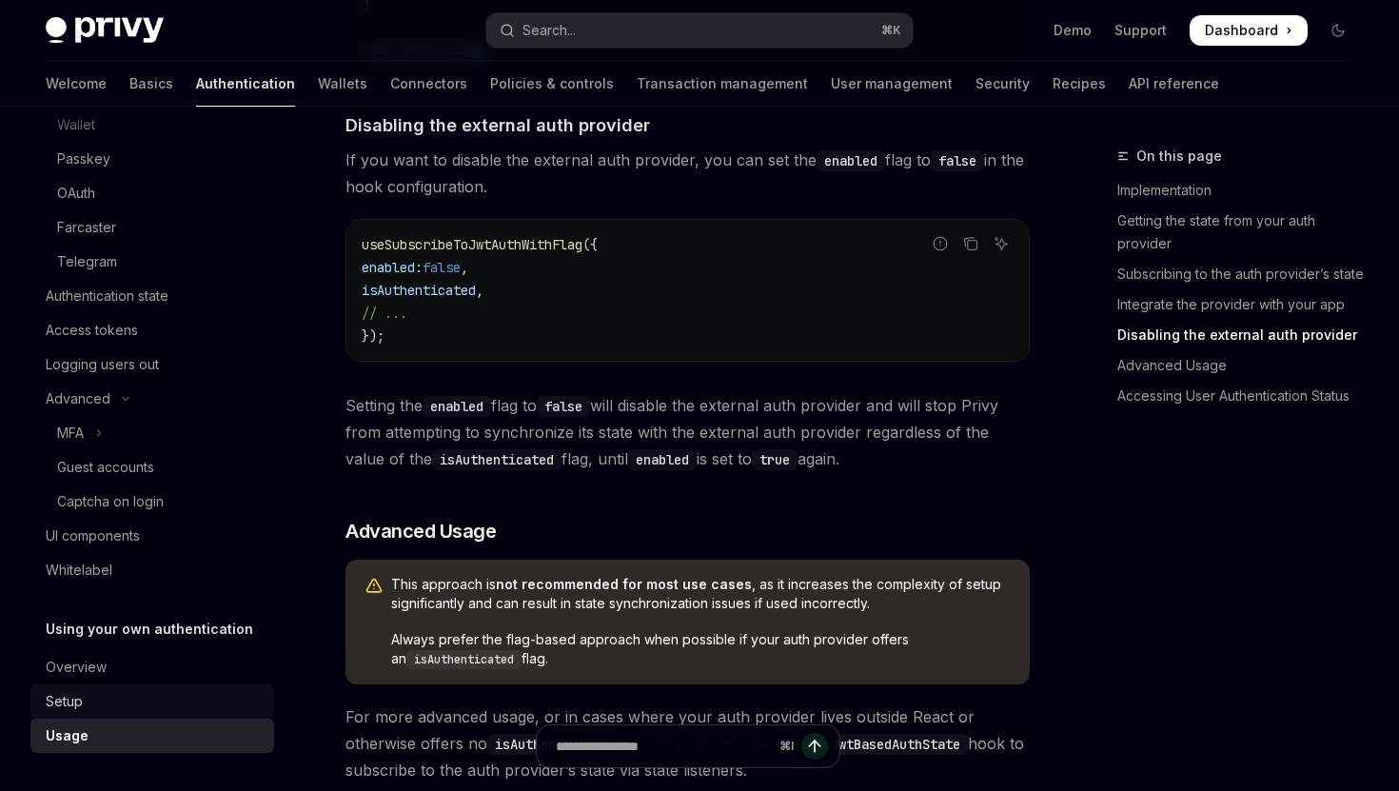
click at [132, 685] on link "Setup" at bounding box center [152, 701] width 244 height 34
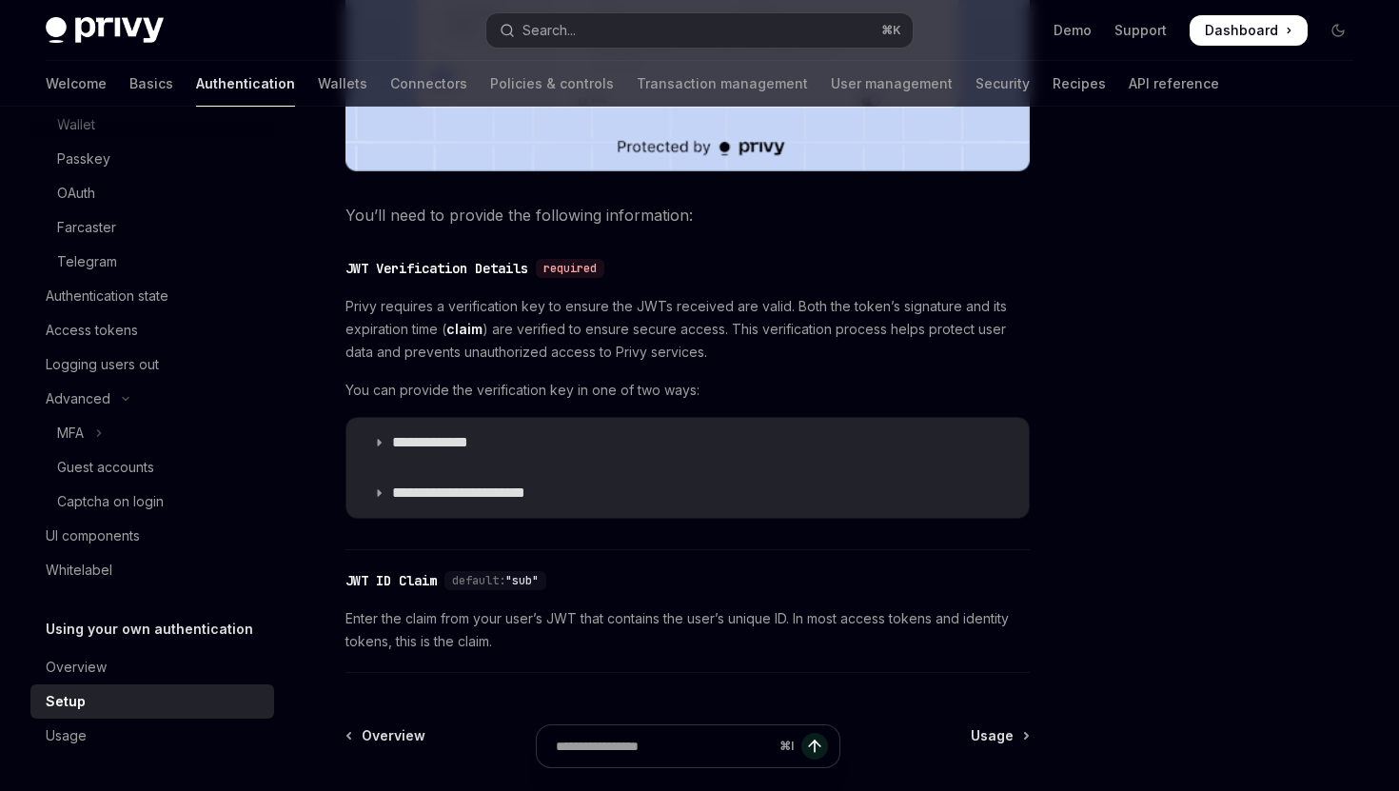
scroll to position [853, 0]
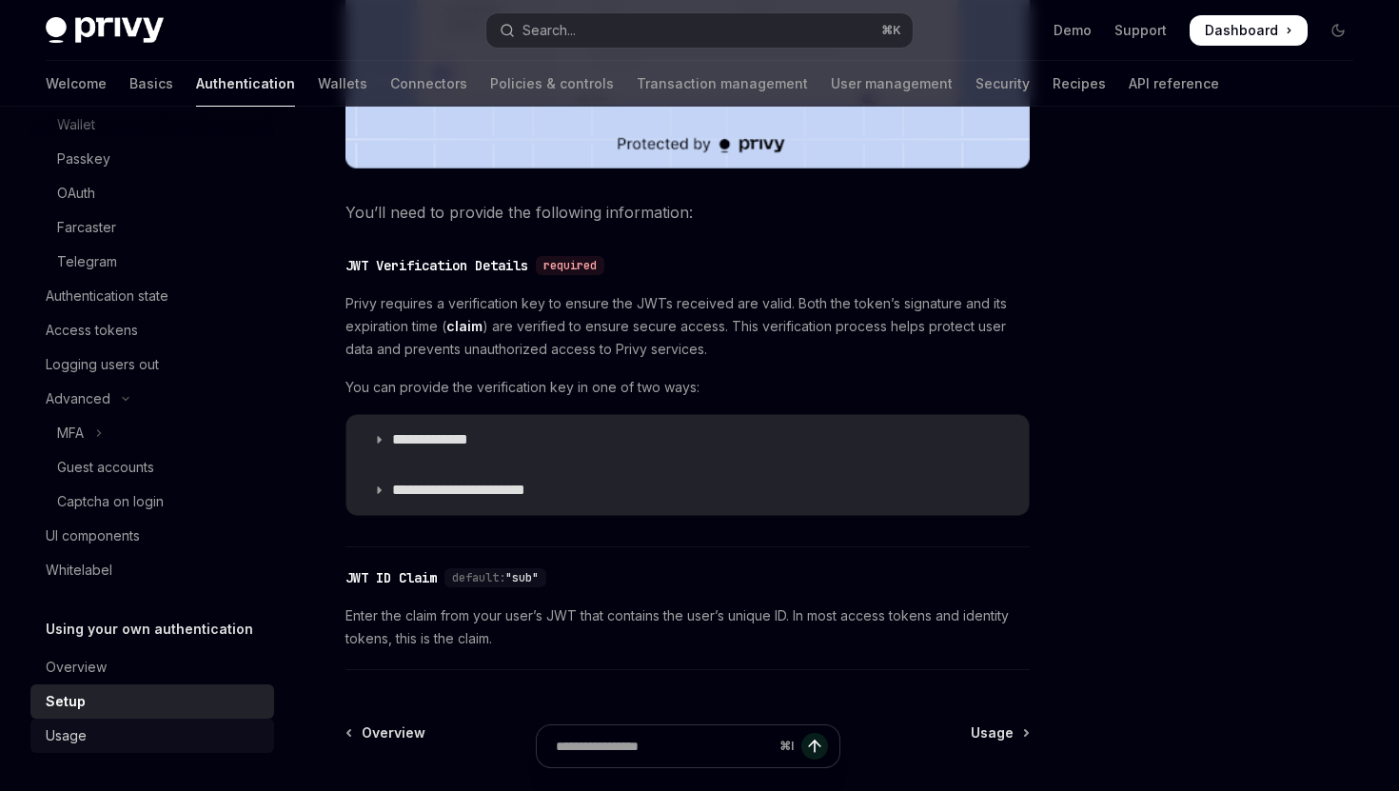
click at [136, 721] on link "Usage" at bounding box center [152, 735] width 244 height 34
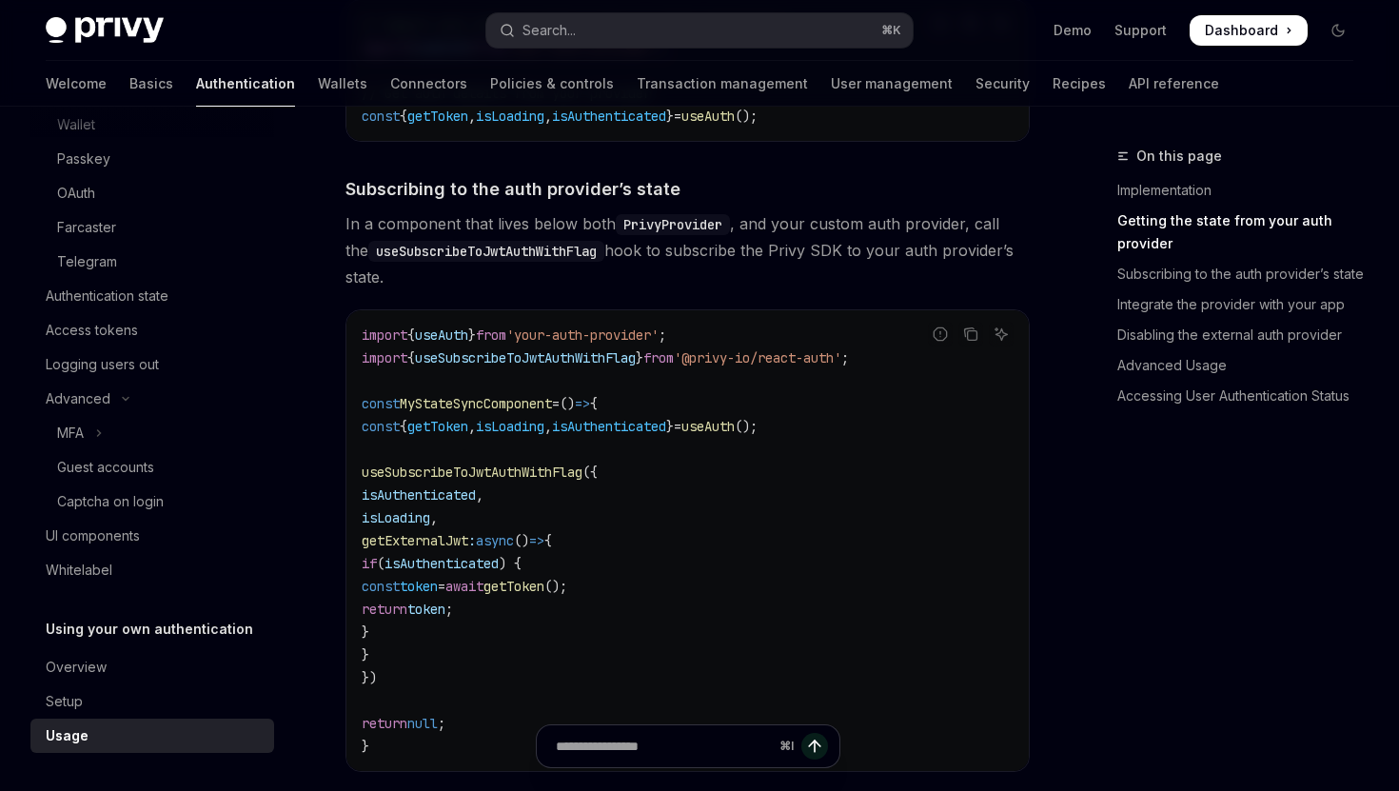
scroll to position [644, 0]
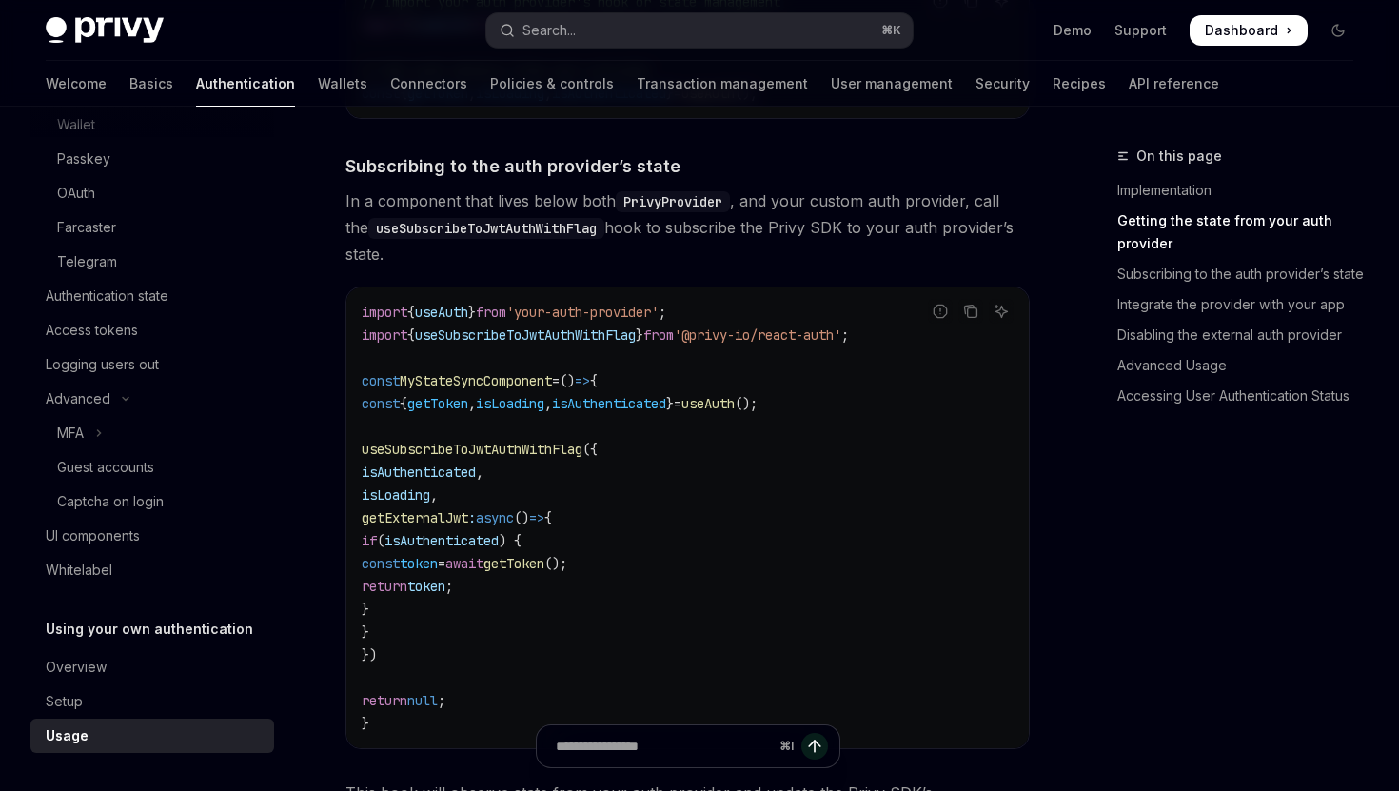
click at [542, 450] on span "useSubscribeToJwtAuthWithFlag" at bounding box center [472, 449] width 221 height 17
copy span "useSubscribeToJwtAuthWithFlag"
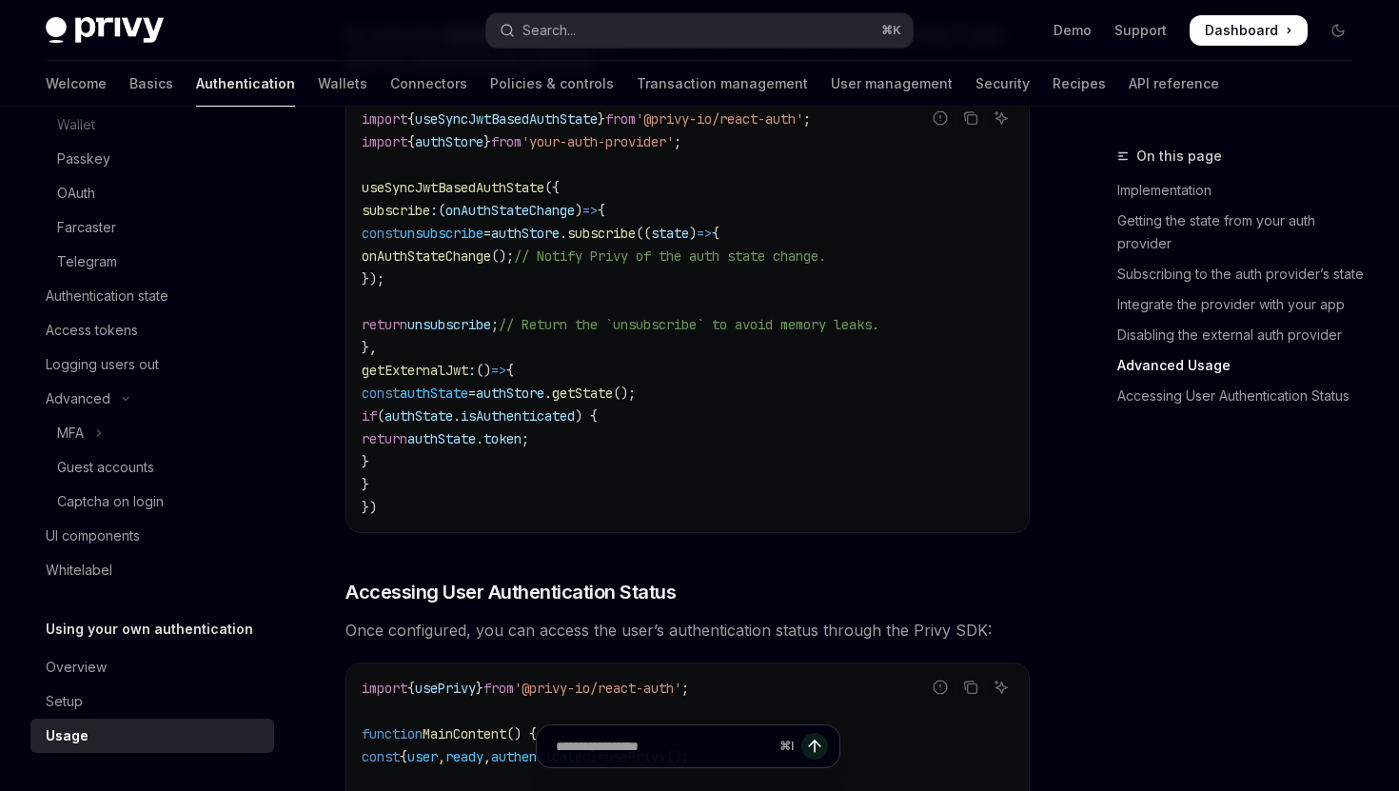
scroll to position [3280, 0]
click at [486, 191] on span "useSyncJwtBasedAuthState" at bounding box center [453, 185] width 183 height 17
copy span "useSyncJwtBasedAuthState"
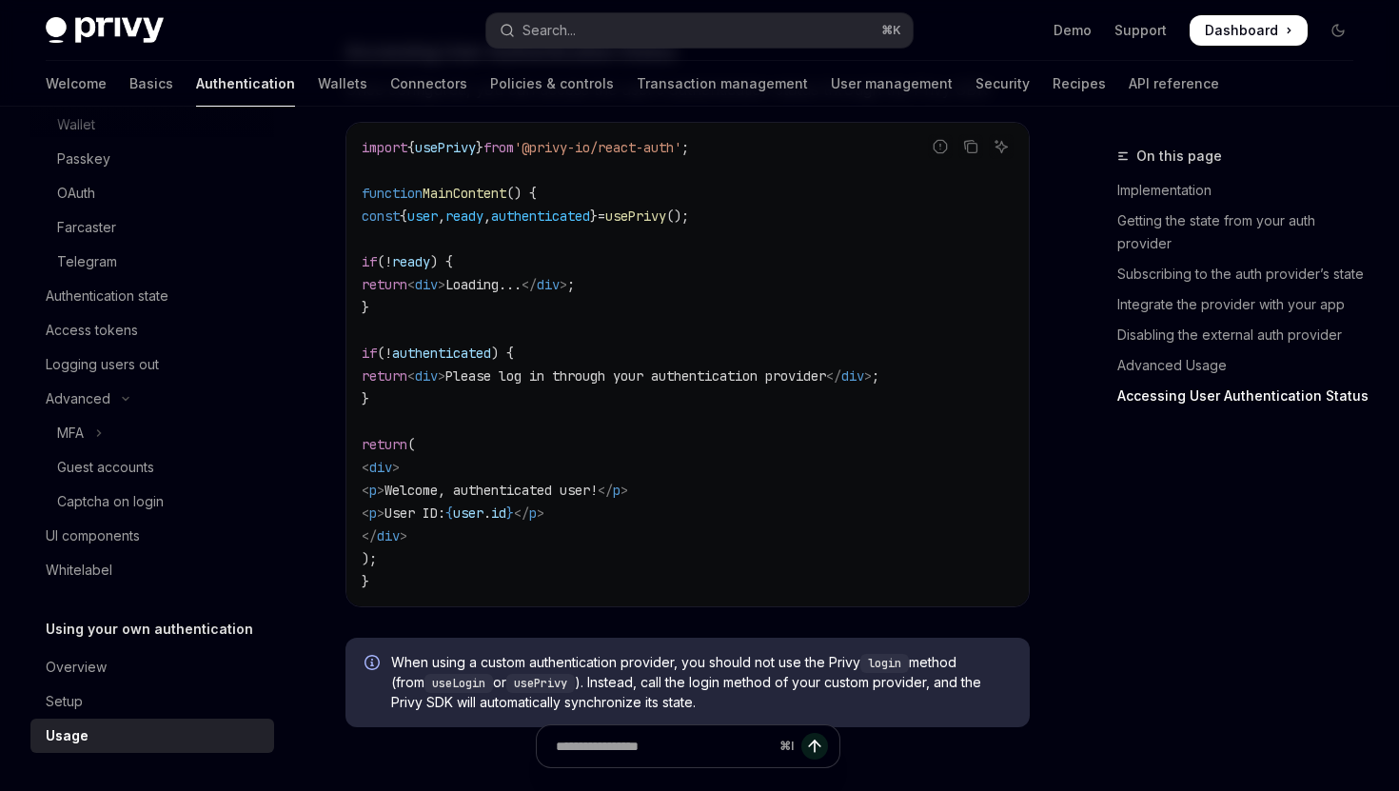
scroll to position [3823, 0]
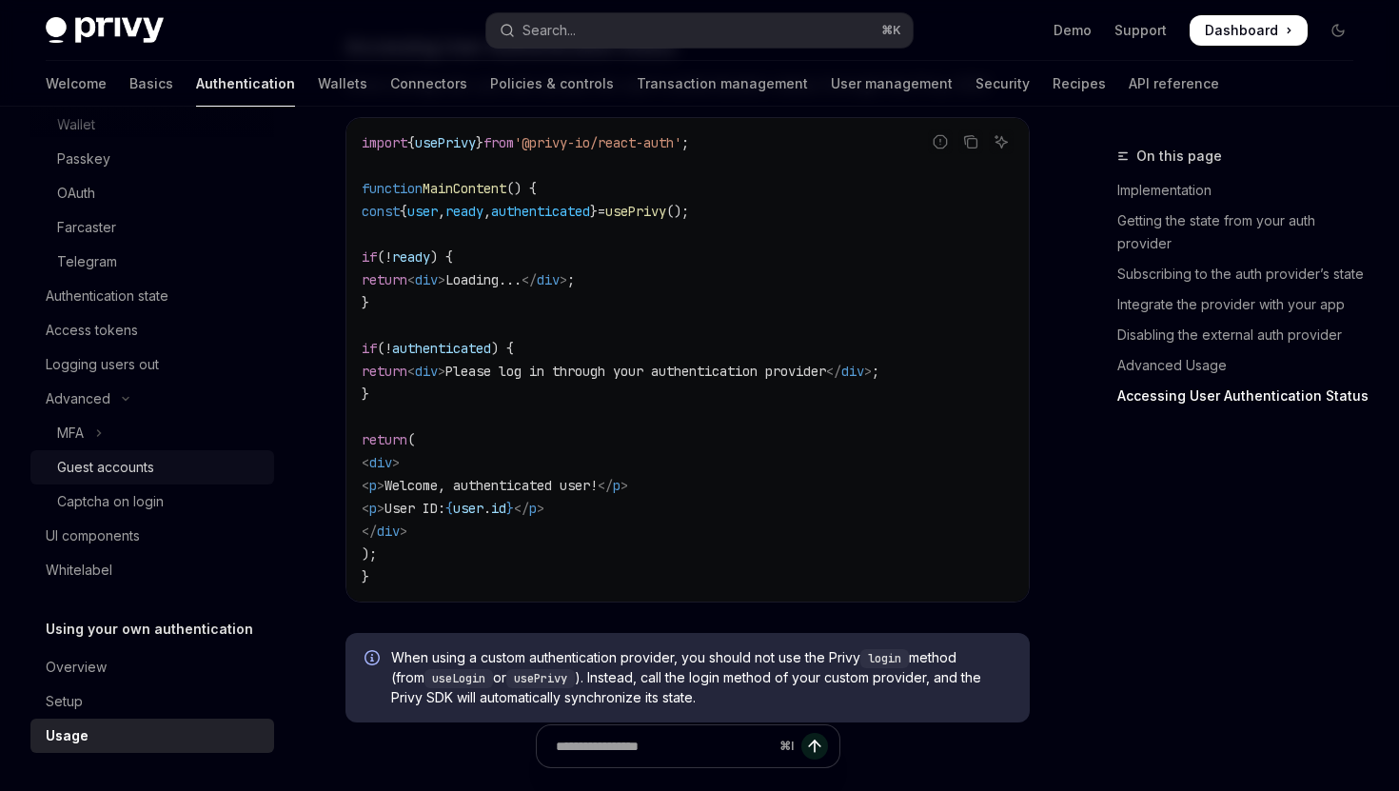
click at [126, 469] on div "Guest accounts" at bounding box center [105, 467] width 97 height 23
type textarea "*"
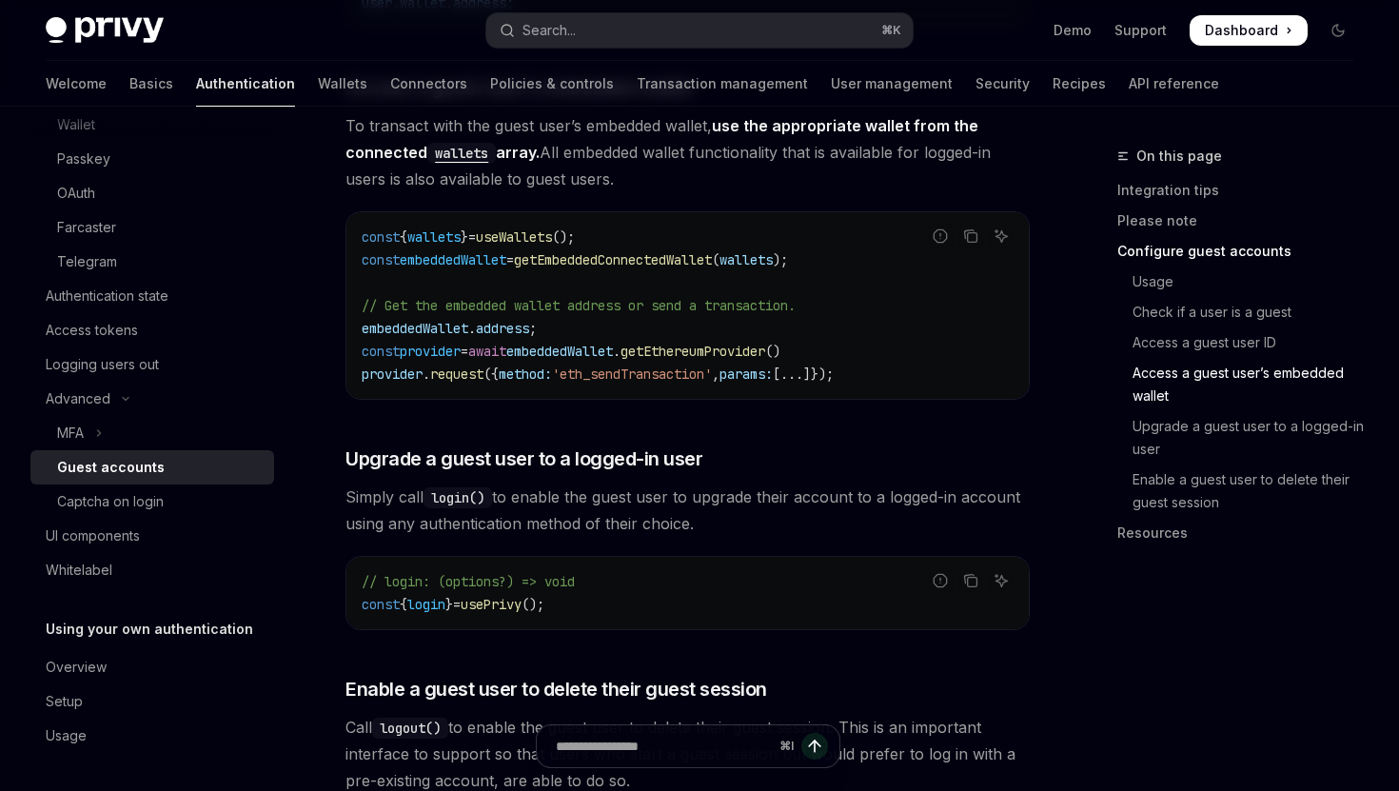
scroll to position [2636, 0]
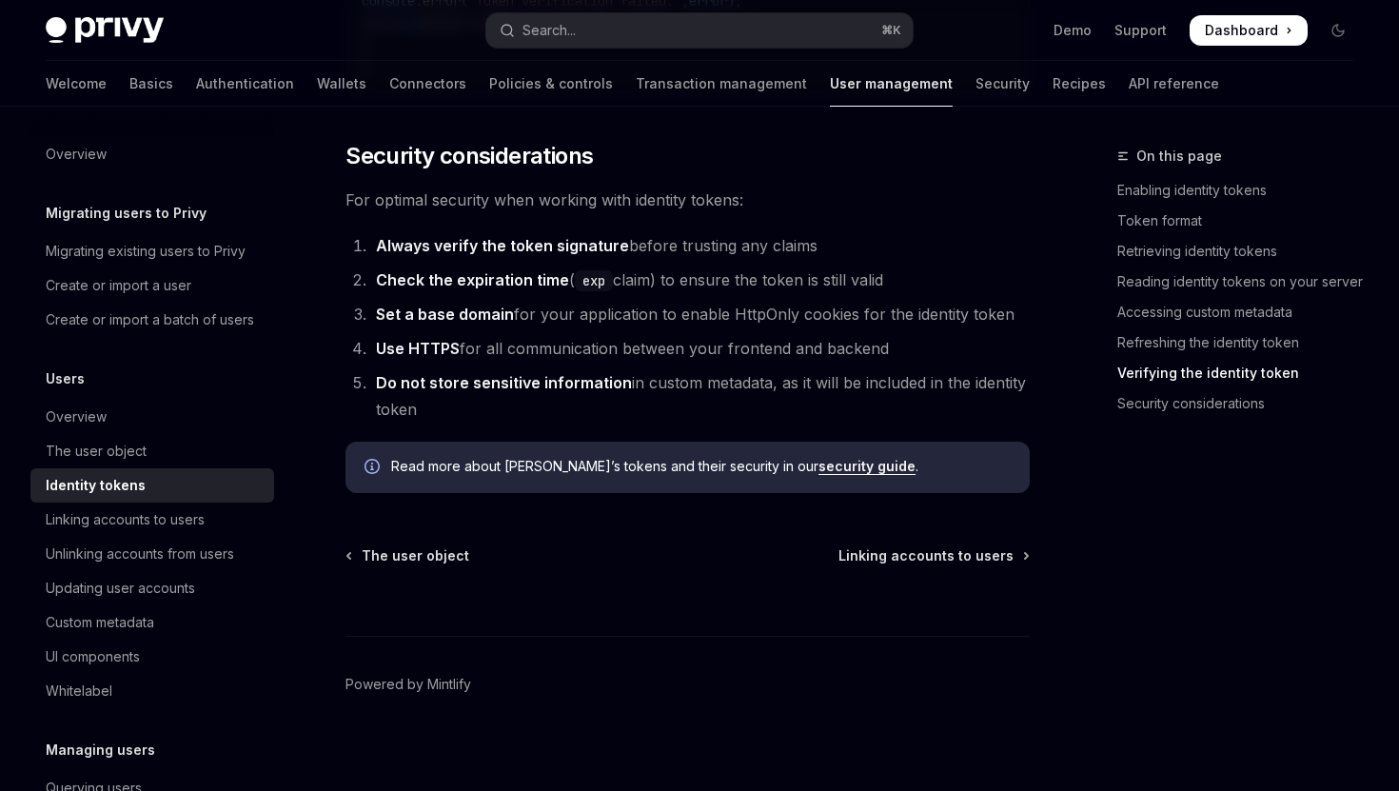
scroll to position [6386, 0]
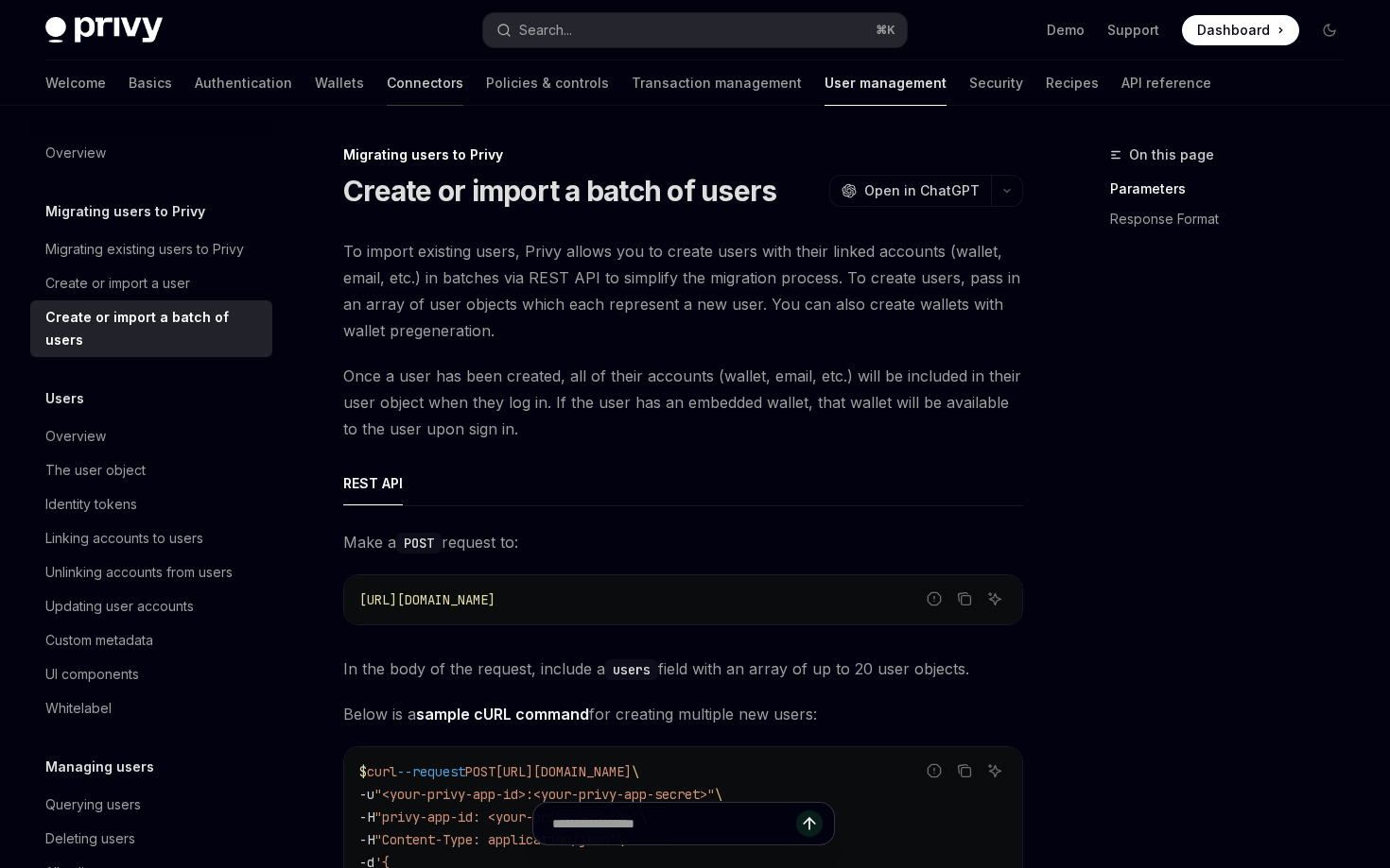
type textarea "*"
